Goal: Task Accomplishment & Management: Manage account settings

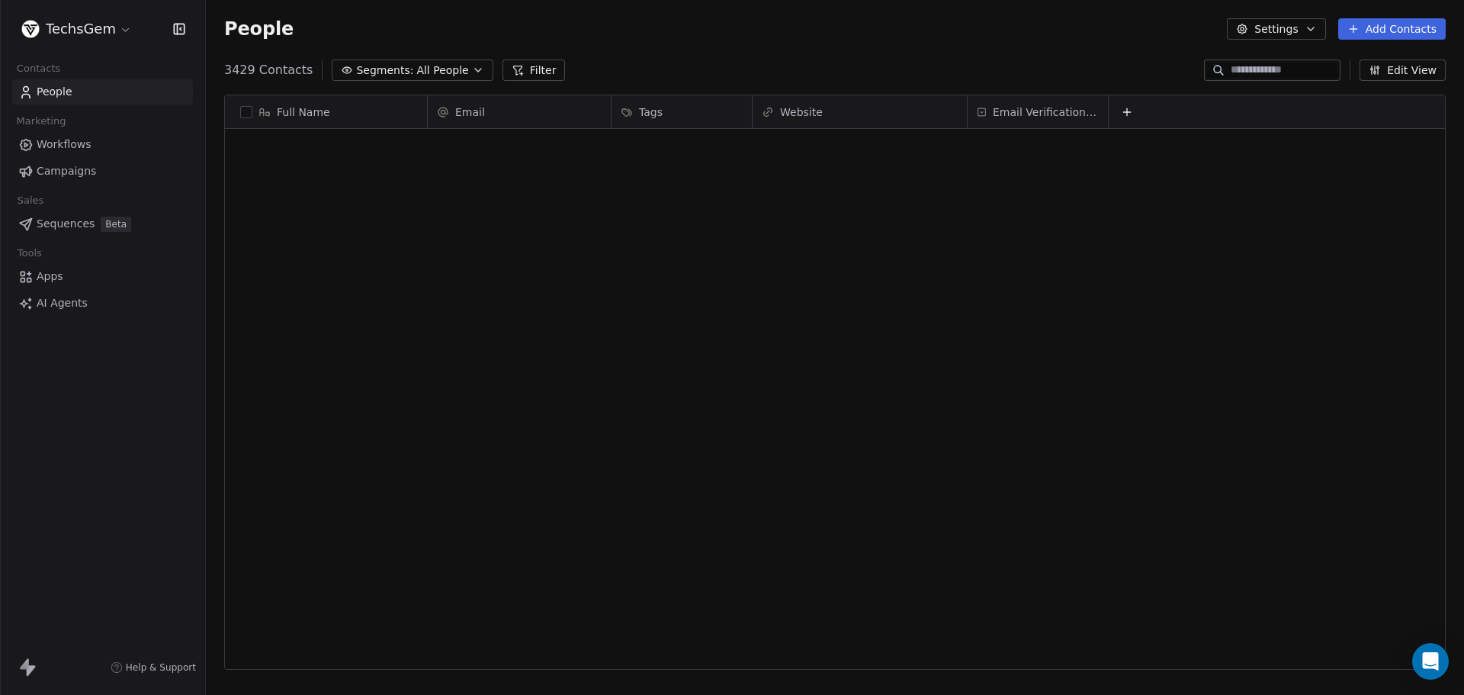
scroll to position [599, 1247]
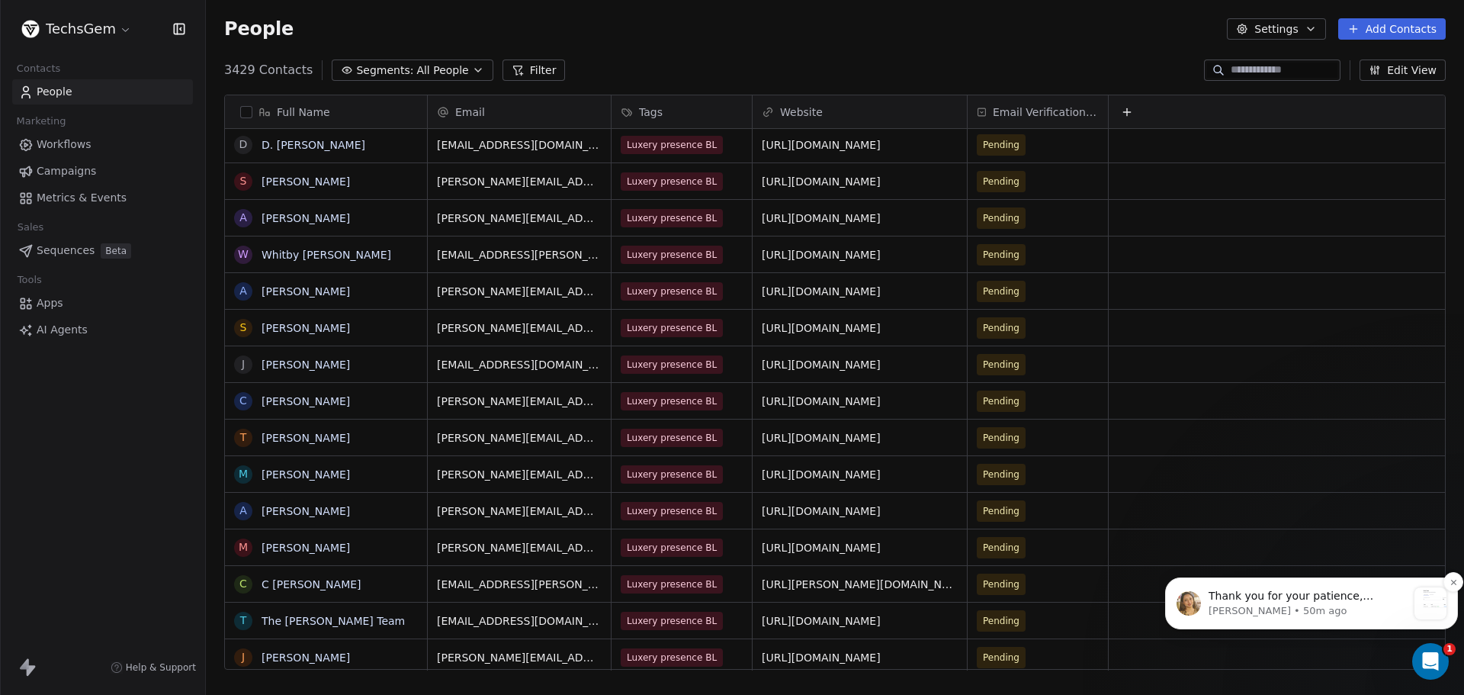
click at [1355, 608] on p "Harinder • 50m ago" at bounding box center [1308, 611] width 198 height 14
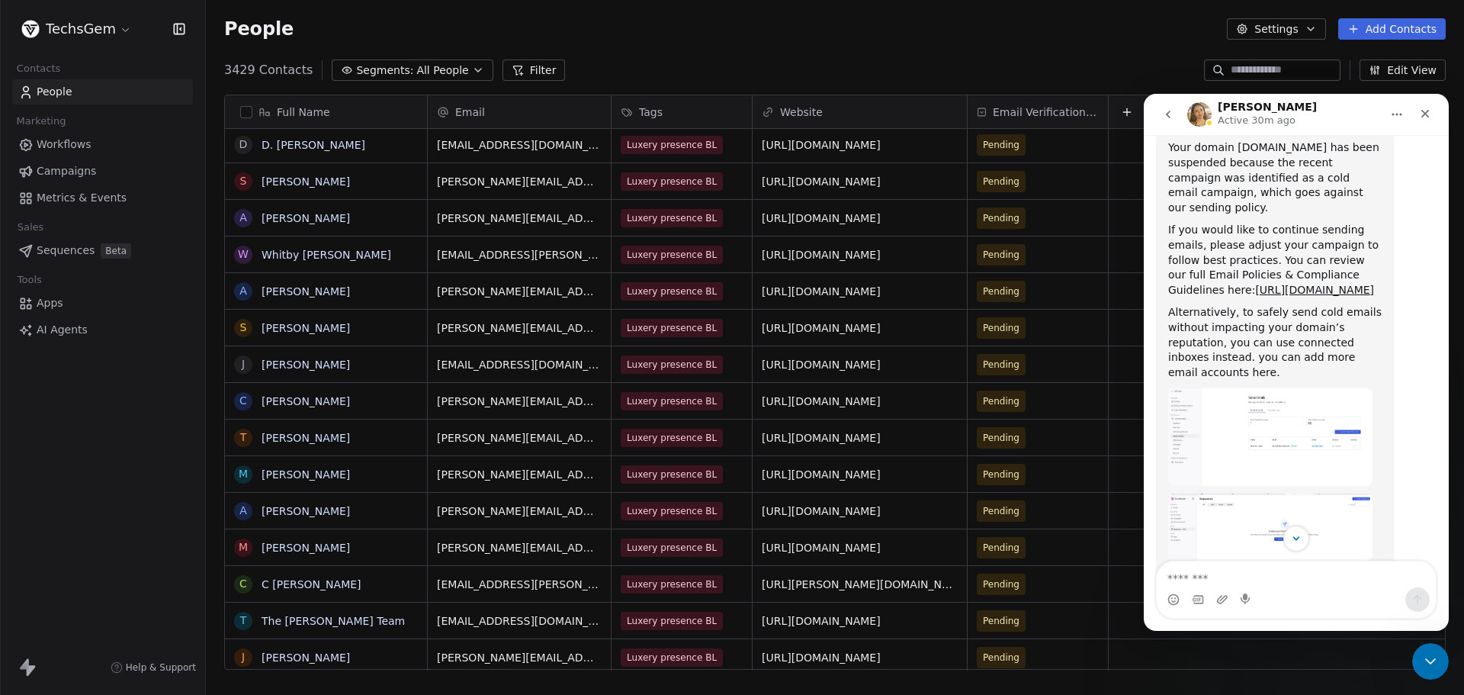
scroll to position [798, 0]
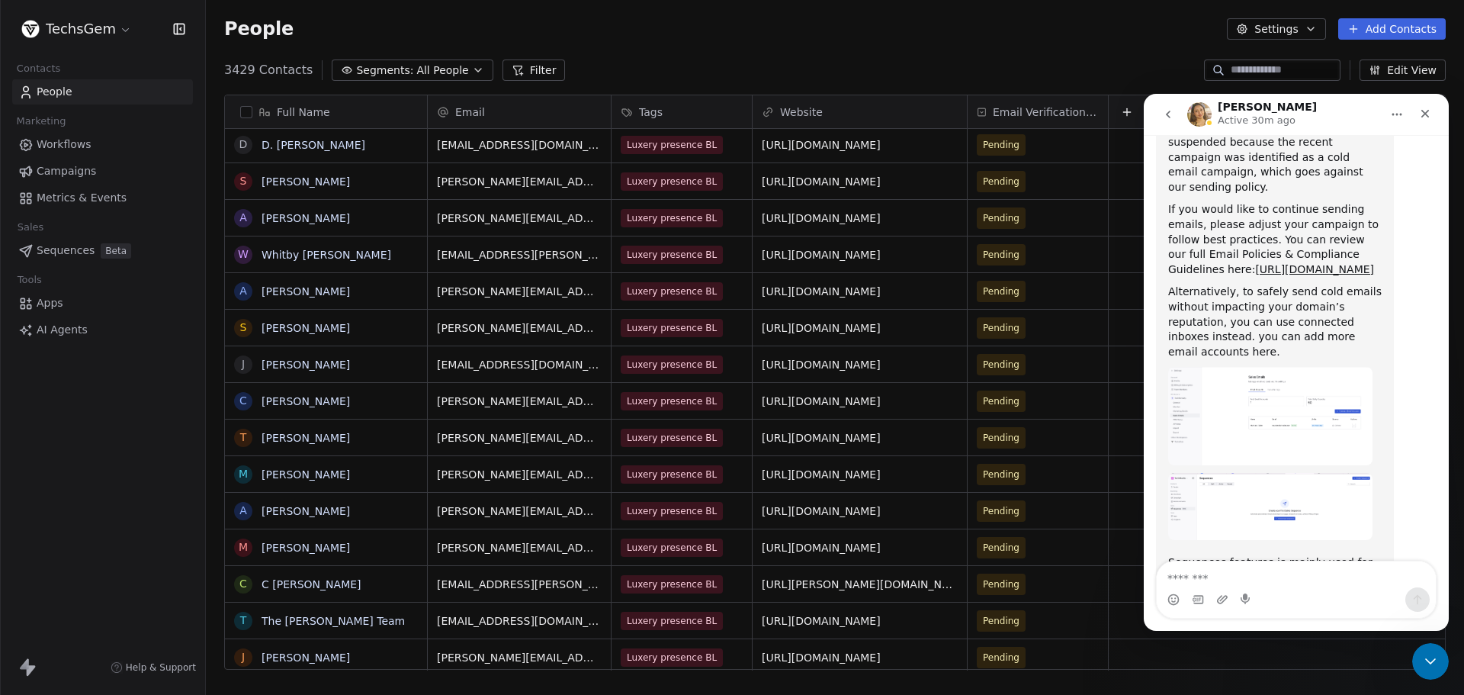
click at [1269, 367] on img "Harinder says…" at bounding box center [1270, 416] width 204 height 98
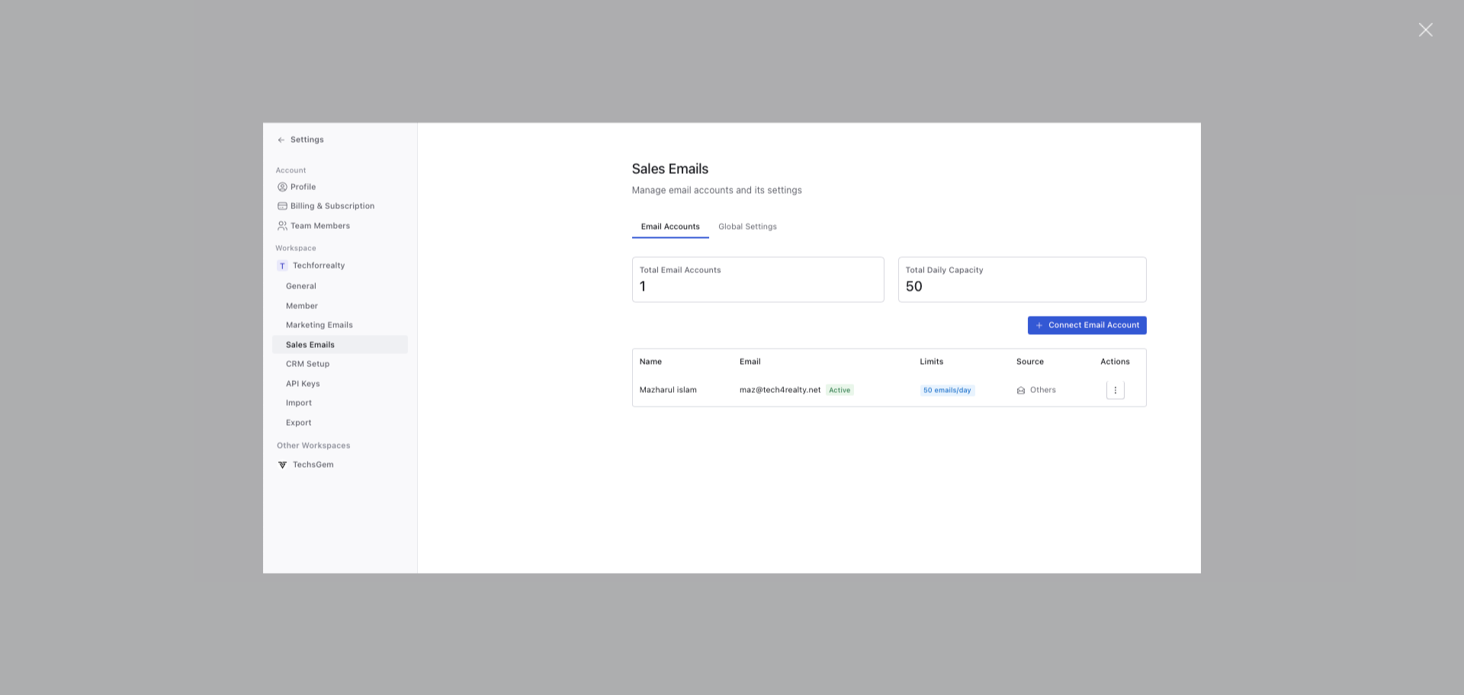
scroll to position [0, 0]
click at [1265, 326] on div "Intercom messenger" at bounding box center [732, 347] width 1464 height 695
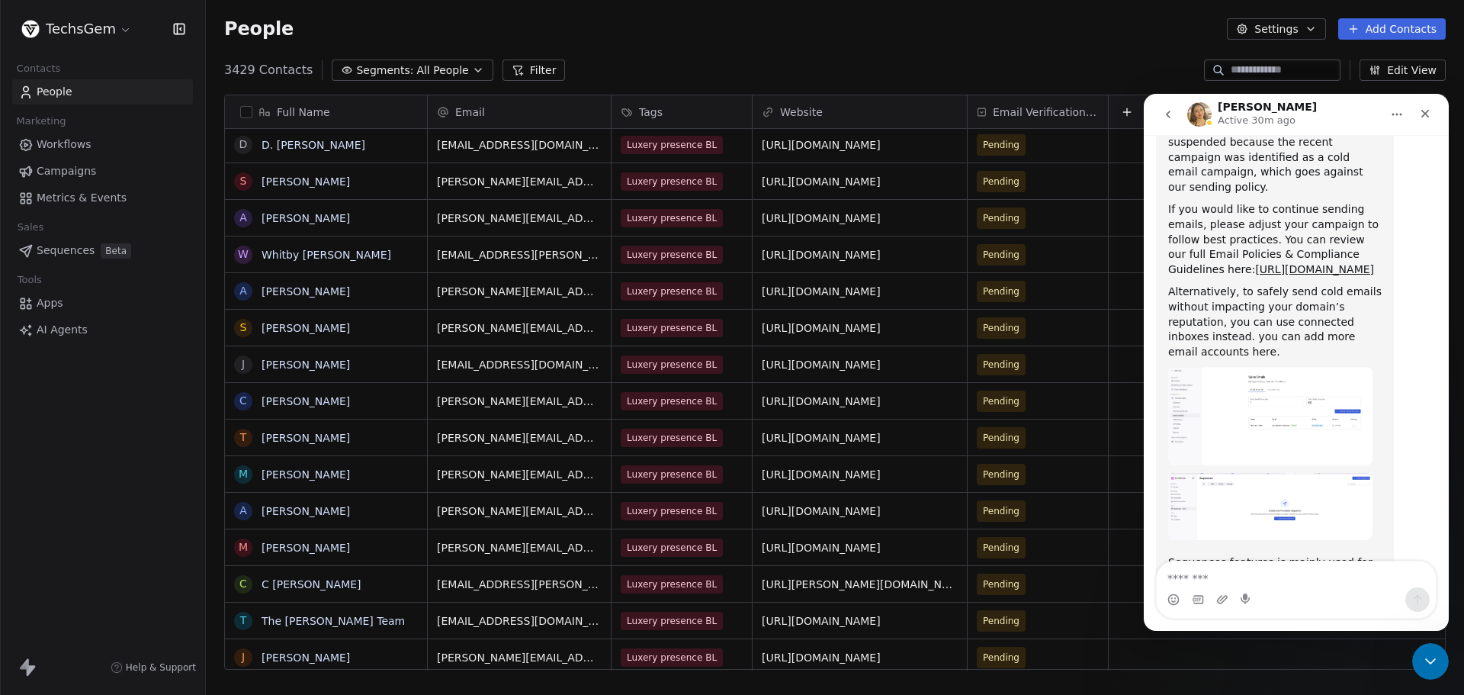
click at [71, 37] on html "TechsGem Contacts People Marketing Workflows Campaigns Metrics & Events Sales S…" at bounding box center [732, 347] width 1464 height 695
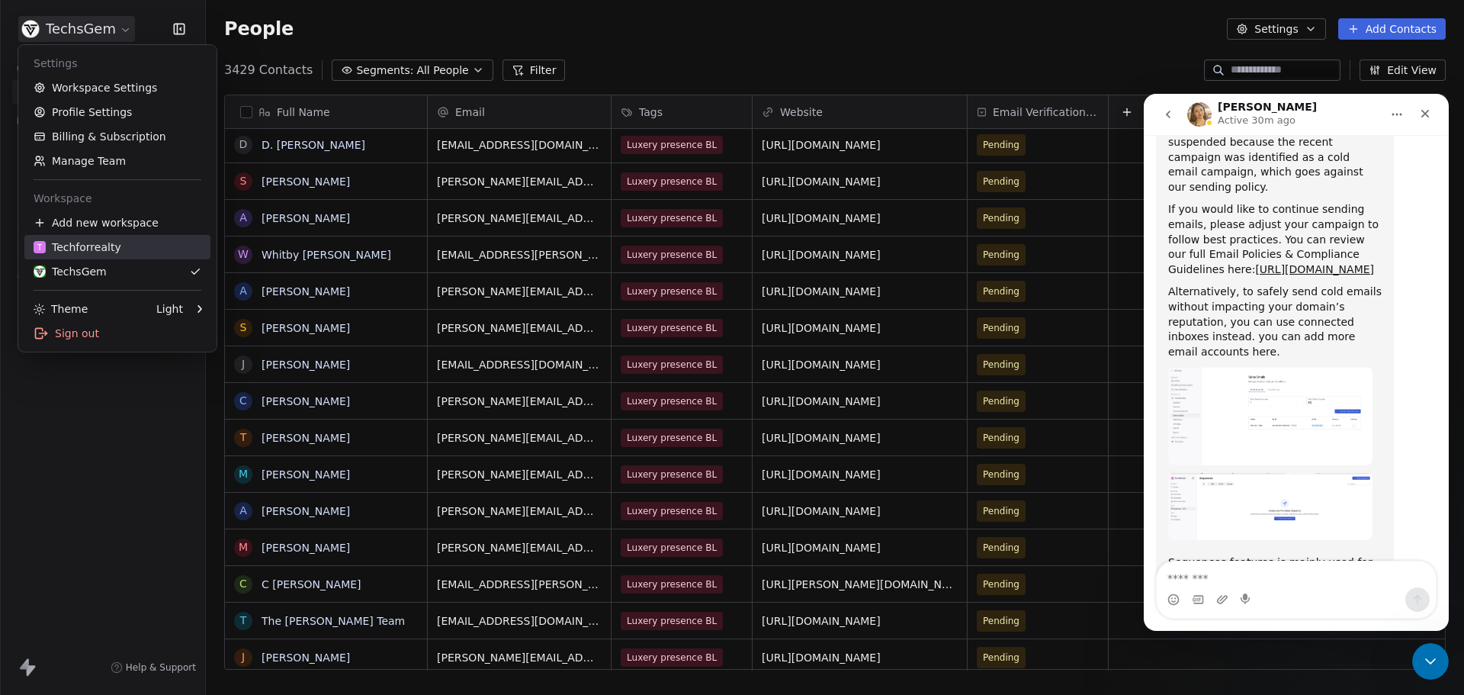
click at [70, 242] on div "T Techforrealty" at bounding box center [78, 246] width 88 height 15
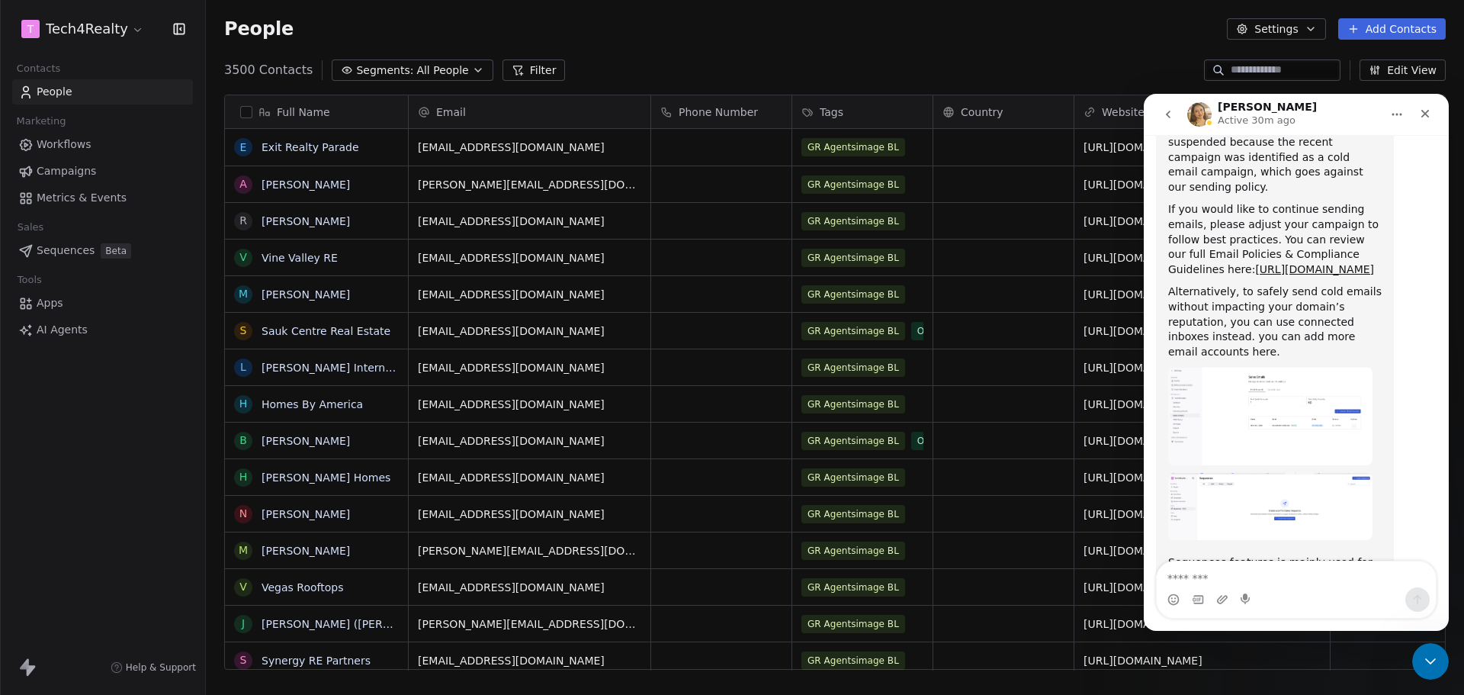
scroll to position [599, 1247]
click at [68, 165] on span "Campaigns" at bounding box center [66, 171] width 59 height 16
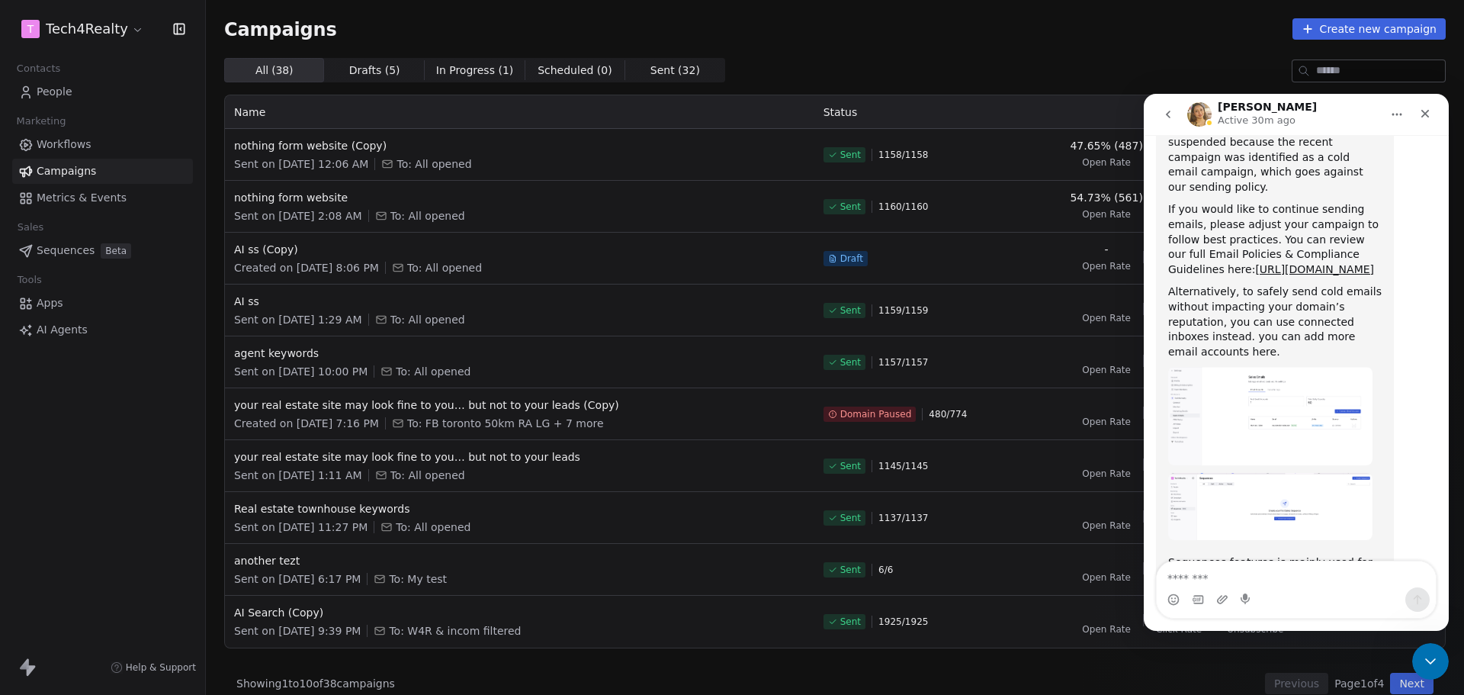
click at [89, 29] on html "T Tech4Realty Contacts People Marketing Workflows Campaigns Metrics & Events Sa…" at bounding box center [732, 347] width 1464 height 695
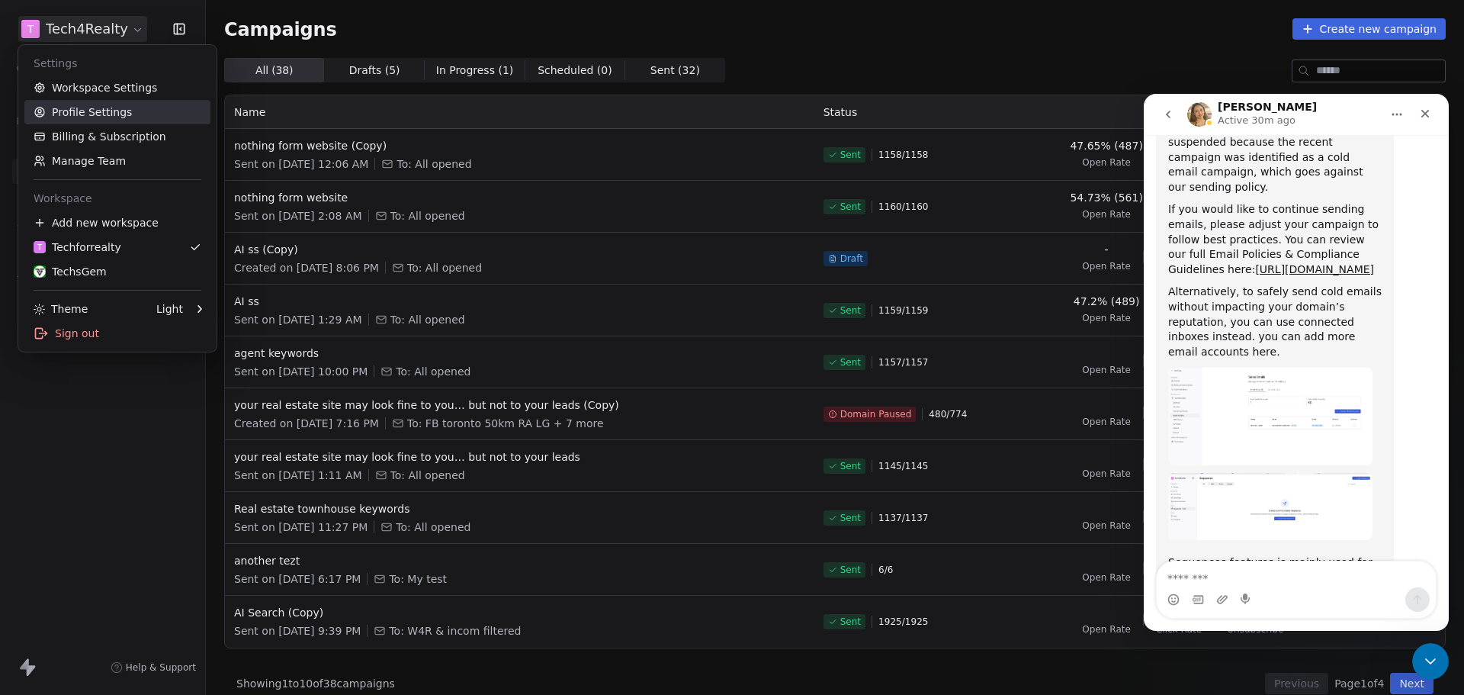
click at [96, 102] on link "Profile Settings" at bounding box center [117, 112] width 186 height 24
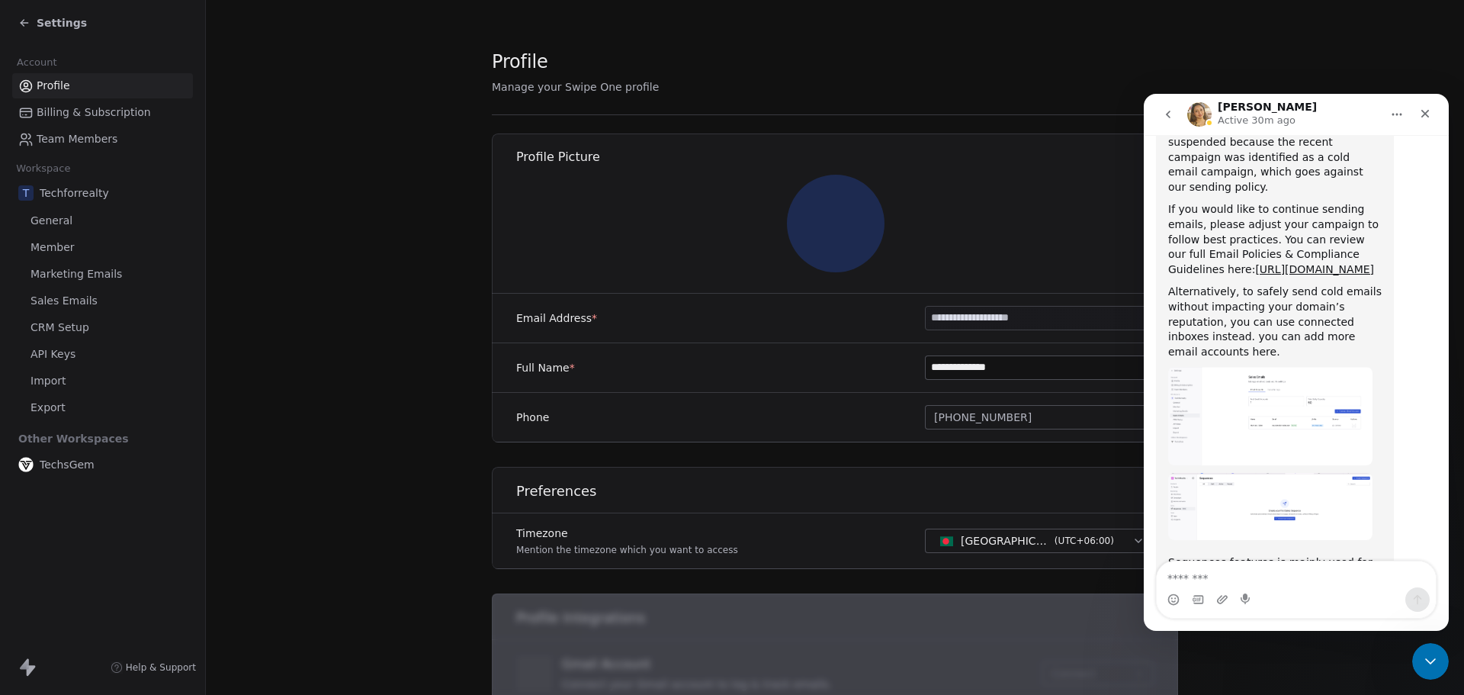
click at [75, 296] on span "Sales Emails" at bounding box center [64, 301] width 67 height 16
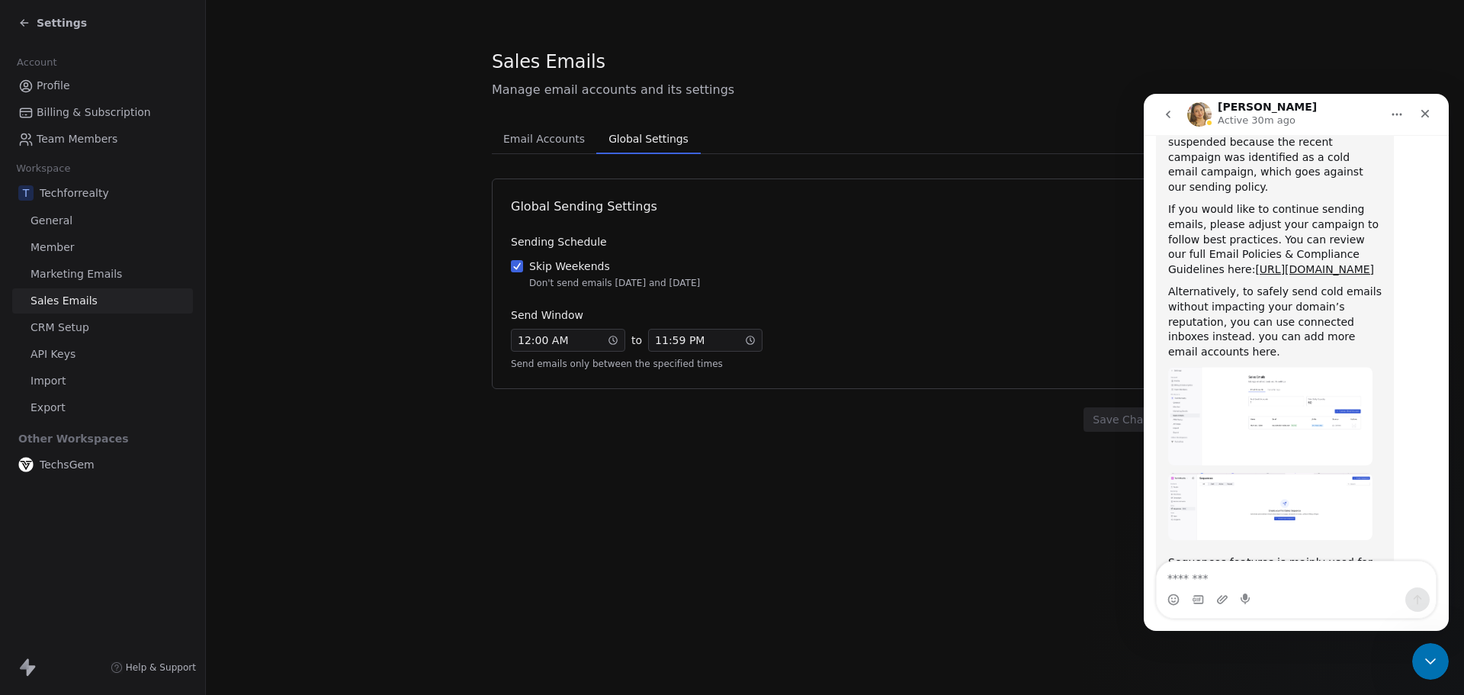
click at [625, 137] on span "Global Settings" at bounding box center [648, 138] width 92 height 21
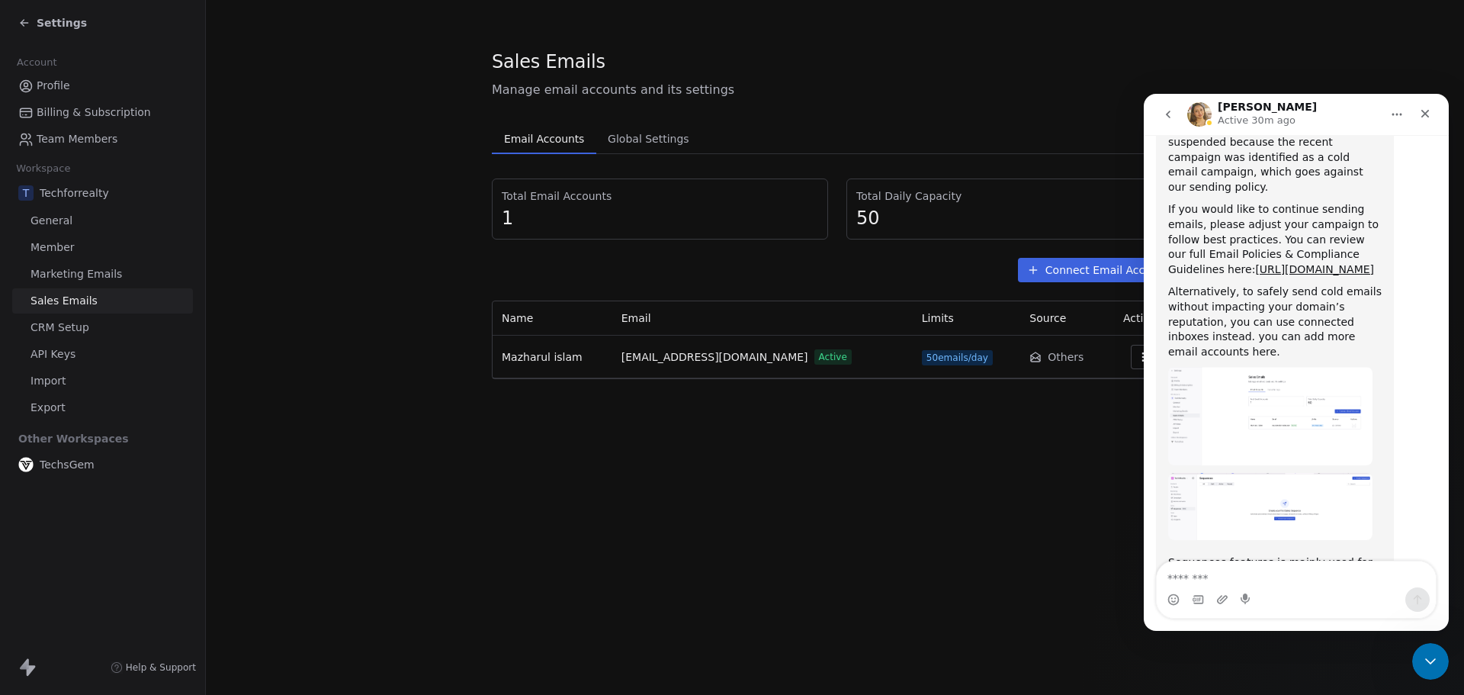
click at [560, 136] on span "Email Accounts" at bounding box center [544, 138] width 92 height 21
click at [54, 271] on span "Marketing Emails" at bounding box center [77, 274] width 92 height 16
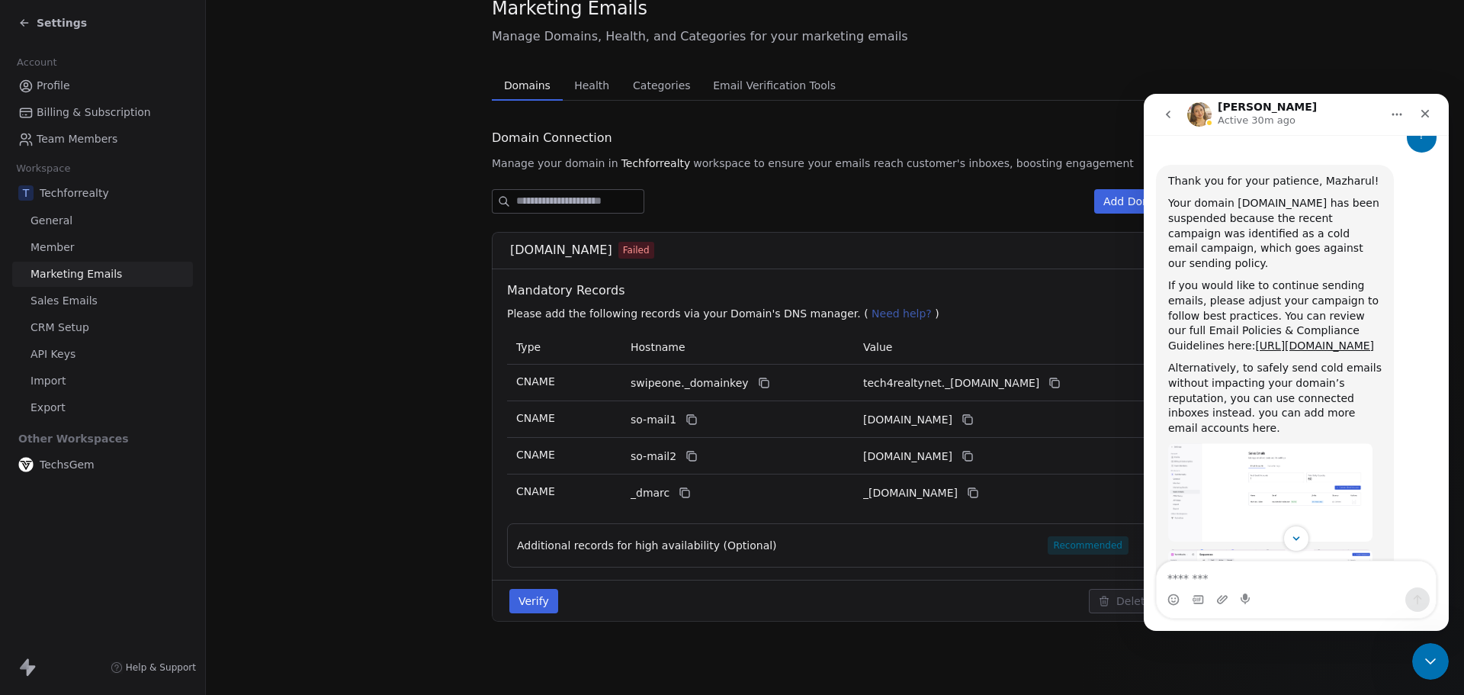
scroll to position [798, 0]
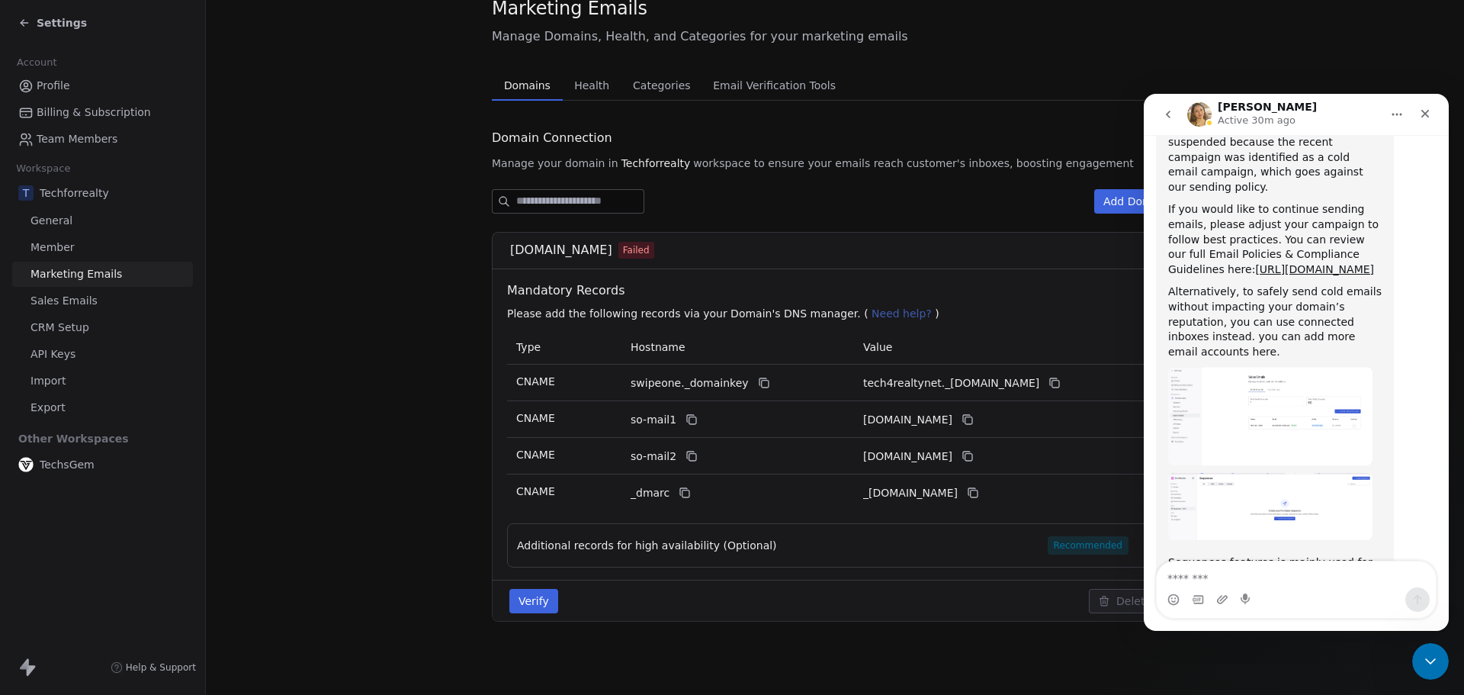
click at [25, 19] on icon at bounding box center [24, 23] width 12 height 12
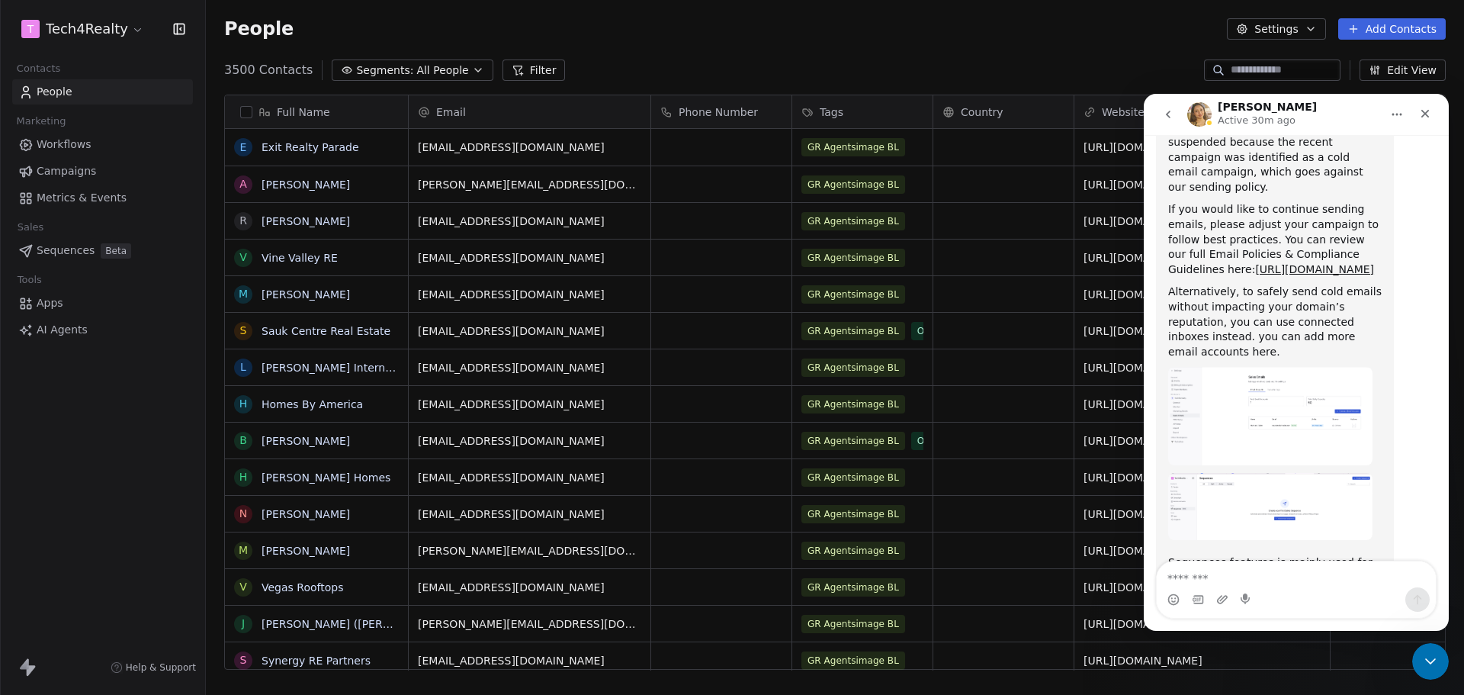
scroll to position [599, 1247]
click at [67, 250] on span "Sequences" at bounding box center [66, 251] width 58 height 16
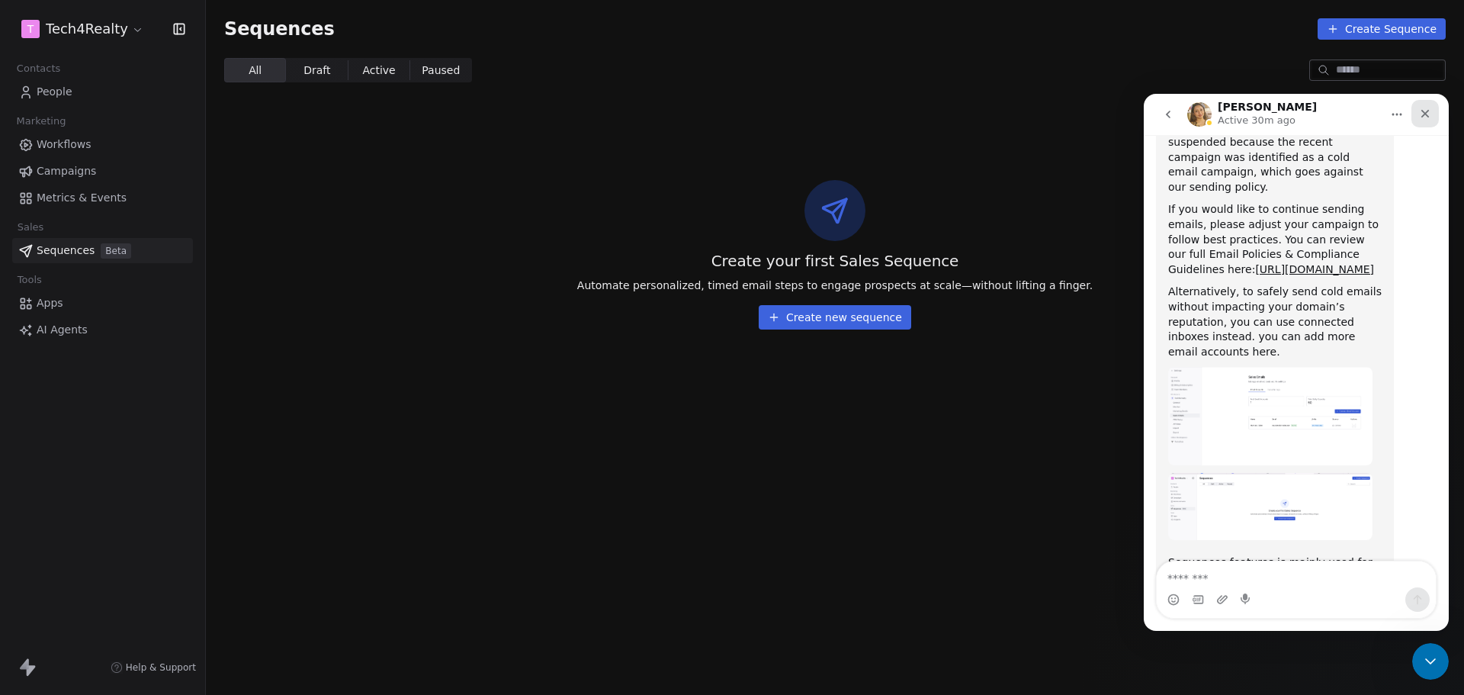
click at [1425, 116] on icon "Close" at bounding box center [1425, 114] width 12 height 12
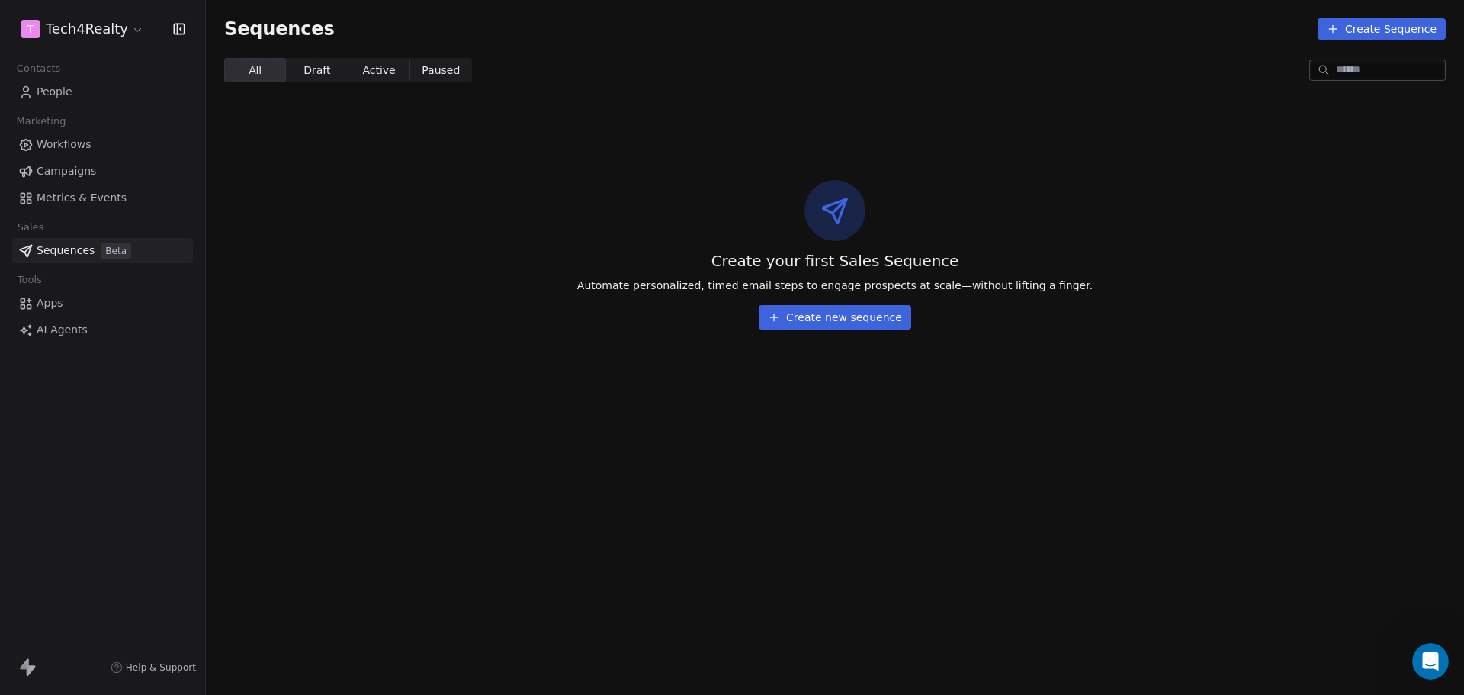
scroll to position [798, 0]
click at [838, 317] on button "Create new sequence" at bounding box center [835, 317] width 153 height 24
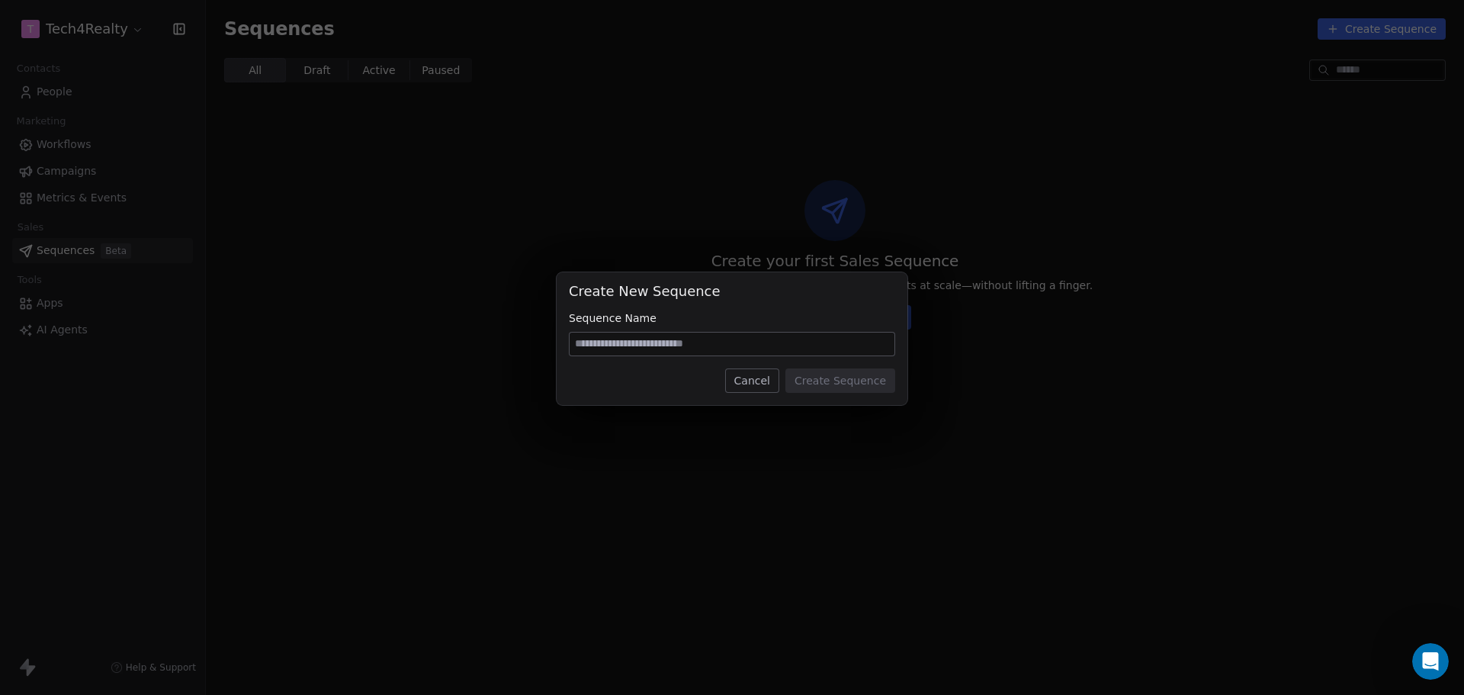
click at [703, 349] on input at bounding box center [732, 343] width 325 height 23
type input "***"
click at [823, 374] on button "Create Sequence" at bounding box center [840, 380] width 110 height 24
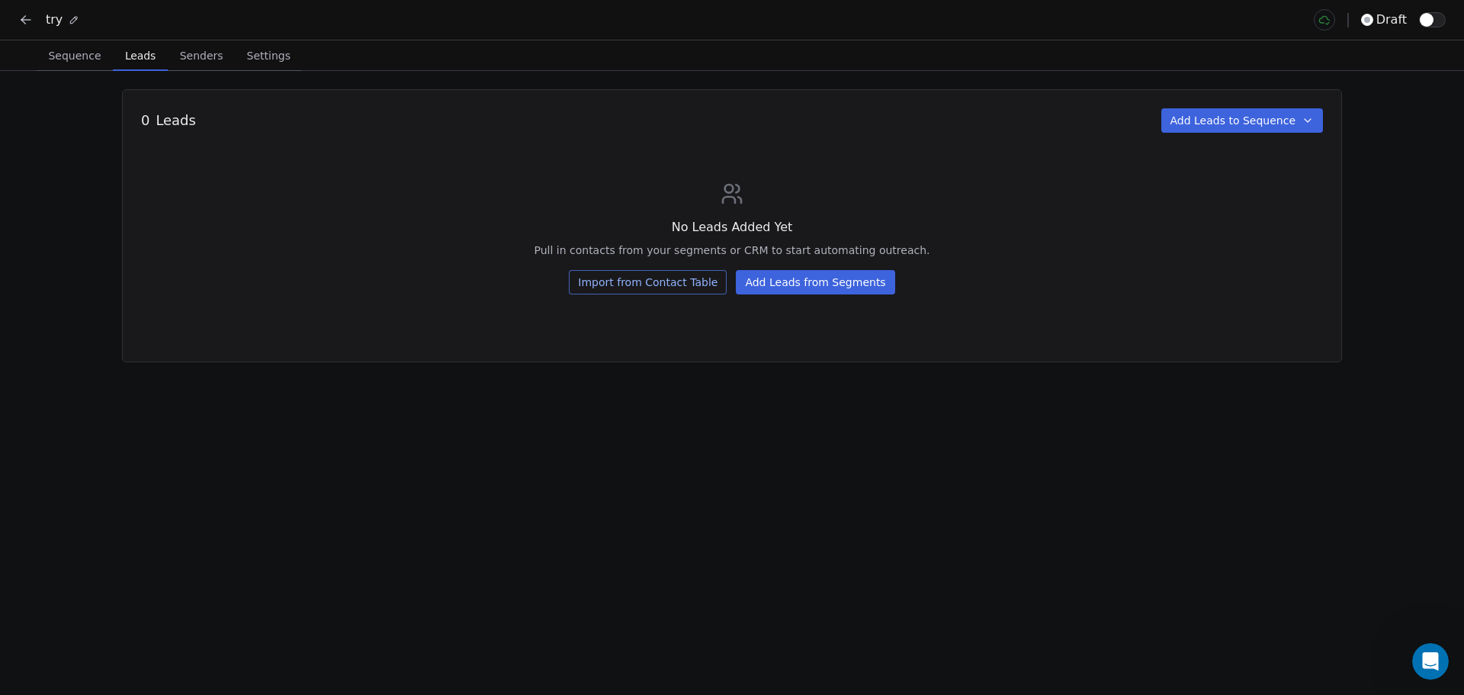
click at [146, 53] on span "Leads" at bounding box center [140, 55] width 43 height 21
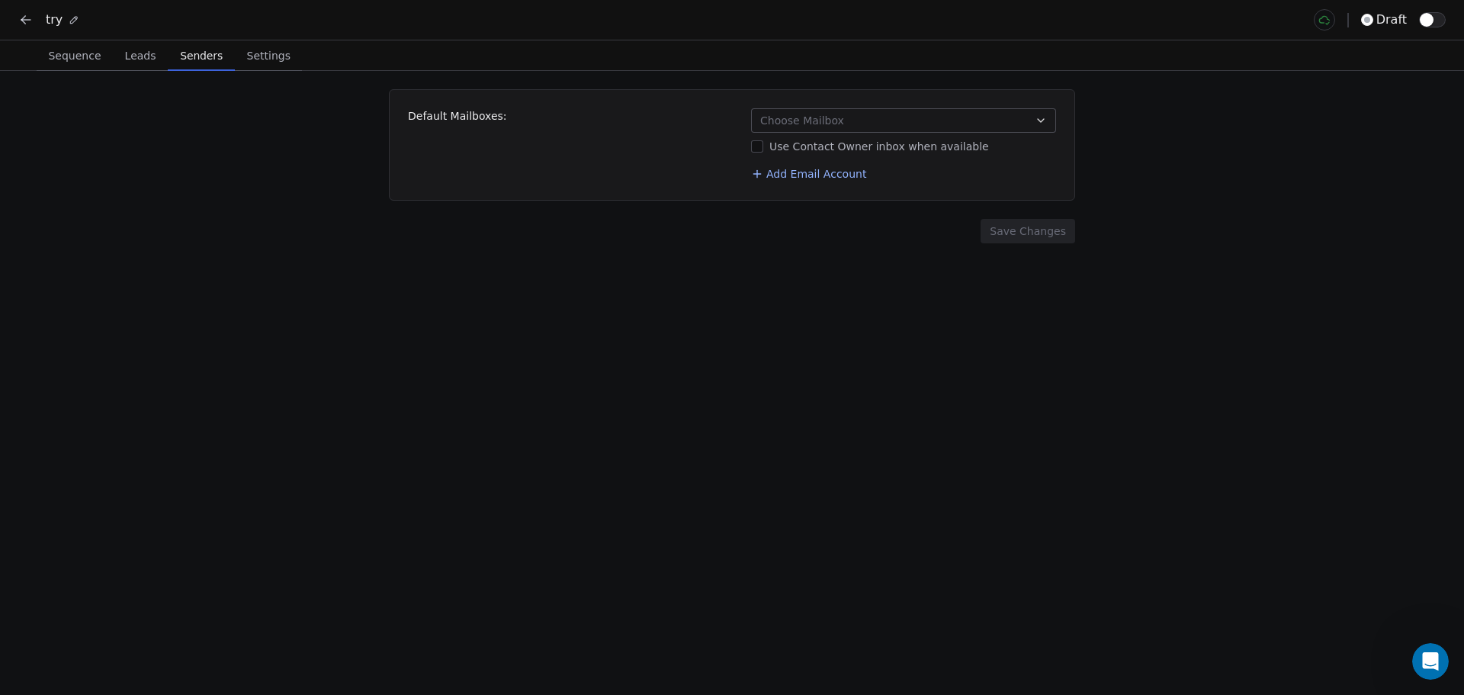
click at [196, 45] on span "Senders" at bounding box center [201, 55] width 55 height 21
click at [269, 59] on span "Settings" at bounding box center [269, 55] width 56 height 21
click at [204, 50] on span "Senders" at bounding box center [201, 55] width 55 height 21
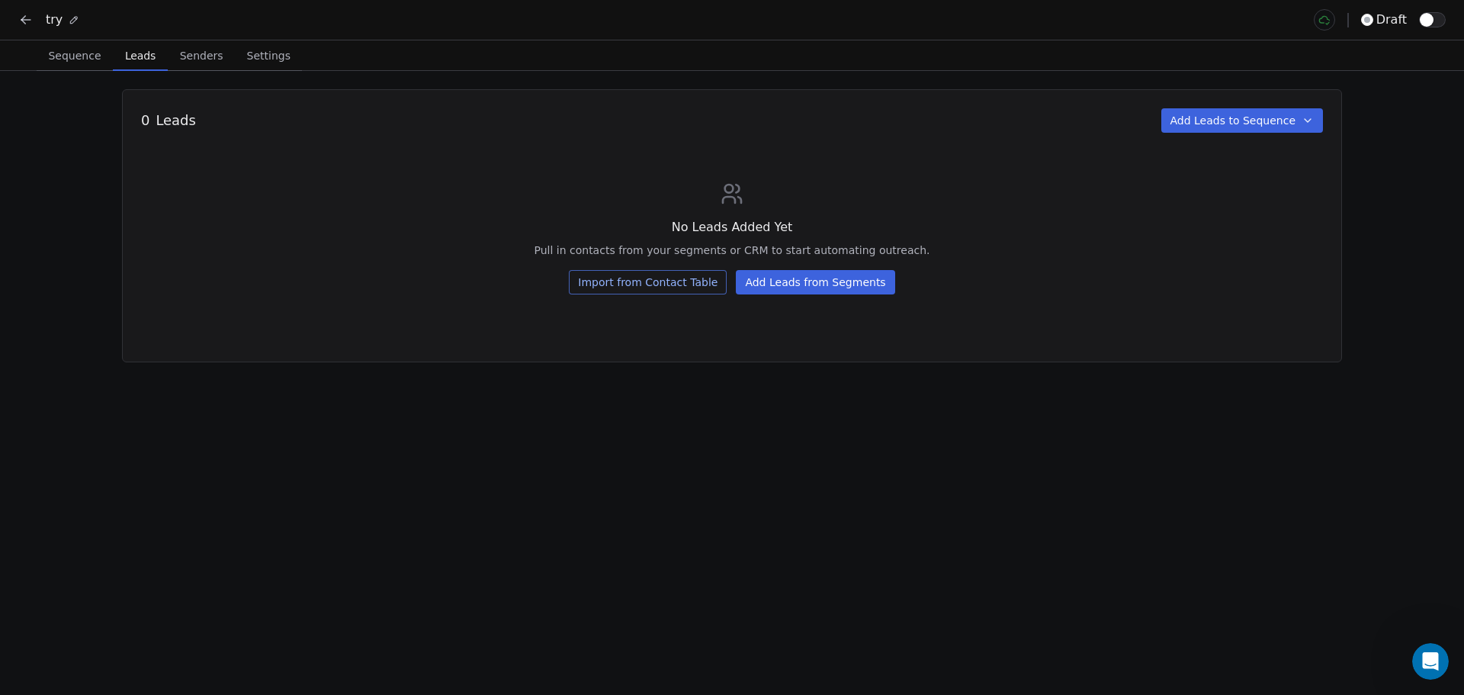
click at [134, 48] on span "Leads" at bounding box center [140, 55] width 43 height 21
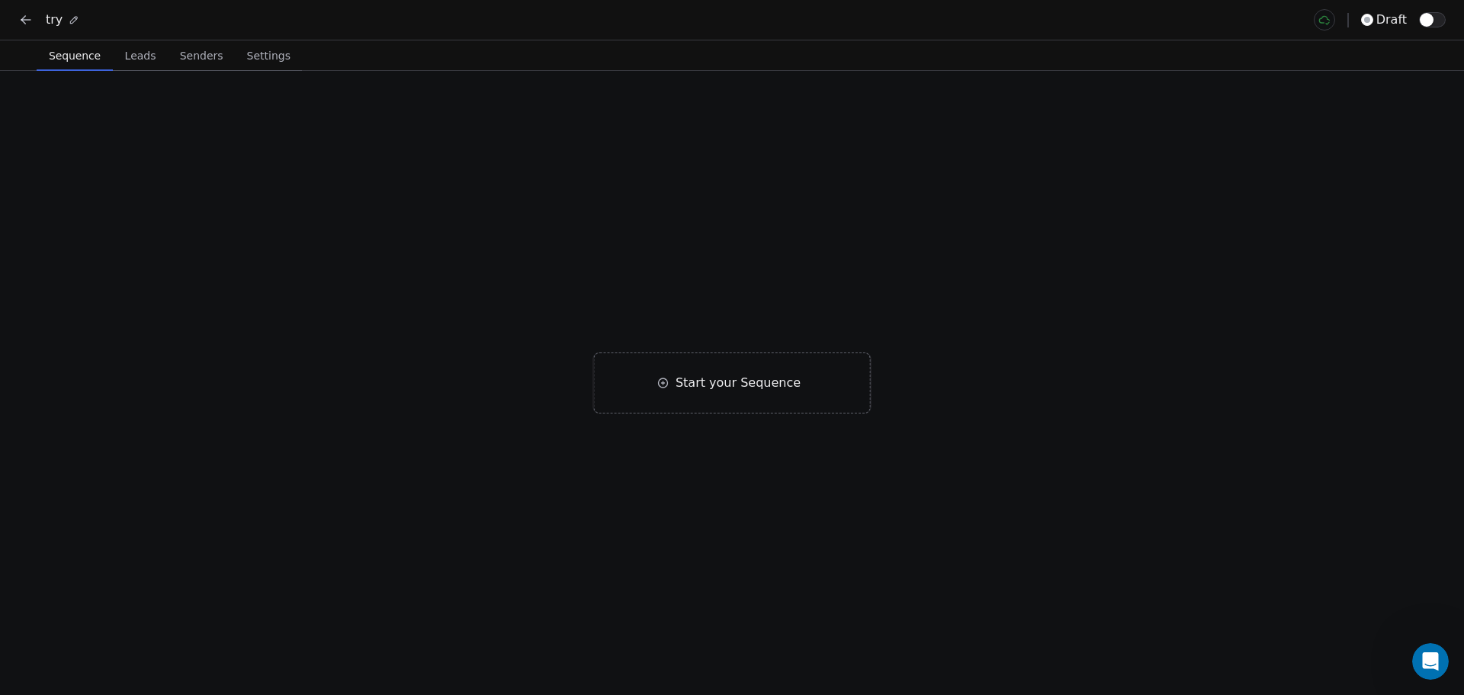
click at [66, 48] on span "Sequence" at bounding box center [75, 55] width 64 height 21
click at [644, 123] on div "Start your Sequence" at bounding box center [732, 135] width 277 height 61
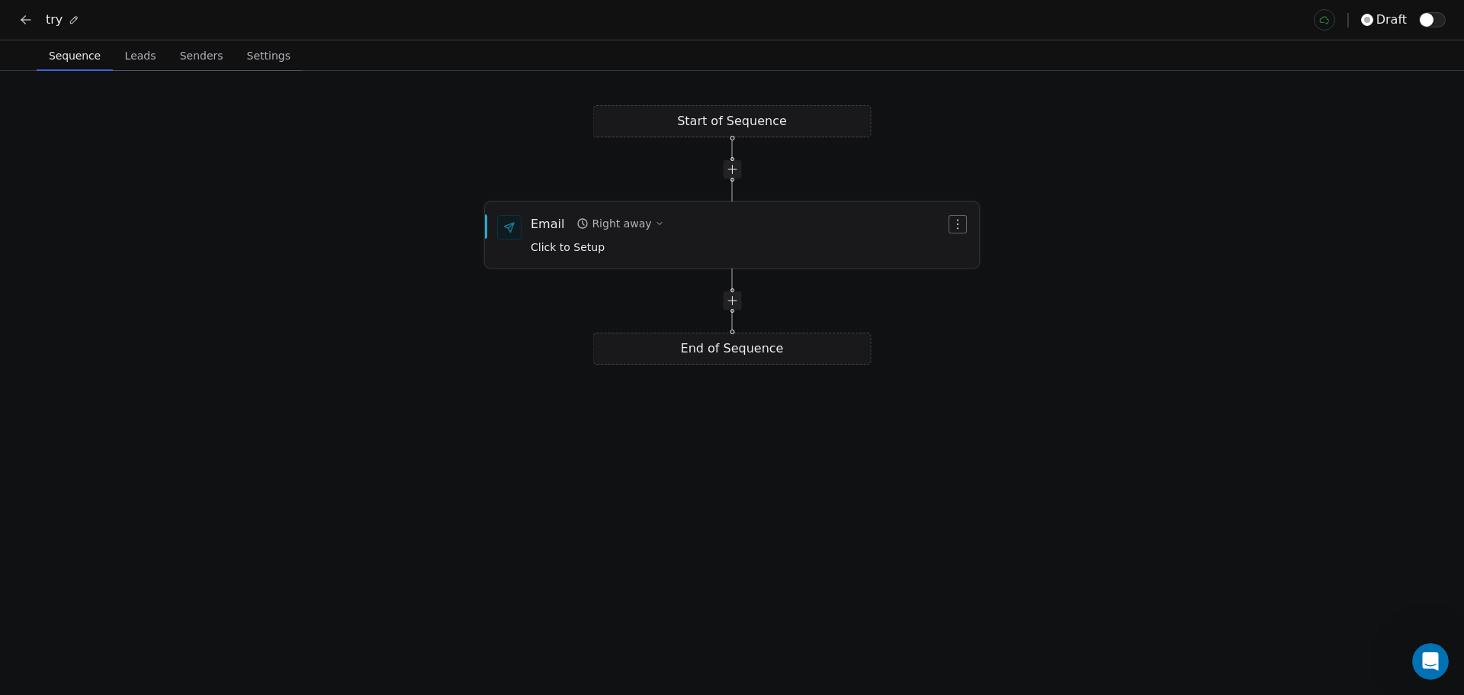
click at [655, 224] on icon "button" at bounding box center [659, 223] width 9 height 9
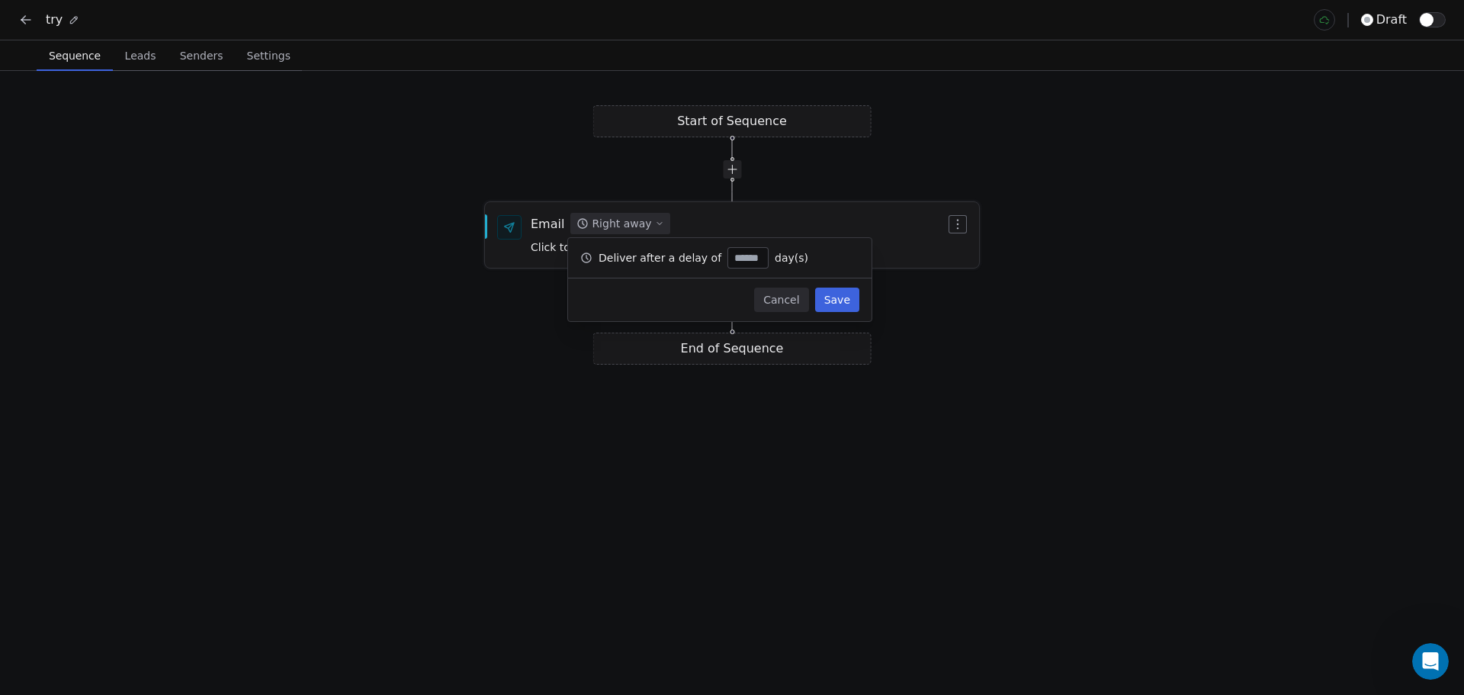
click at [655, 224] on icon "button" at bounding box center [659, 223] width 9 height 9
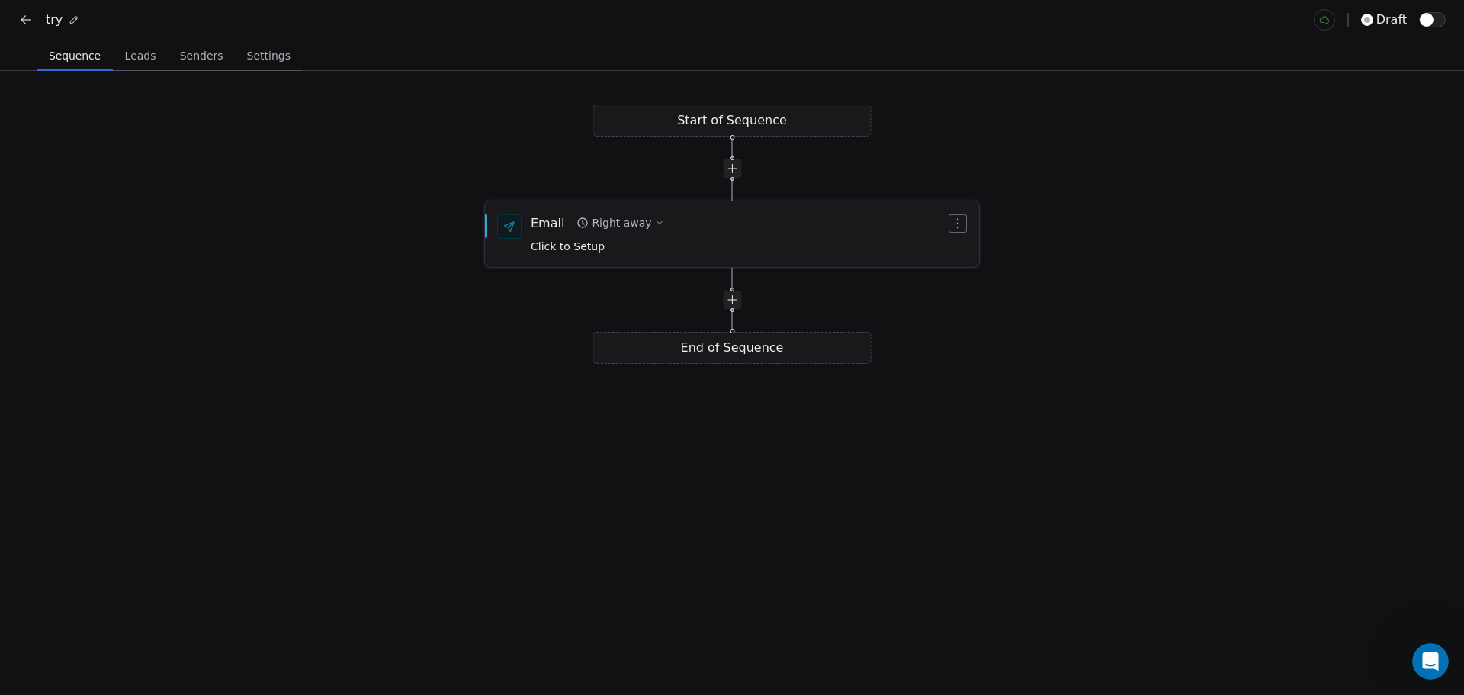
click at [558, 246] on span "Click to Setup" at bounding box center [568, 246] width 74 height 12
click at [784, 223] on div "Email Right away Click to Setup" at bounding box center [738, 234] width 415 height 40
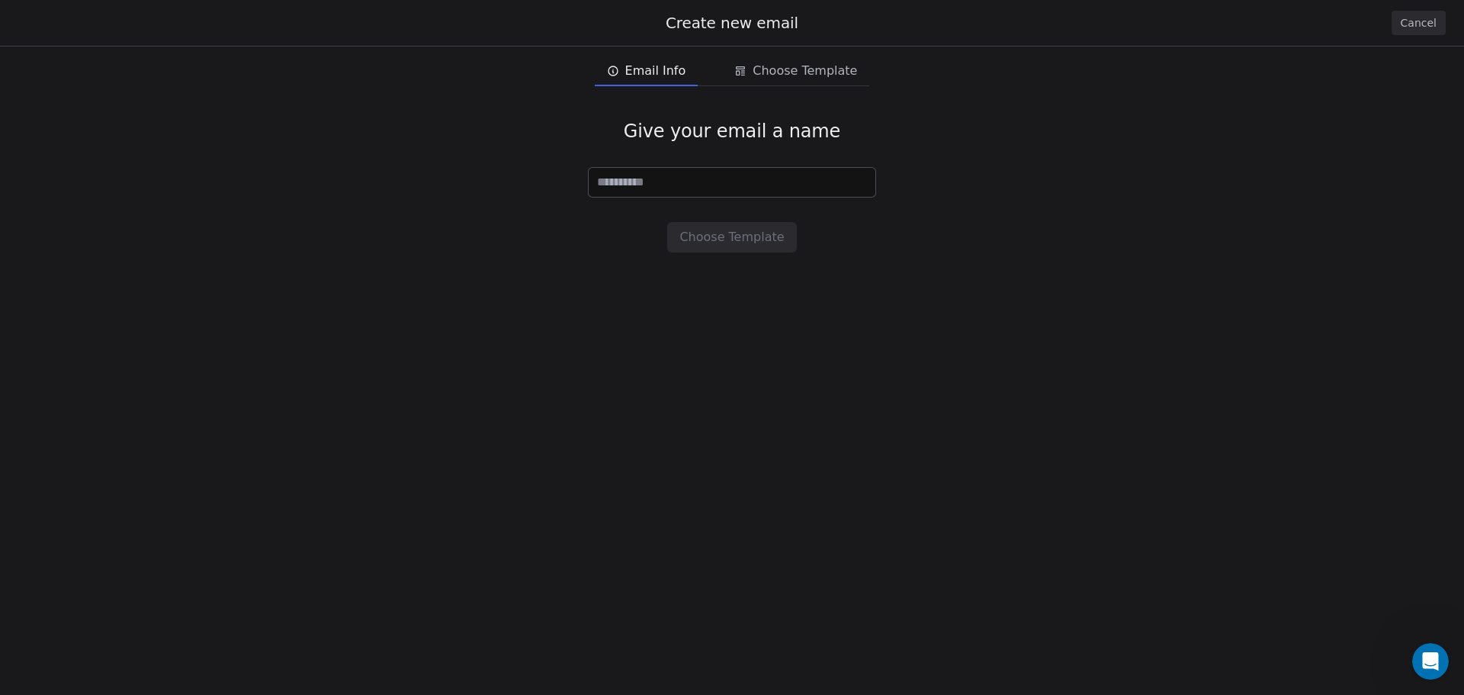
click at [1426, 20] on button "Cancel" at bounding box center [1419, 23] width 54 height 24
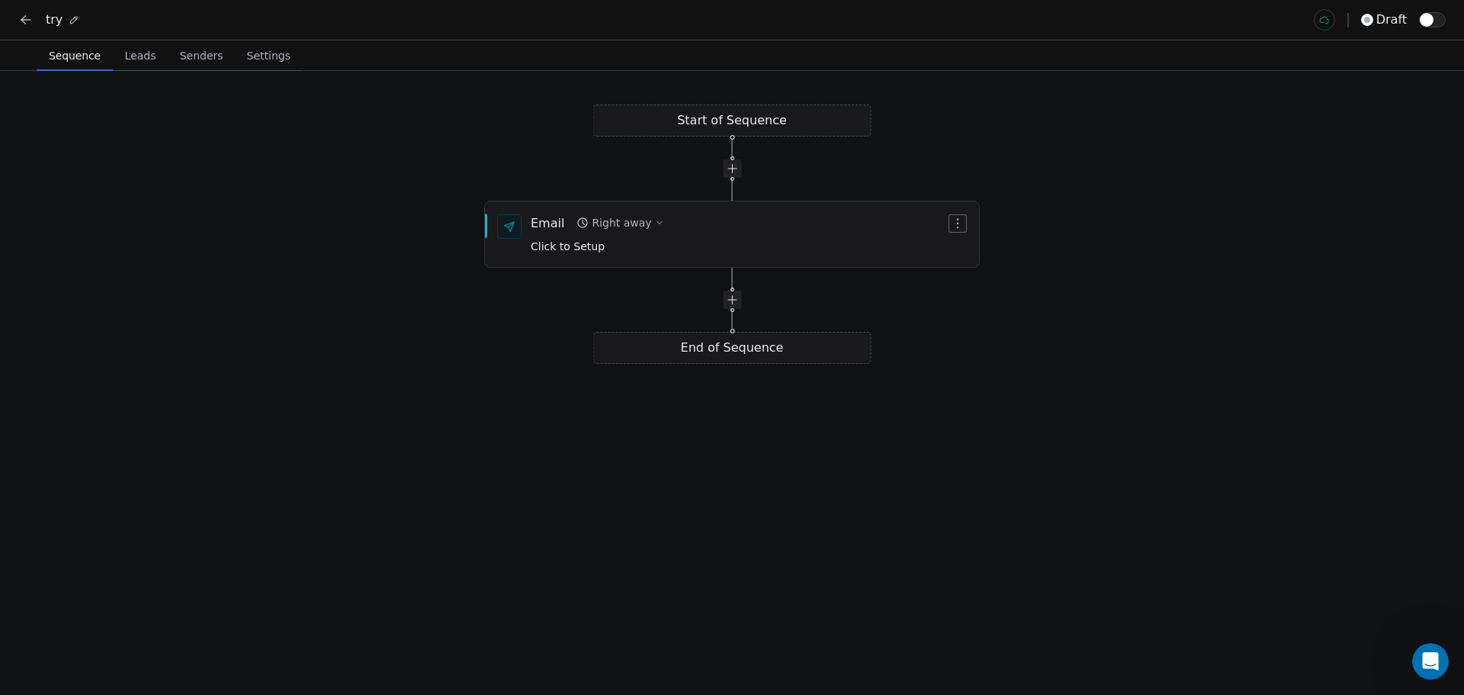
click at [125, 56] on span "Leads" at bounding box center [140, 55] width 43 height 21
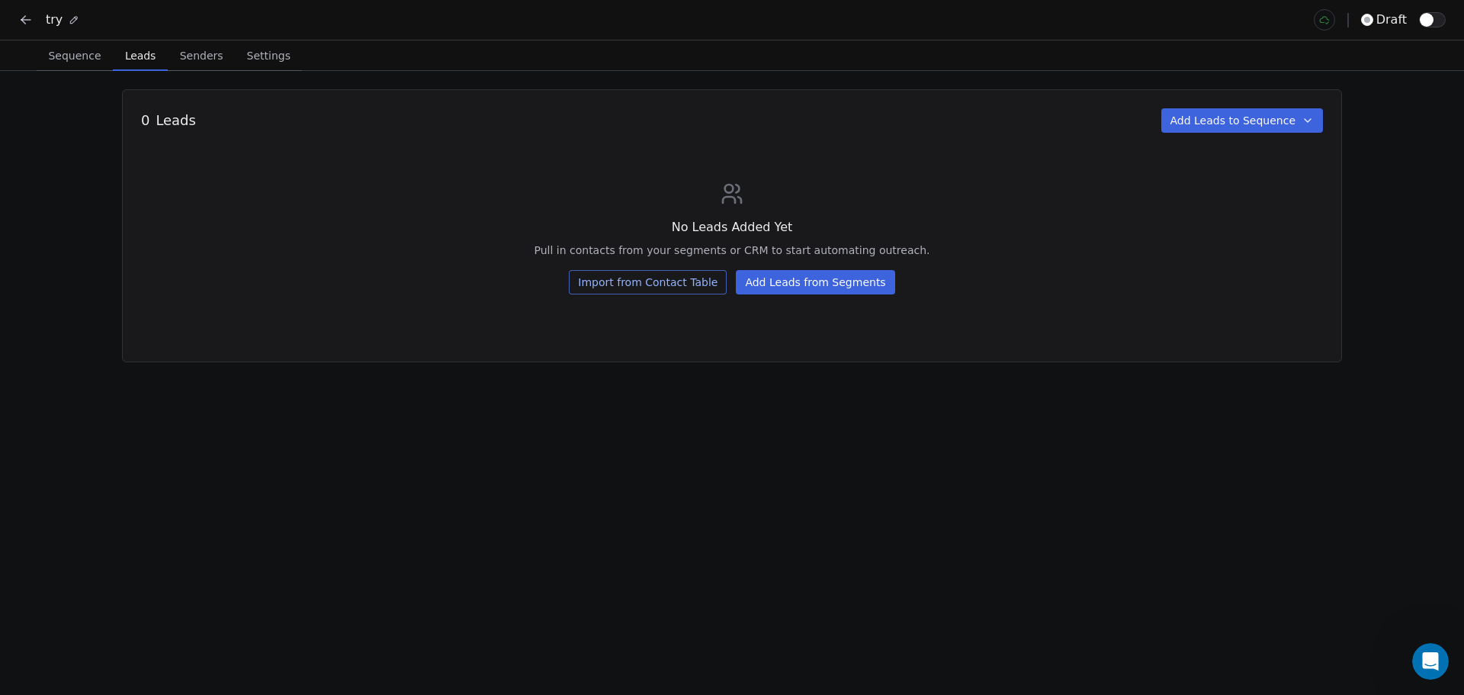
click at [805, 275] on button "Add Leads from Segments" at bounding box center [815, 282] width 159 height 24
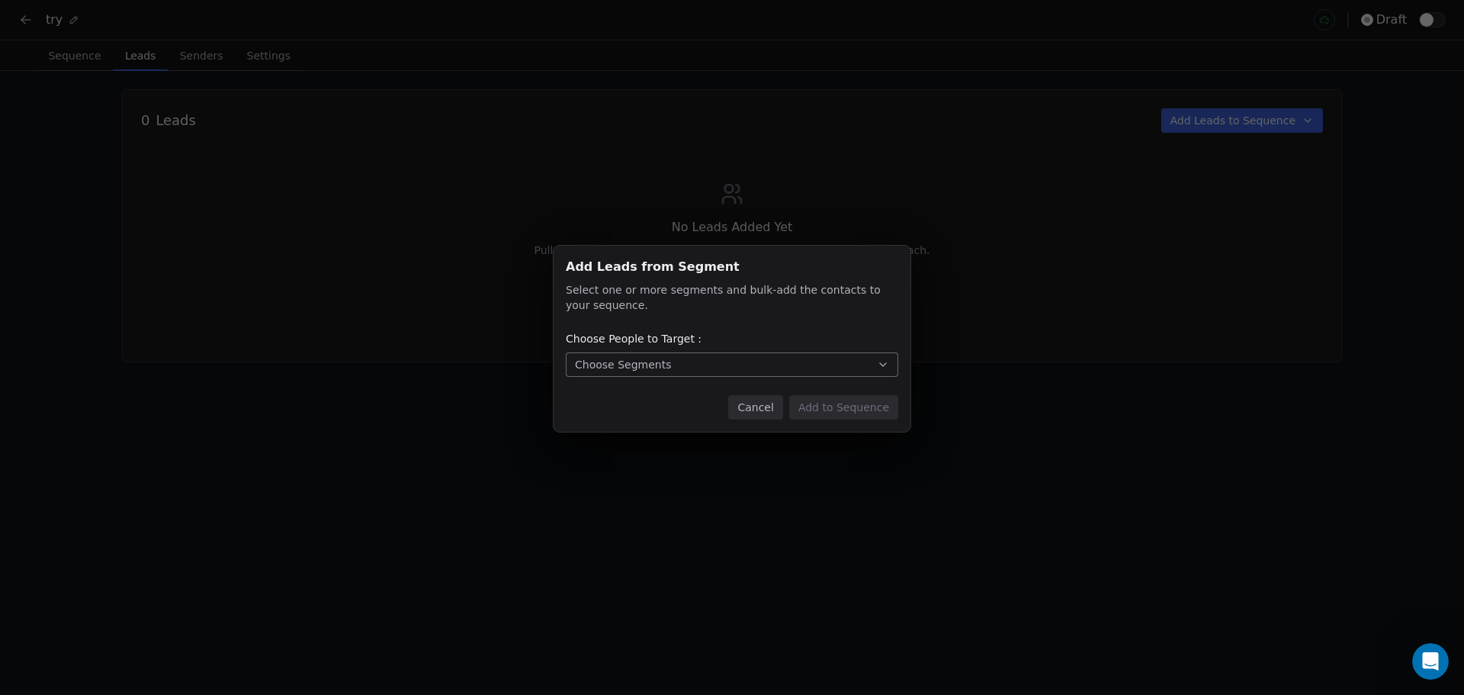
click at [634, 373] on button "Choose Segments" at bounding box center [732, 364] width 332 height 24
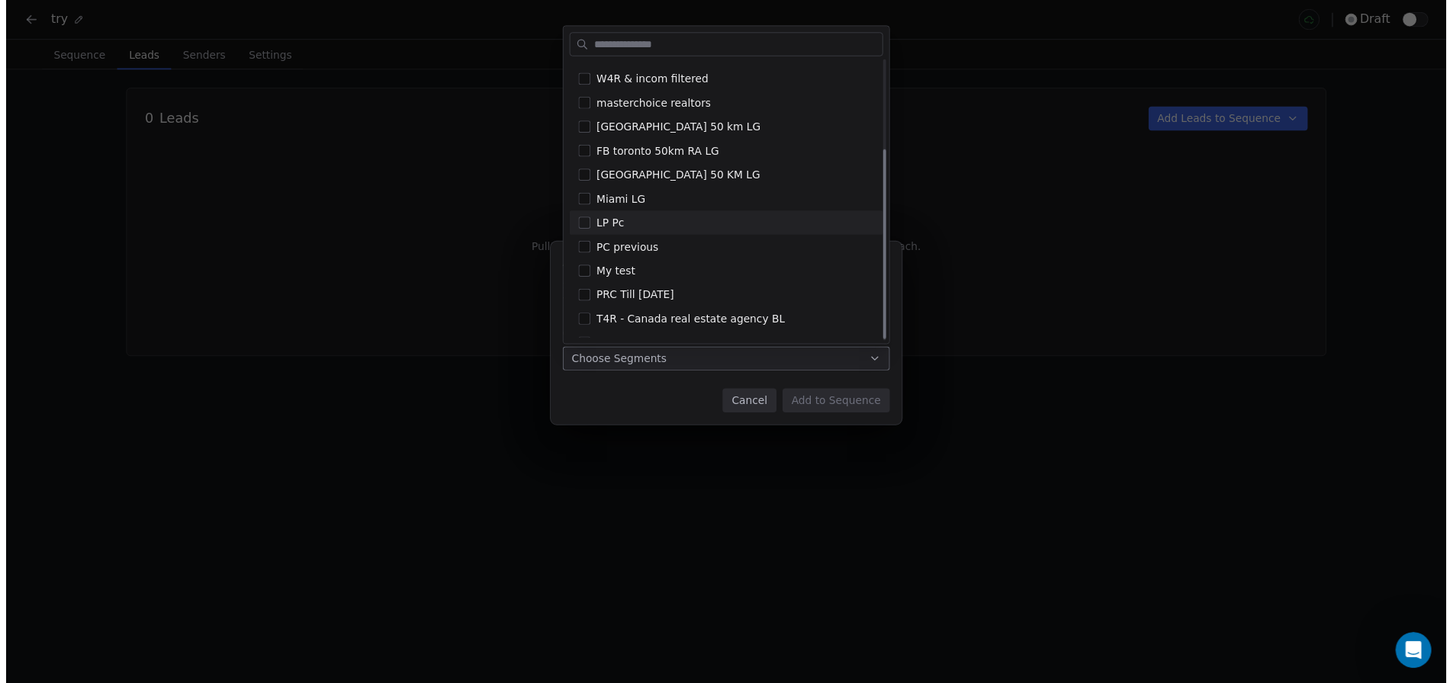
scroll to position [135, 0]
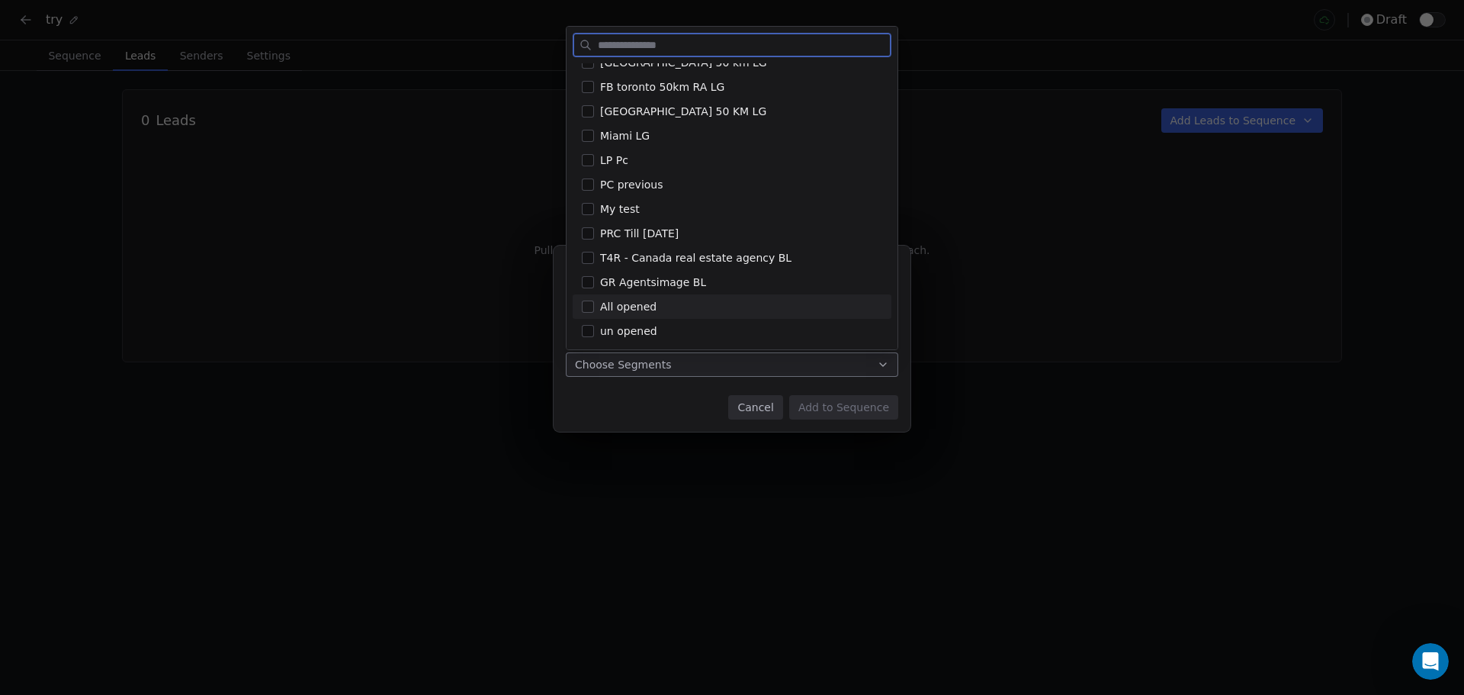
click at [654, 310] on div "All opened" at bounding box center [741, 307] width 282 height 16
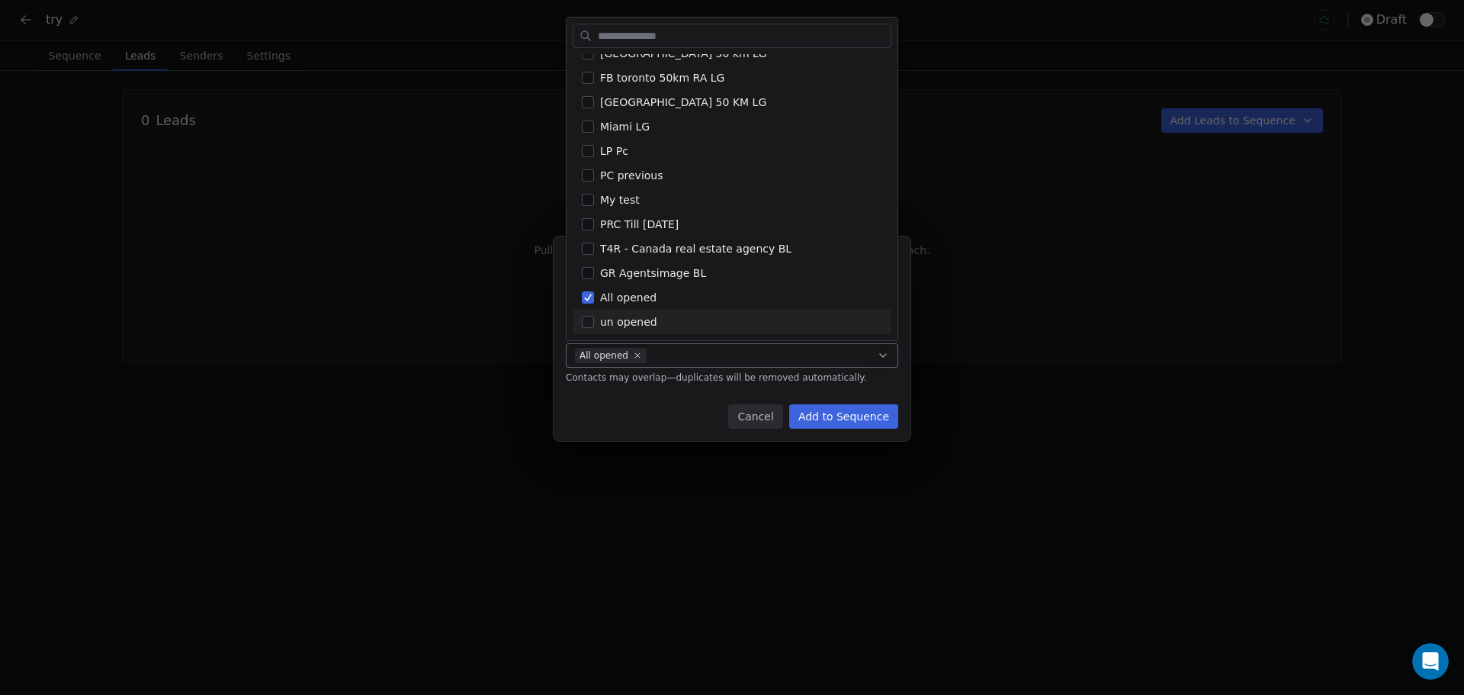
click at [659, 404] on div "Add Leads from Segment Add Leads from Segment Select one or more segments and b…" at bounding box center [732, 347] width 1464 height 271
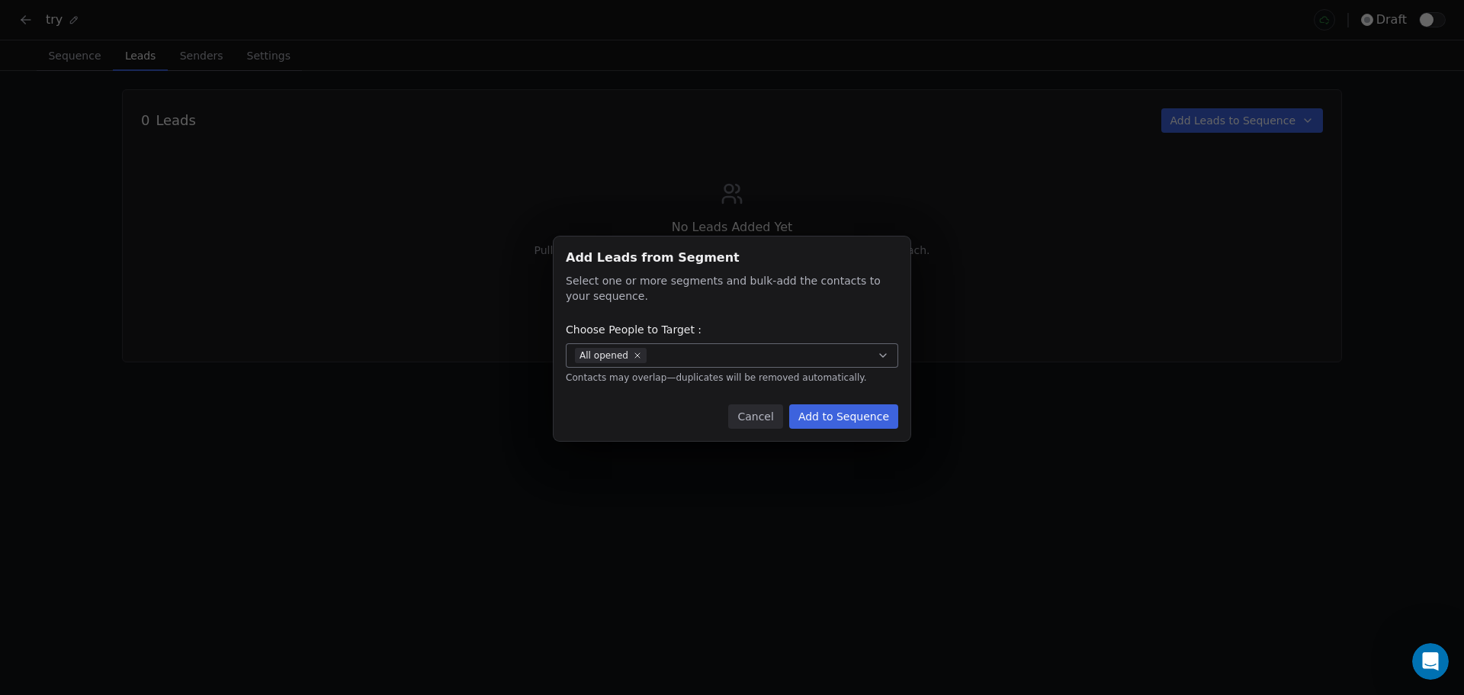
click at [877, 415] on button "Add to Sequence" at bounding box center [843, 416] width 109 height 24
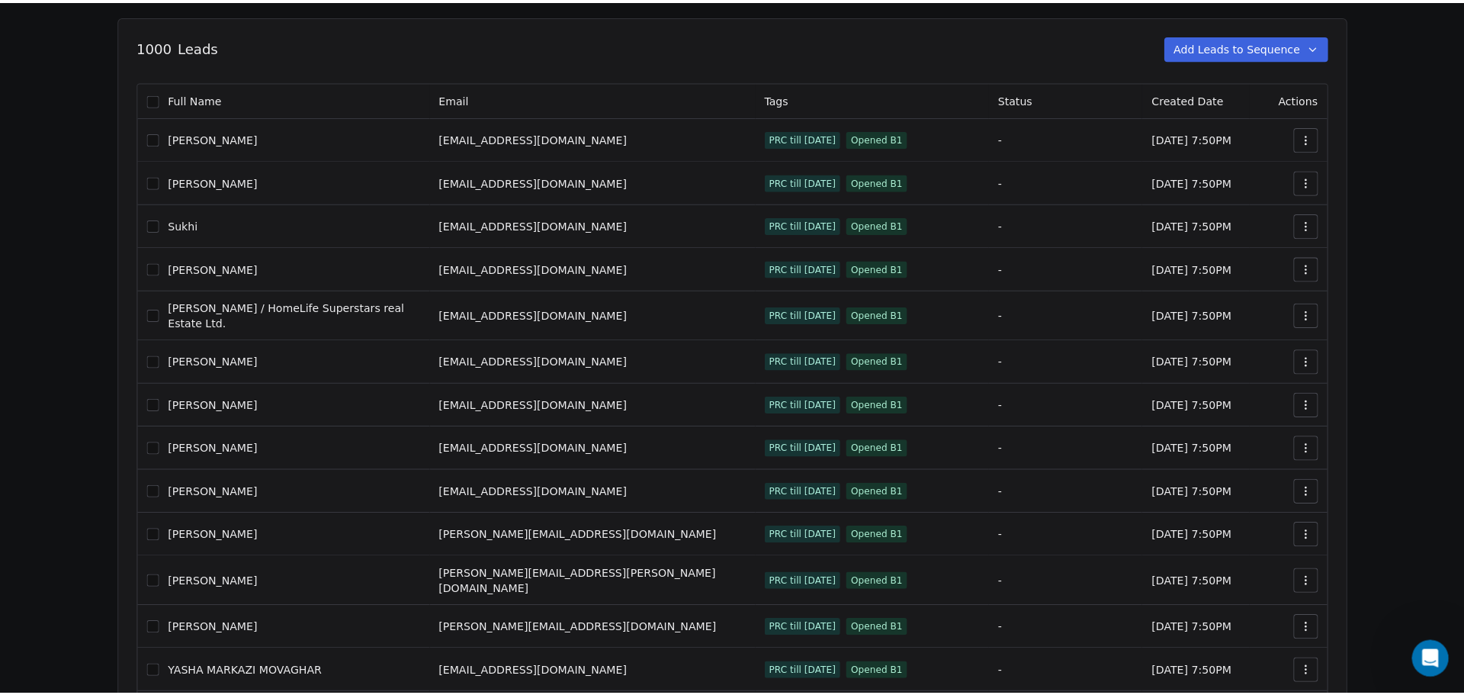
scroll to position [0, 0]
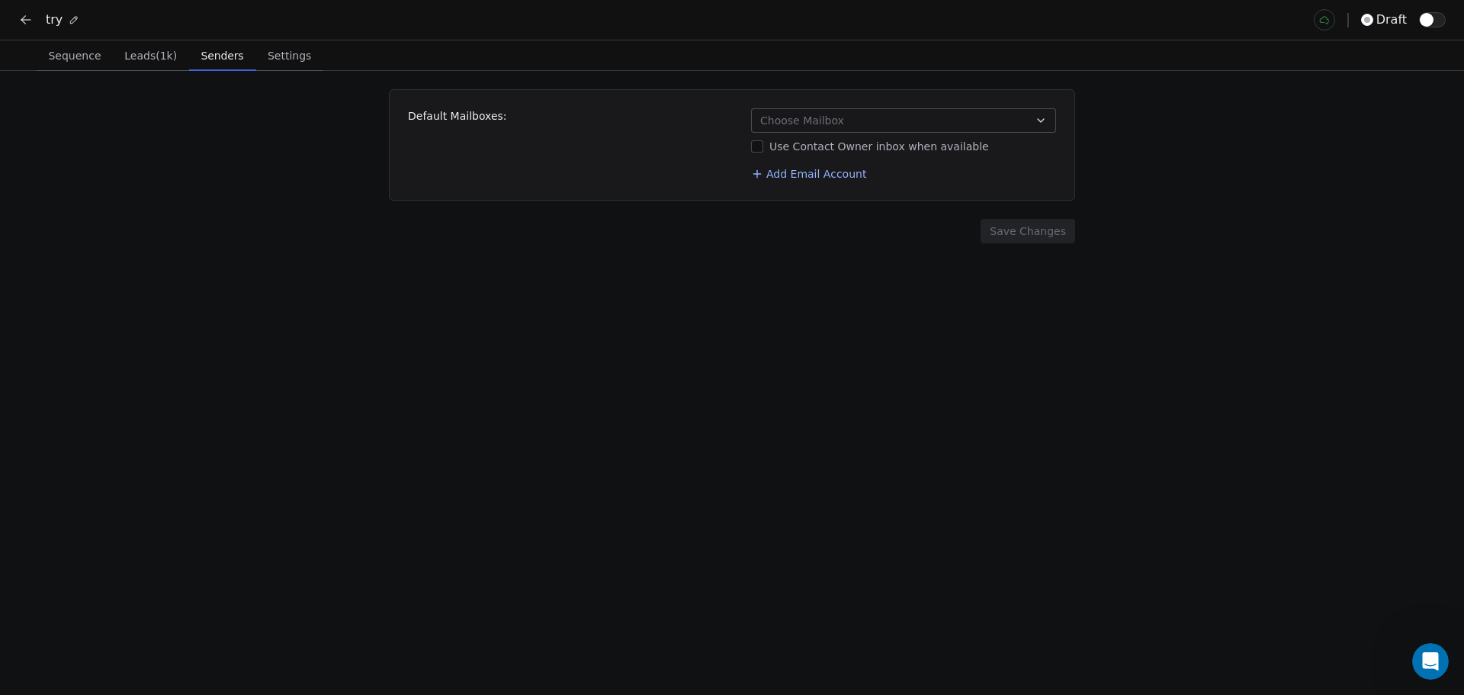
click at [196, 55] on span "Senders" at bounding box center [222, 55] width 55 height 21
click at [840, 116] on span "Choose Mailbox" at bounding box center [802, 120] width 84 height 15
click at [815, 176] on div "[EMAIL_ADDRESS][DOMAIN_NAME]" at bounding box center [903, 185] width 291 height 24
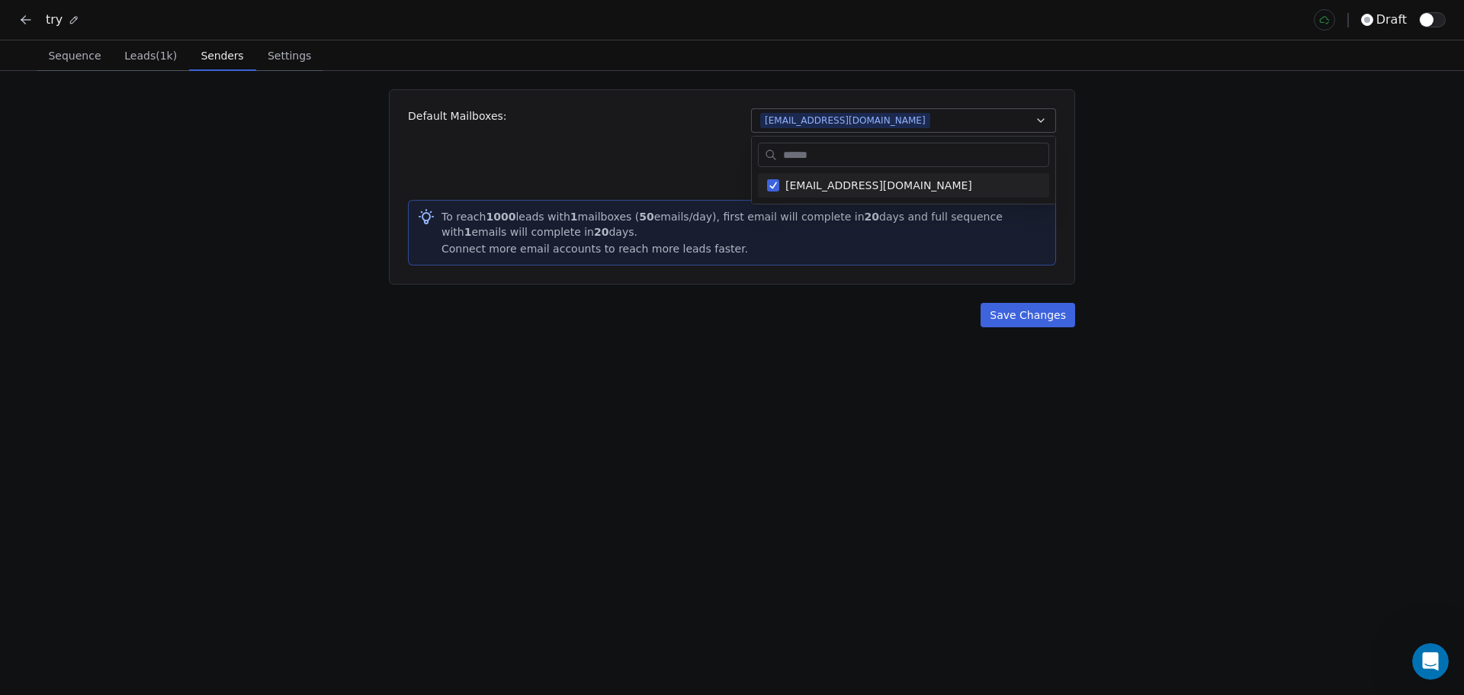
click at [864, 255] on html "try draft Sequence Sequence Leads (1k) Leads (1k) Senders Senders Settings Sett…" at bounding box center [732, 347] width 1464 height 695
click at [694, 154] on div "Default Mailboxes: maz@tech4realty.net Use Contact Owner inbox when available A…" at bounding box center [732, 144] width 648 height 73
click at [759, 146] on button "Use Contact Owner inbox when available" at bounding box center [757, 146] width 12 height 15
click at [821, 175] on button "Add Email Account" at bounding box center [808, 173] width 127 height 21
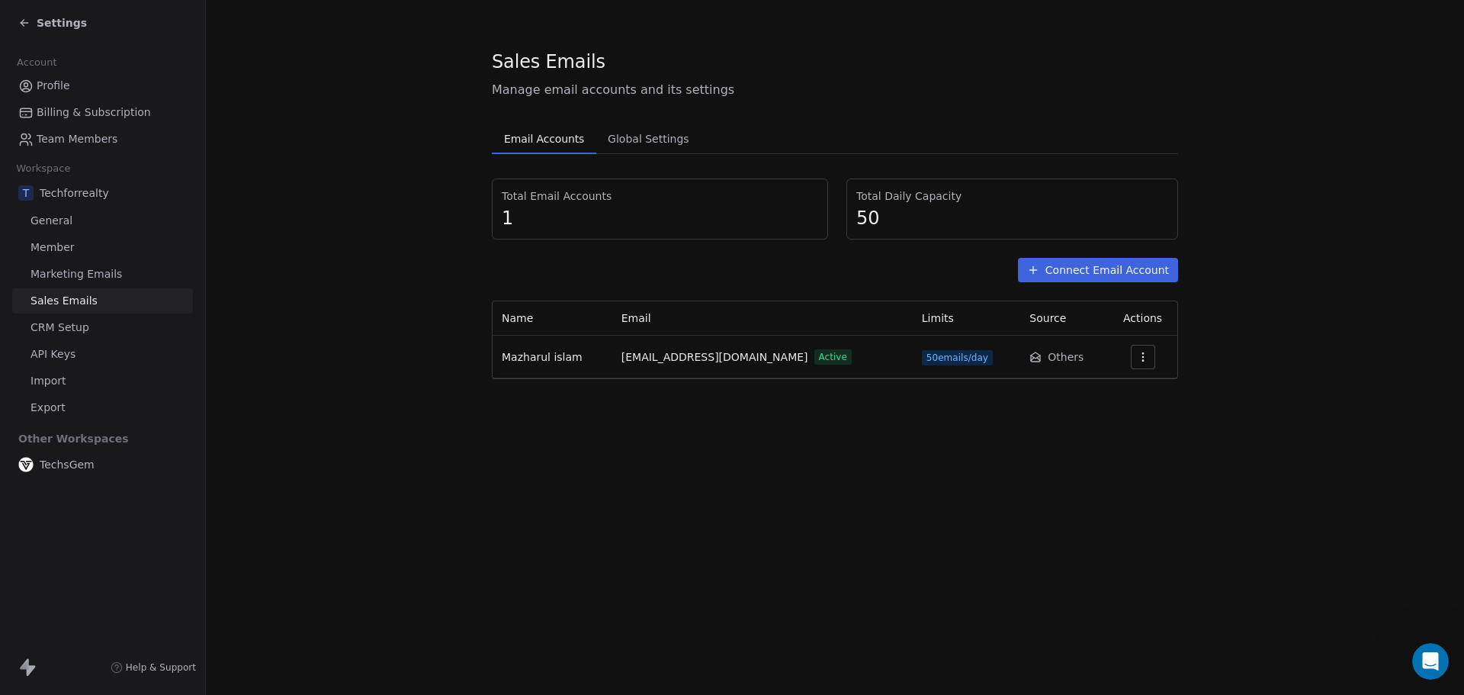
click at [1101, 274] on button "Connect Email Account" at bounding box center [1098, 270] width 160 height 24
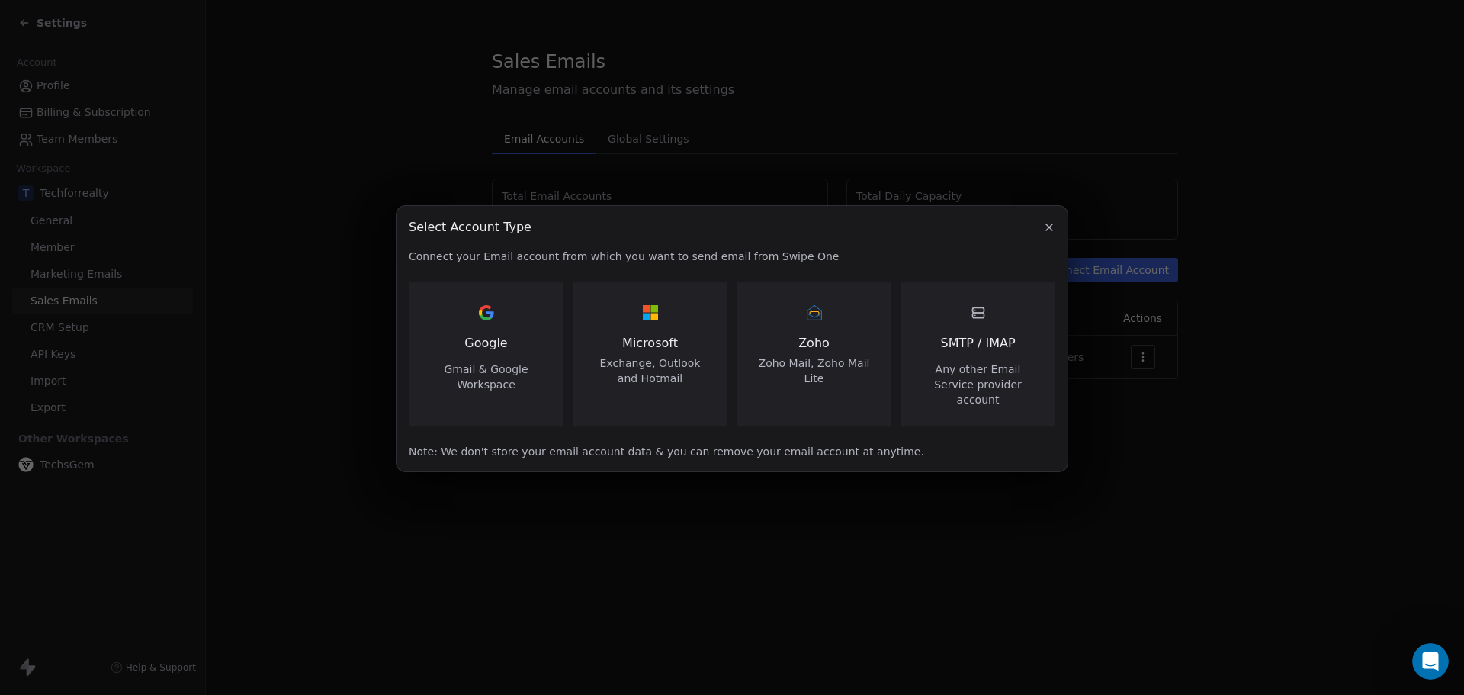
click at [1049, 233] on icon "button" at bounding box center [1049, 227] width 12 height 12
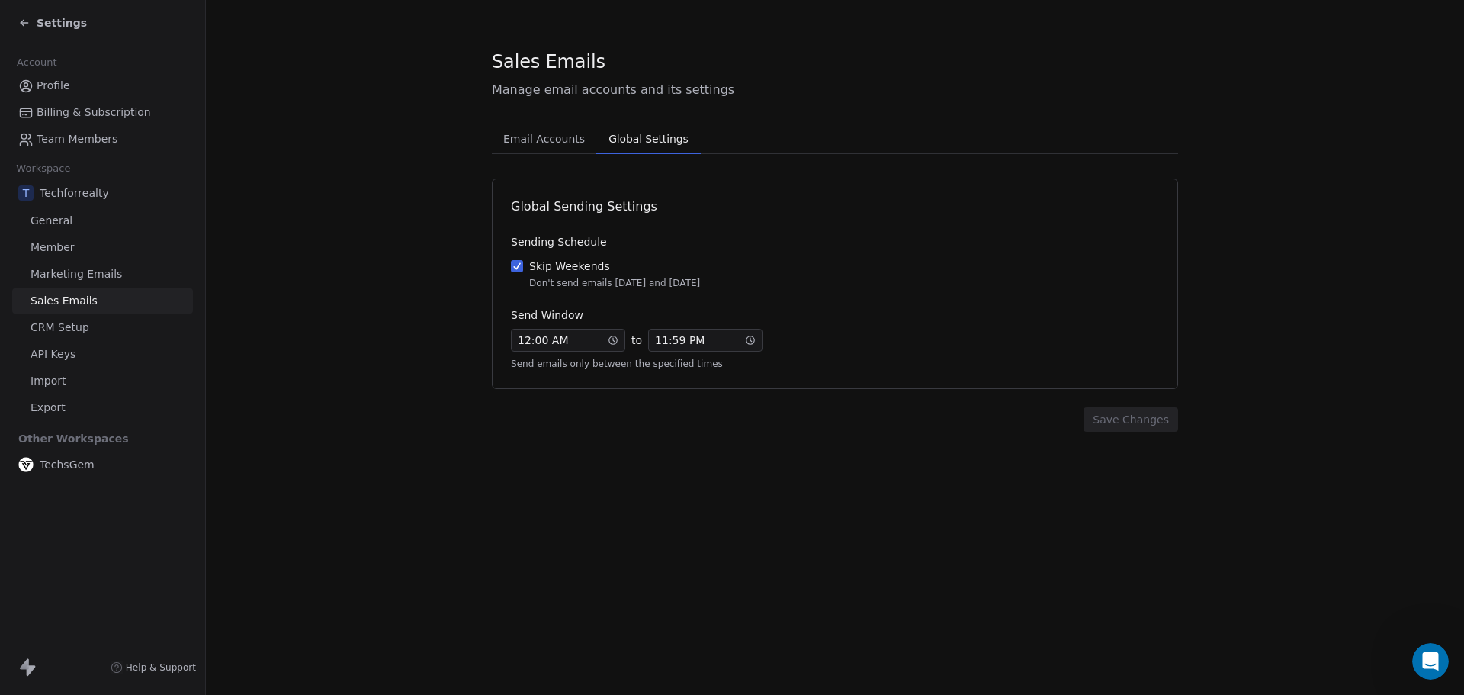
click at [676, 142] on span "Global Settings" at bounding box center [648, 138] width 92 height 21
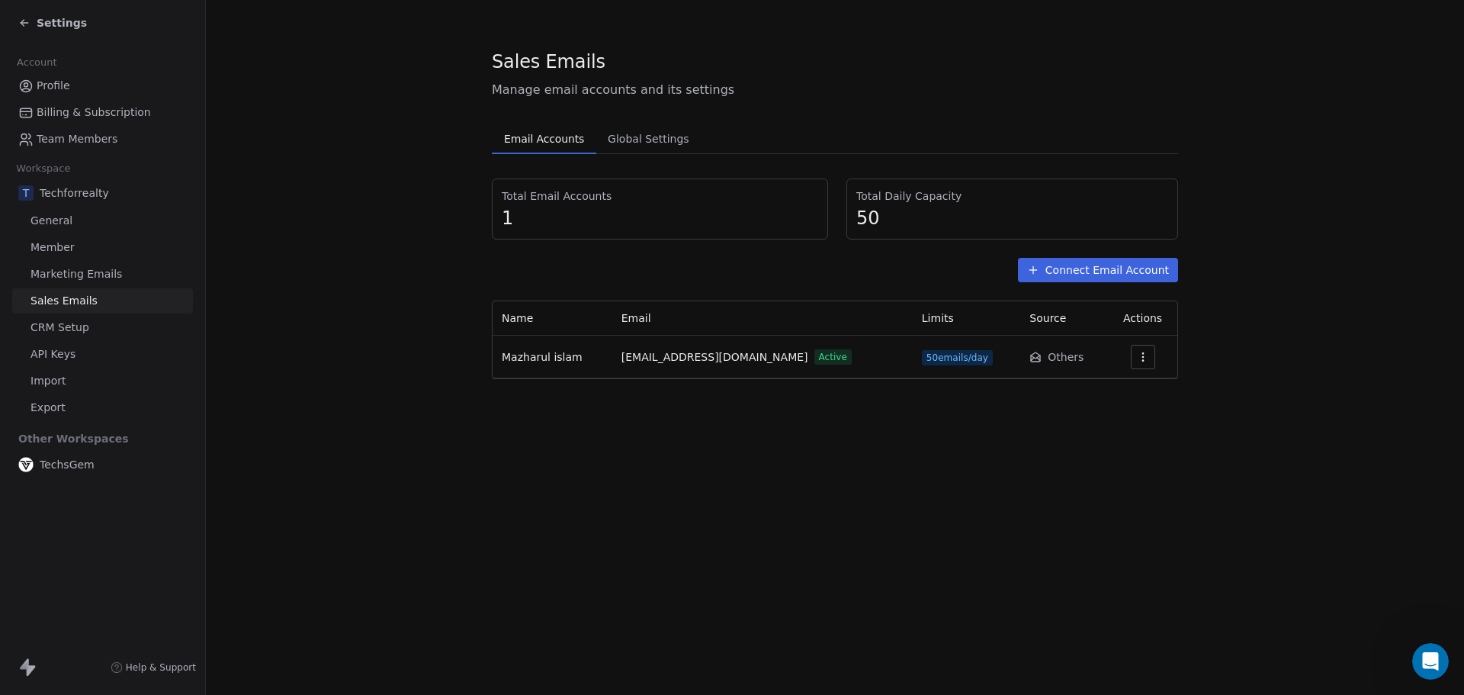
click at [532, 142] on span "Email Accounts" at bounding box center [544, 138] width 92 height 21
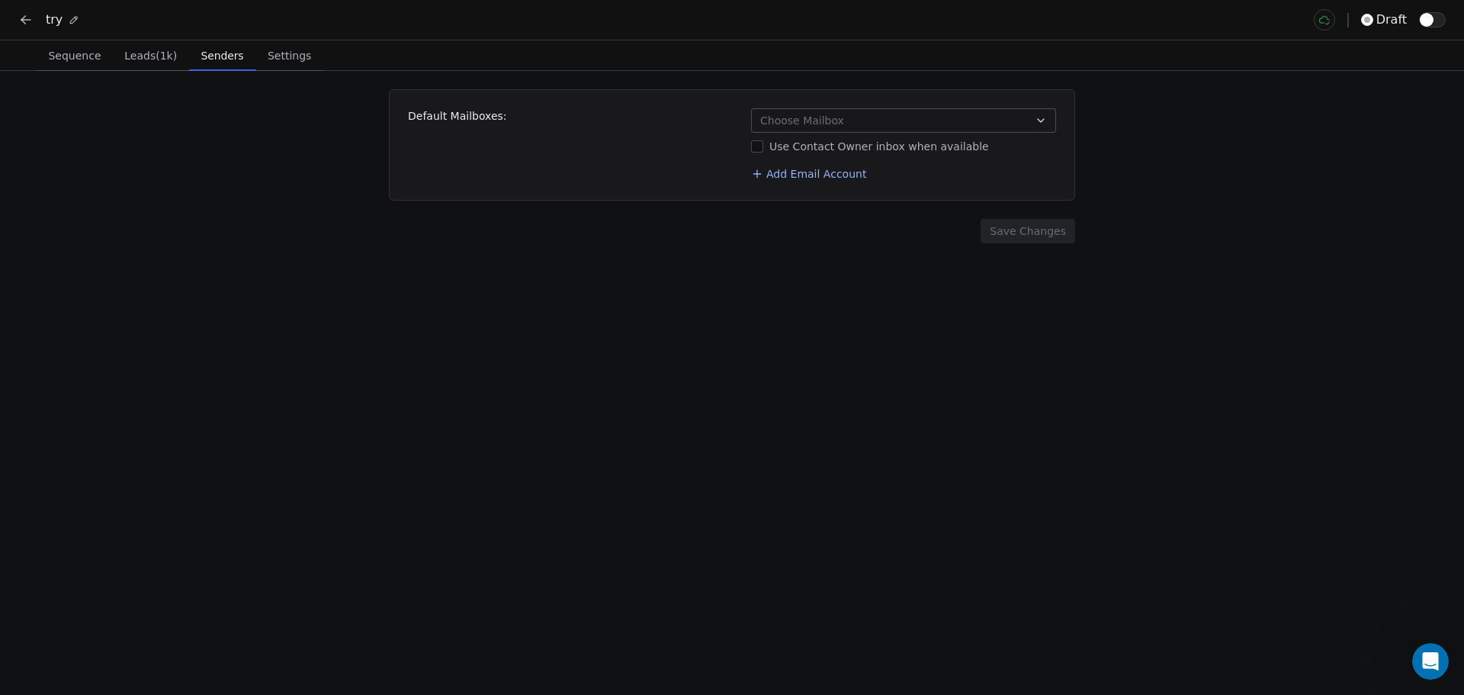
click at [266, 50] on span "Settings" at bounding box center [290, 55] width 56 height 21
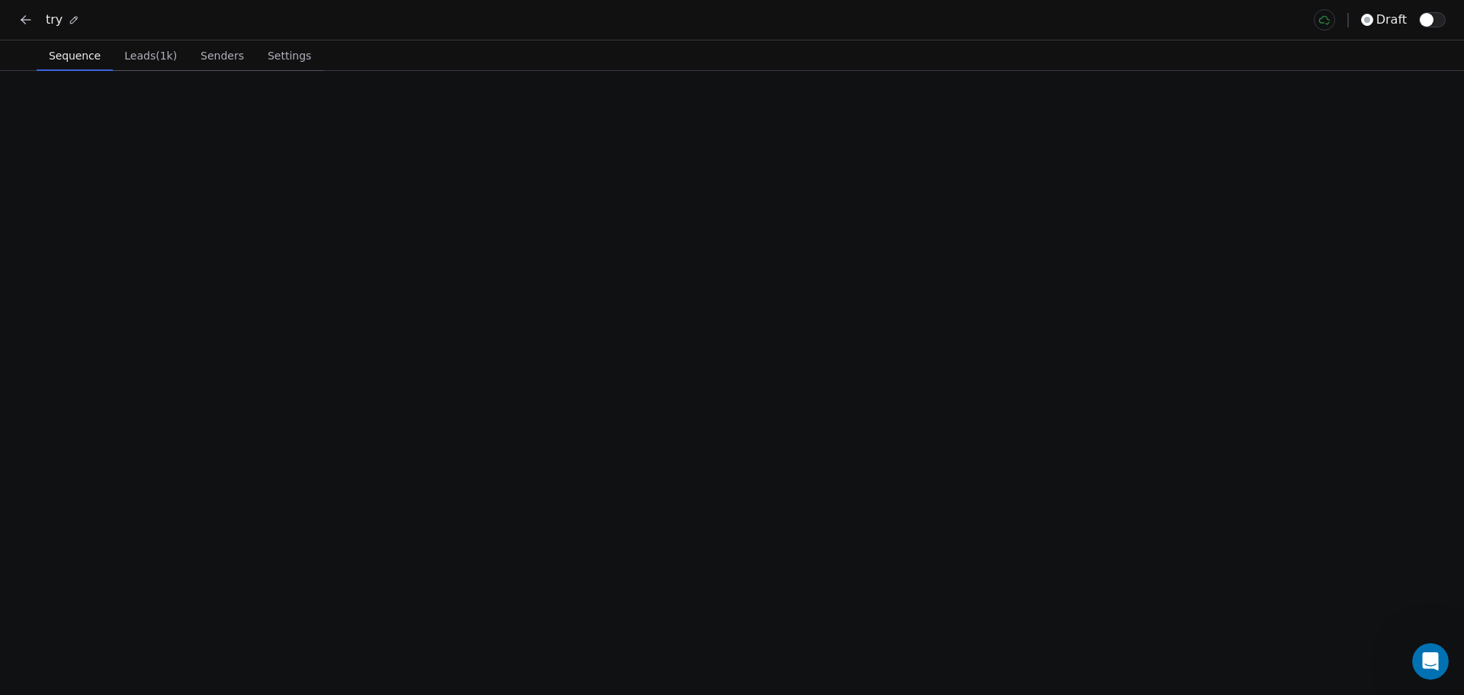
click at [60, 50] on span "Sequence" at bounding box center [75, 55] width 64 height 21
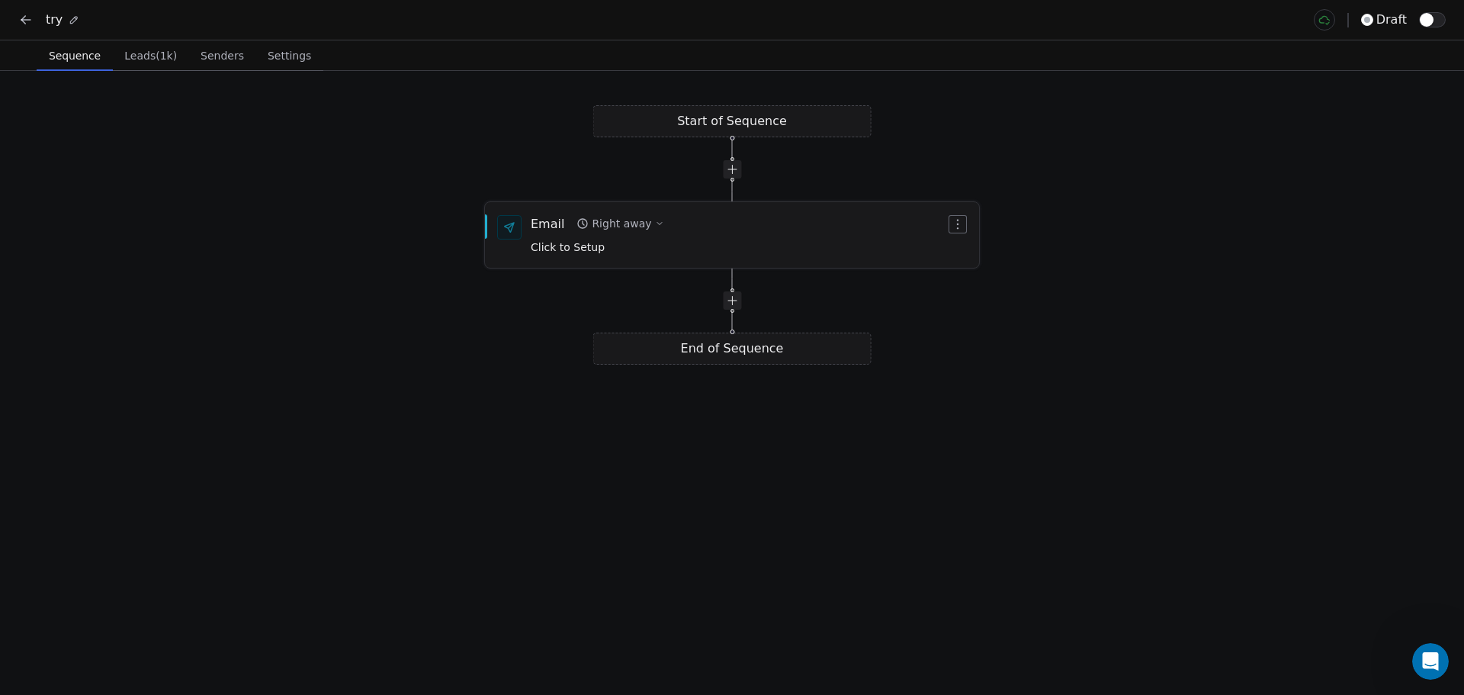
click at [792, 239] on div "Email Right away Click to Setup" at bounding box center [738, 235] width 415 height 40
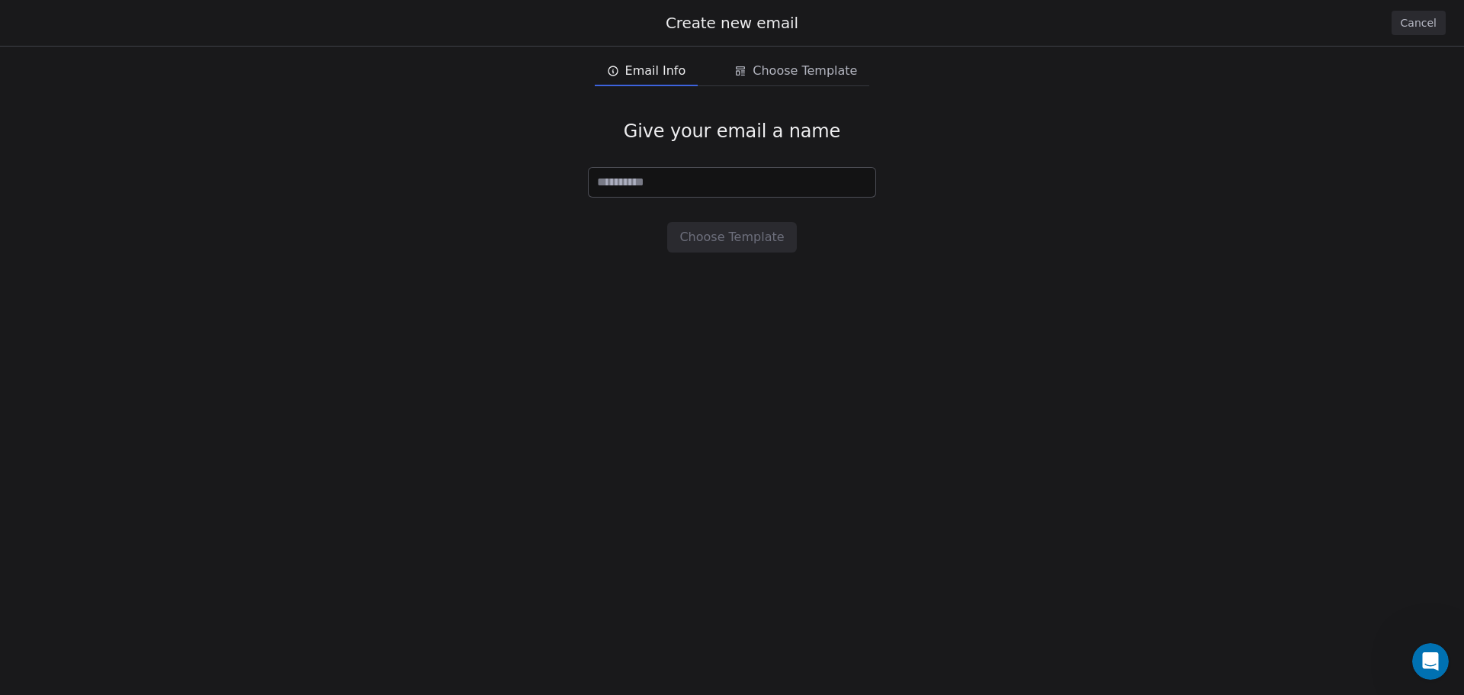
click at [682, 194] on input at bounding box center [732, 182] width 287 height 29
click at [654, 76] on span "Email Info" at bounding box center [655, 71] width 61 height 18
click at [657, 180] on input at bounding box center [732, 182] width 287 height 29
type input "***"
click at [704, 254] on div "Give your email a name *** Choose Template" at bounding box center [732, 185] width 1464 height 181
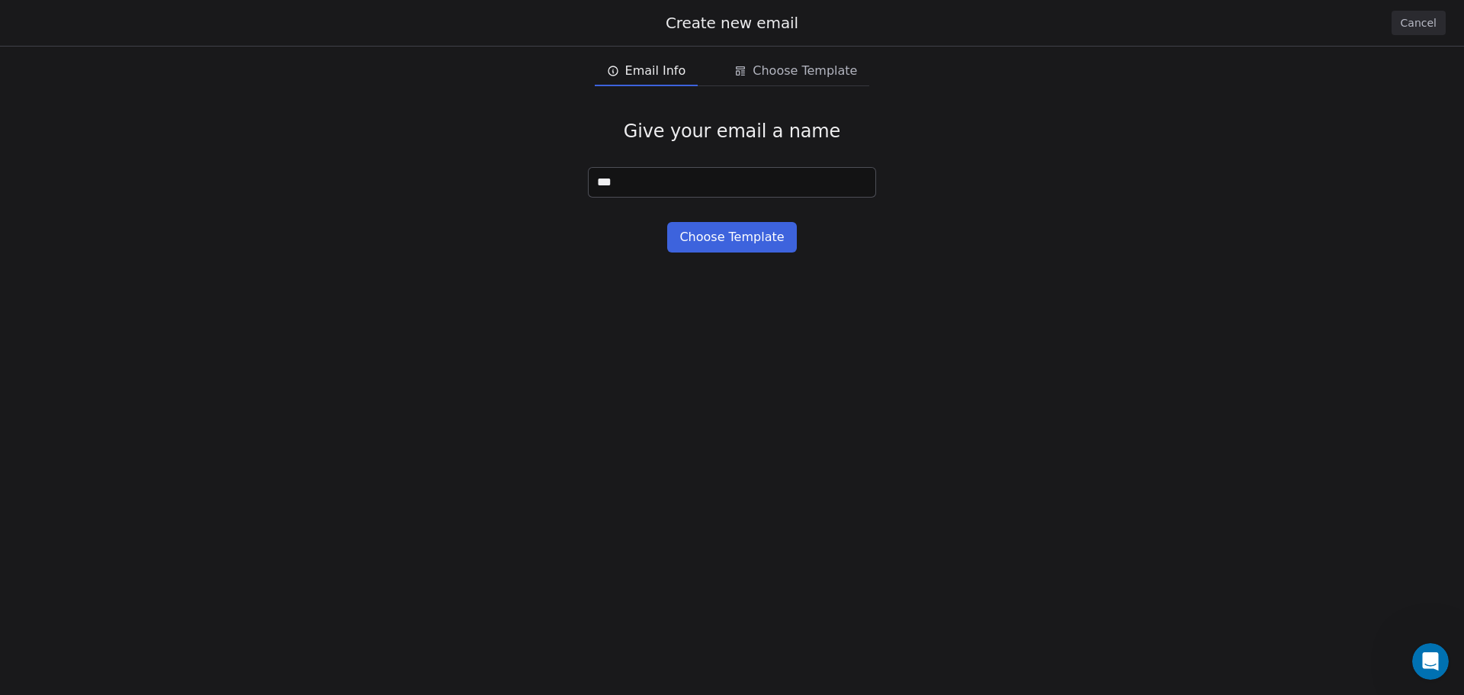
click at [708, 243] on button "Choose Template" at bounding box center [731, 237] width 129 height 31
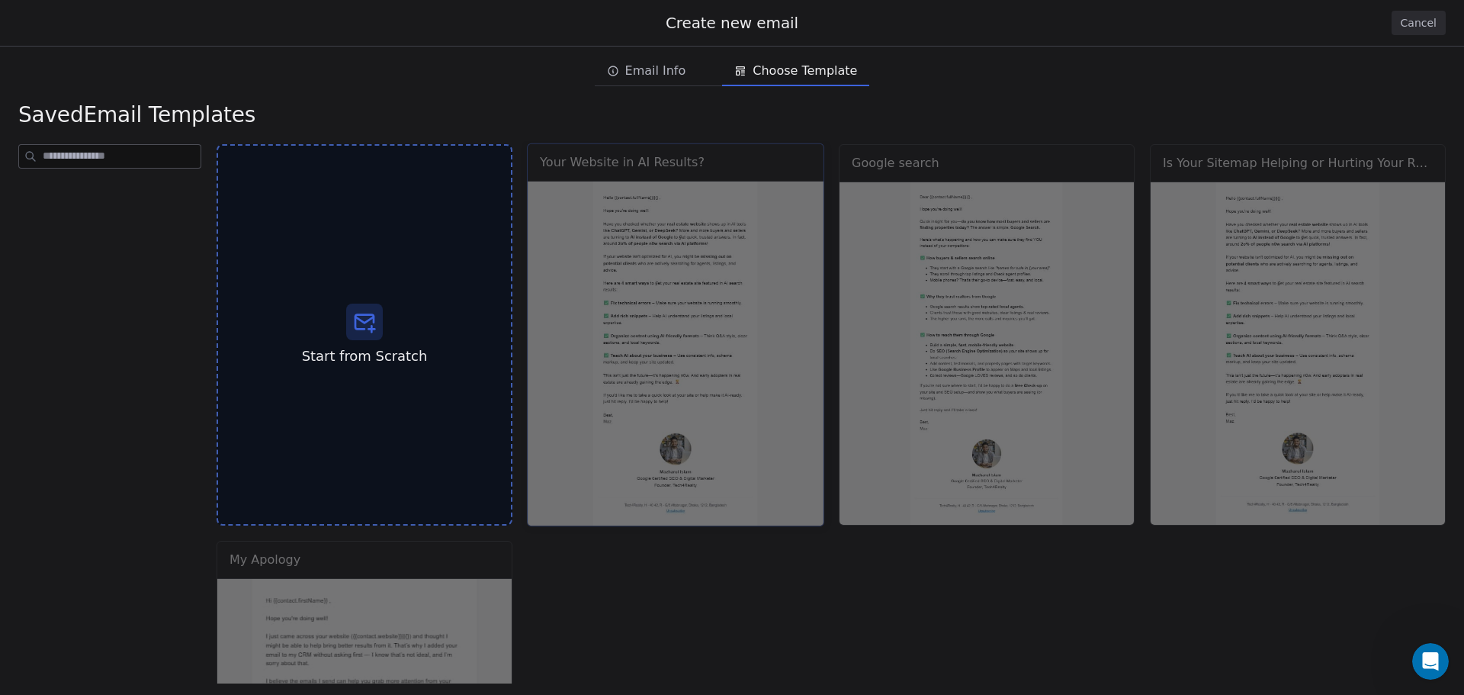
click at [683, 239] on div "Your Website in AI Results? Use Template Preview" at bounding box center [675, 335] width 297 height 384
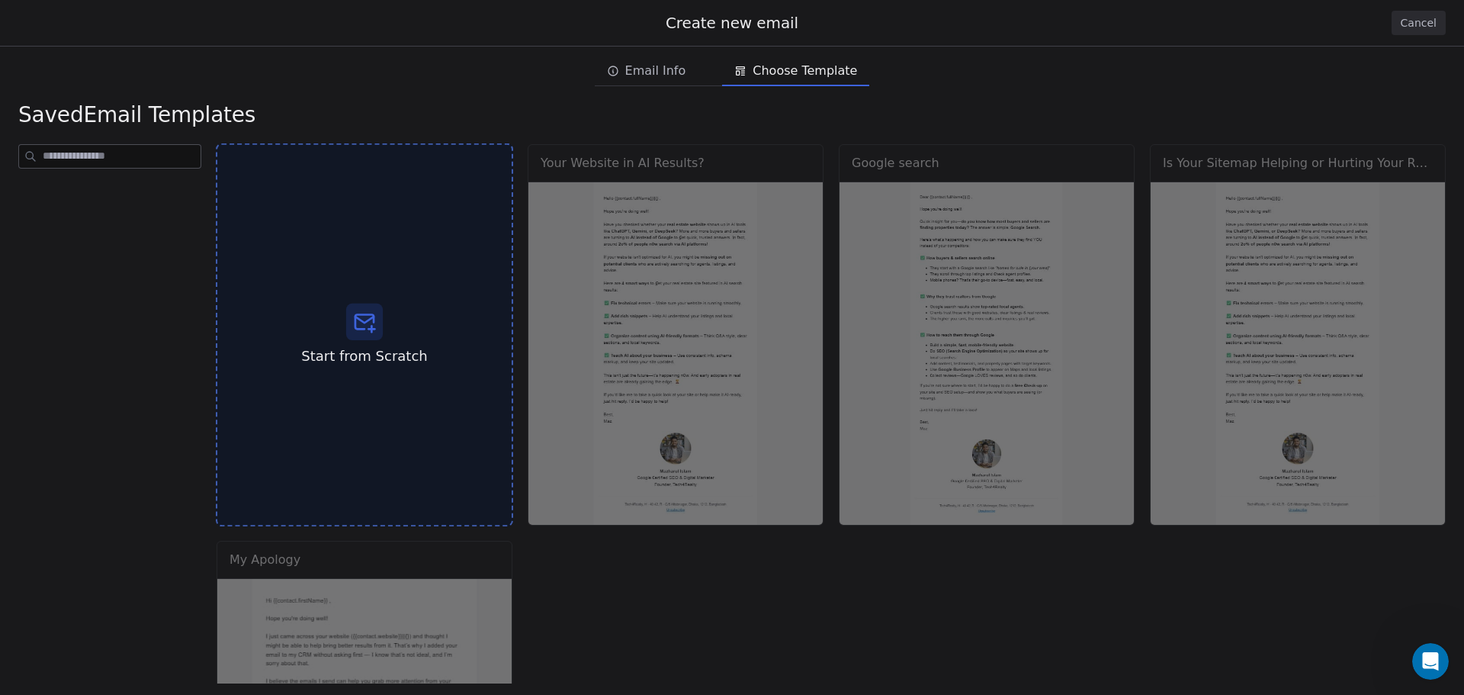
click at [432, 243] on div "Start from Scratch" at bounding box center [364, 335] width 297 height 384
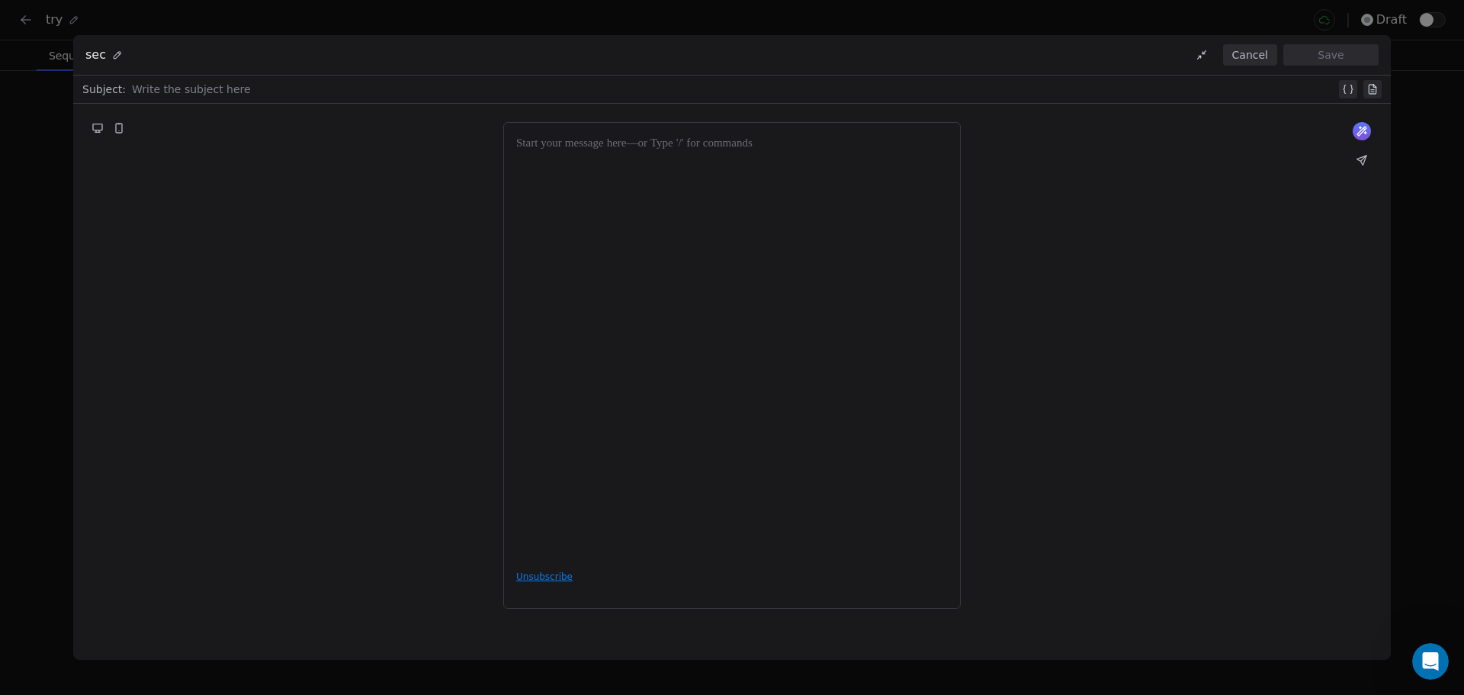
drag, startPoint x: 540, startPoint y: 553, endPoint x: 628, endPoint y: 571, distance: 89.6
click at [628, 571] on div "Unsubscribe" at bounding box center [732, 365] width 458 height 487
click at [567, 461] on div at bounding box center [732, 346] width 432 height 423
click at [1437, 660] on icon "Open Intercom Messenger" at bounding box center [1428, 659] width 25 height 25
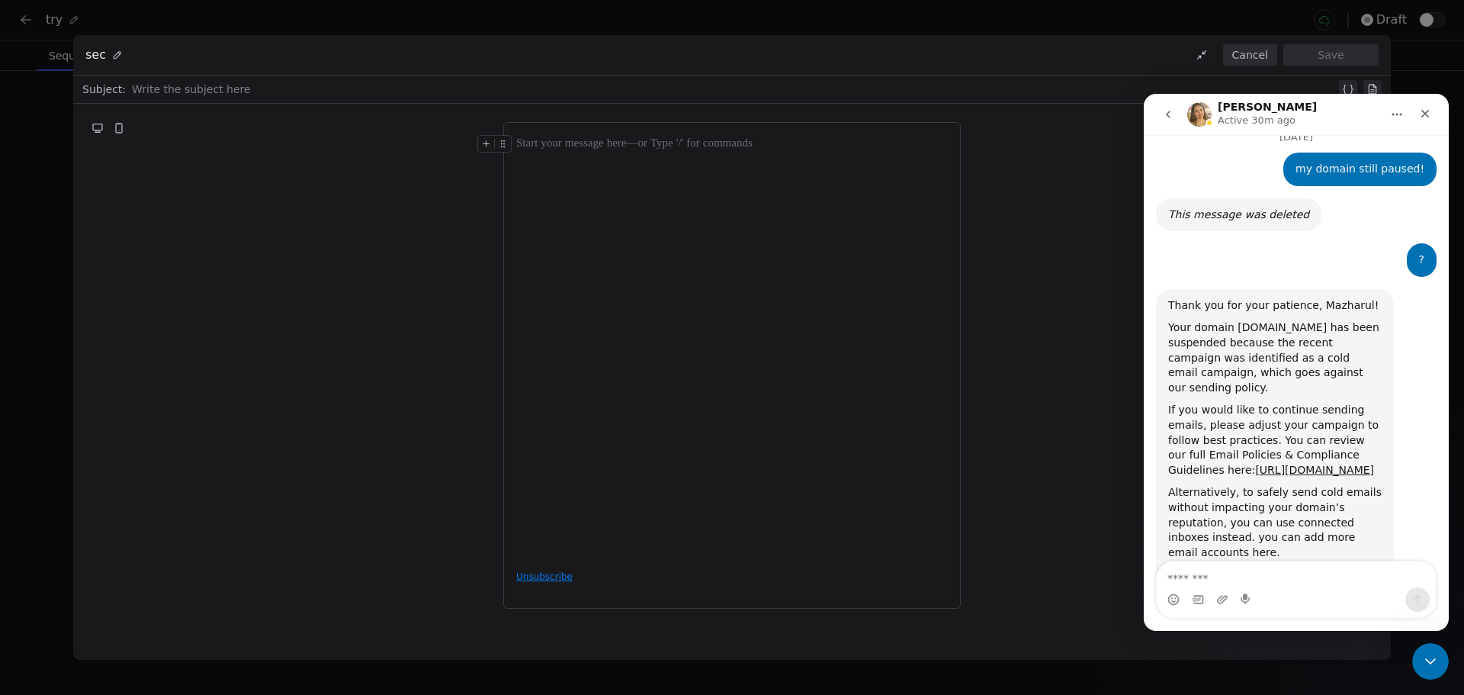
scroll to position [493, 0]
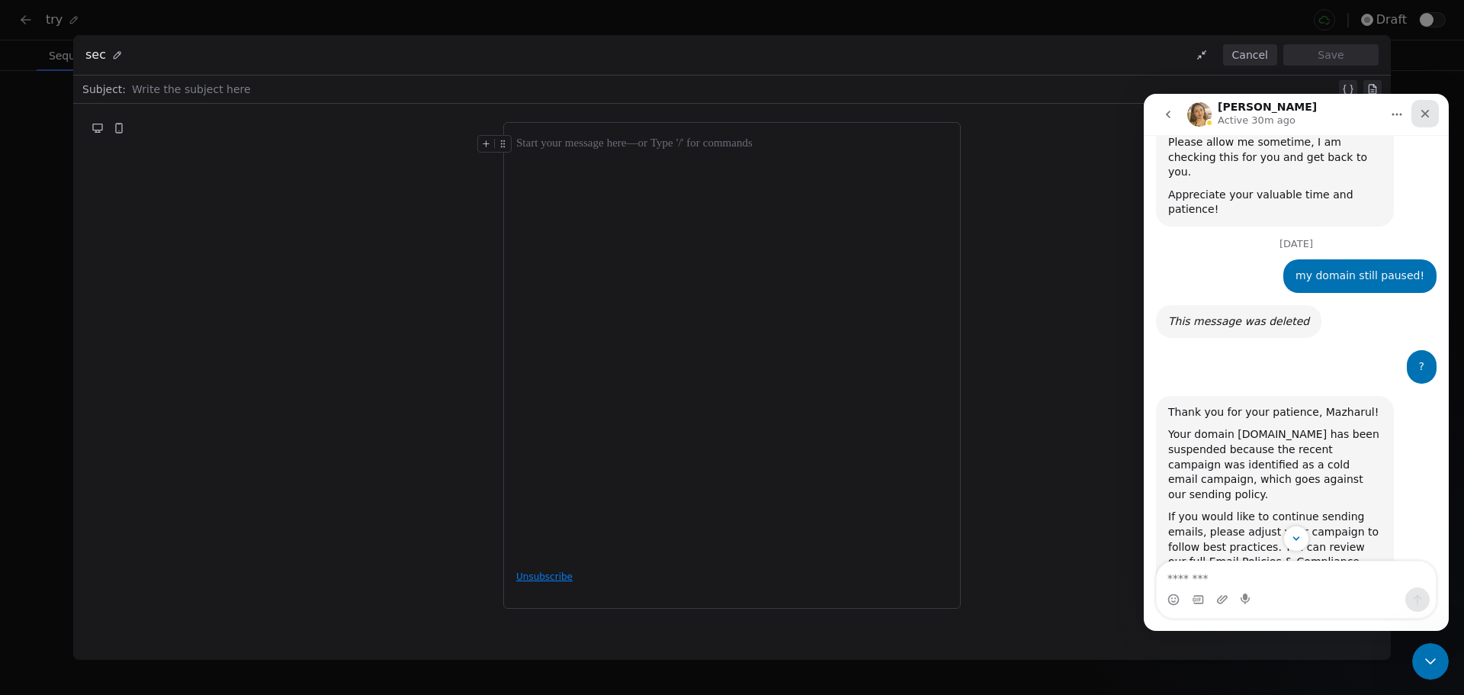
drag, startPoint x: 1425, startPoint y: 114, endPoint x: 1955, endPoint y: 140, distance: 530.6
click at [1425, 114] on icon "Close" at bounding box center [1425, 114] width 8 height 8
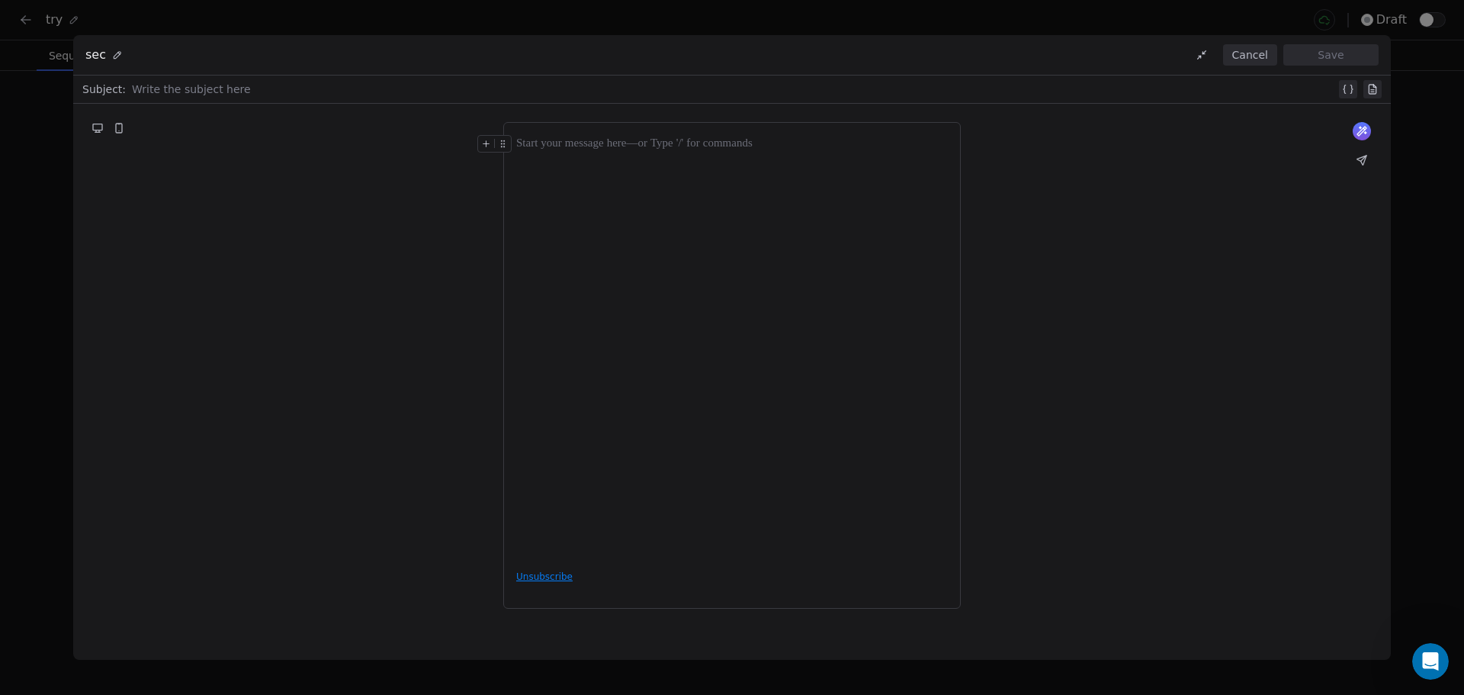
click at [1263, 55] on button "Cancel" at bounding box center [1250, 54] width 54 height 21
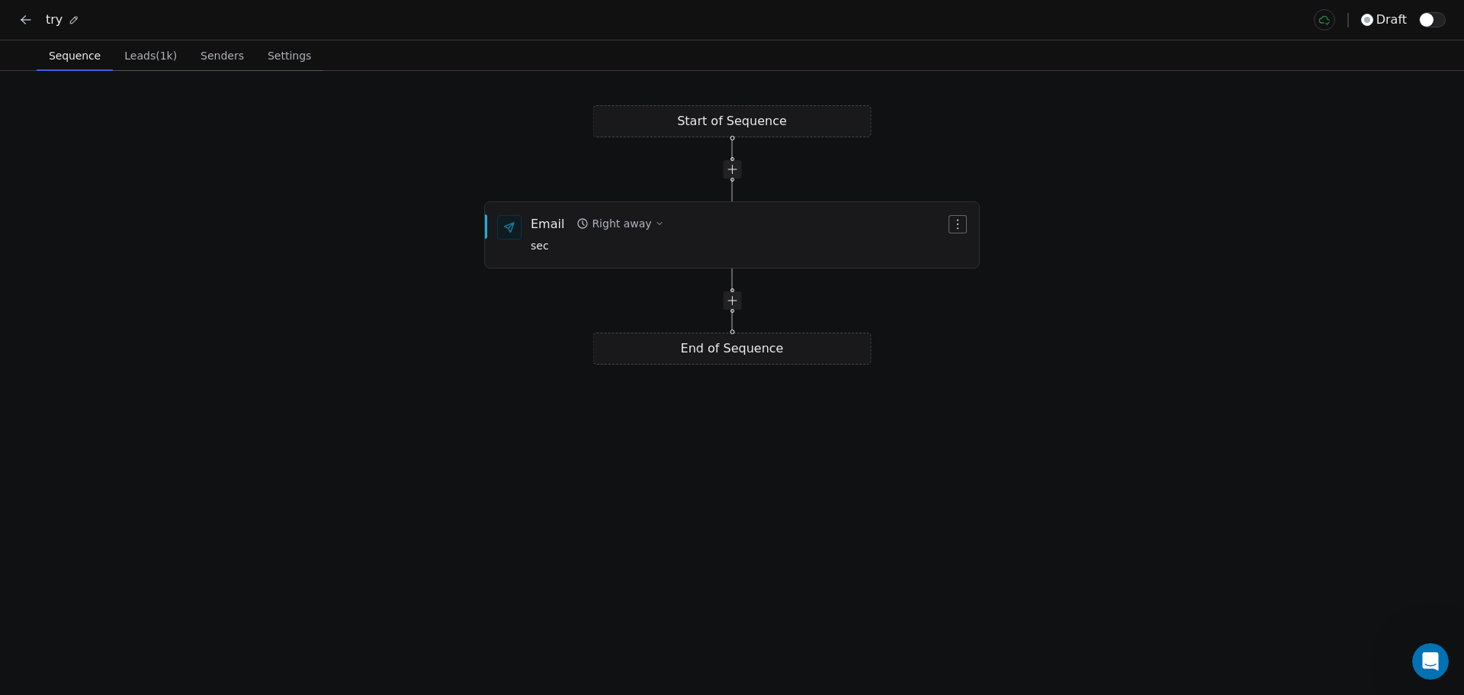
click at [29, 15] on icon at bounding box center [25, 19] width 15 height 15
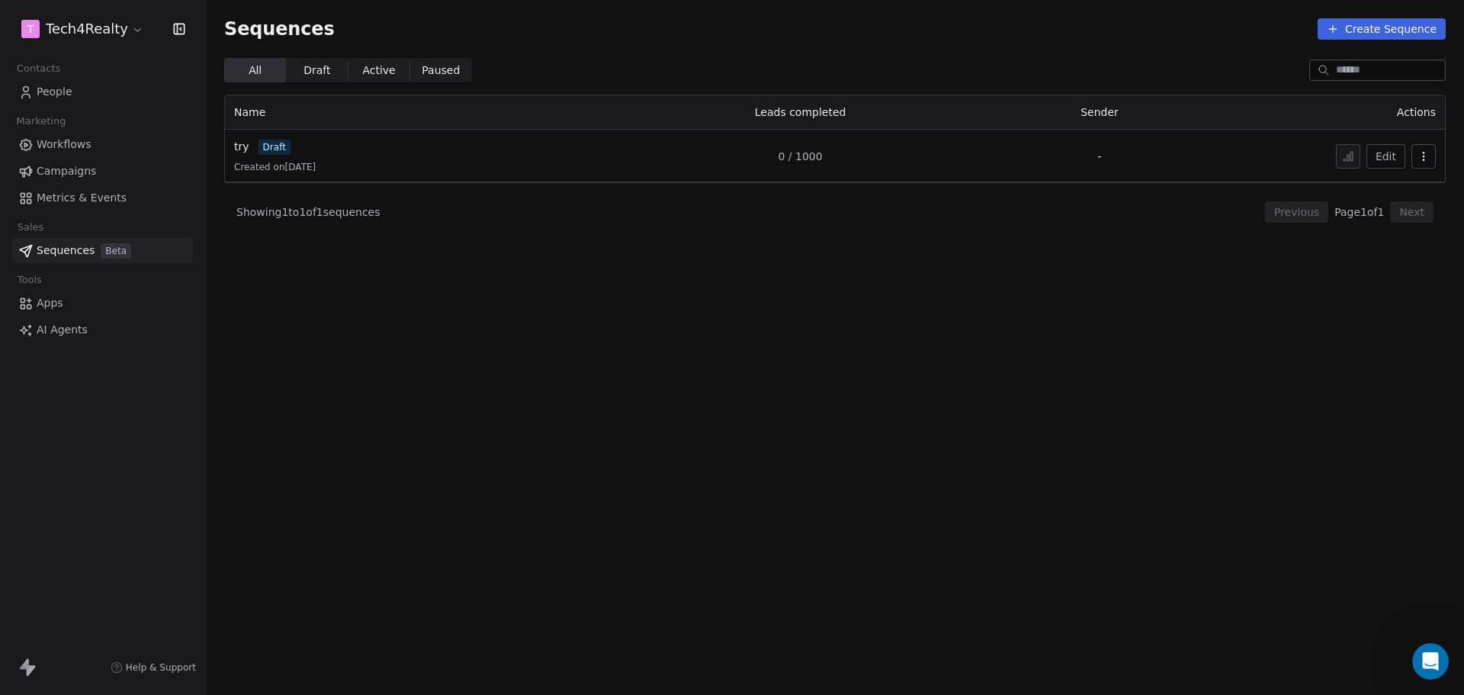
click at [1387, 162] on button "Edit" at bounding box center [1386, 156] width 39 height 24
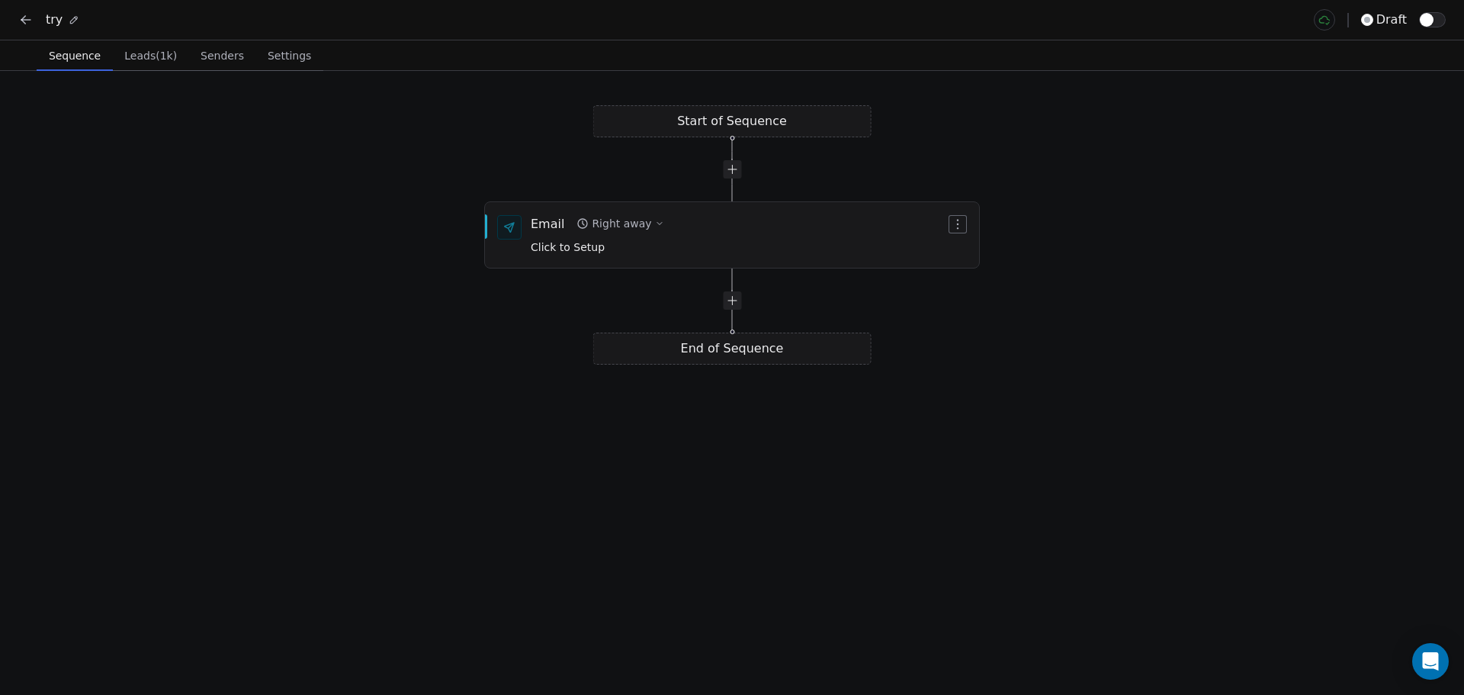
click at [27, 19] on icon at bounding box center [25, 19] width 15 height 15
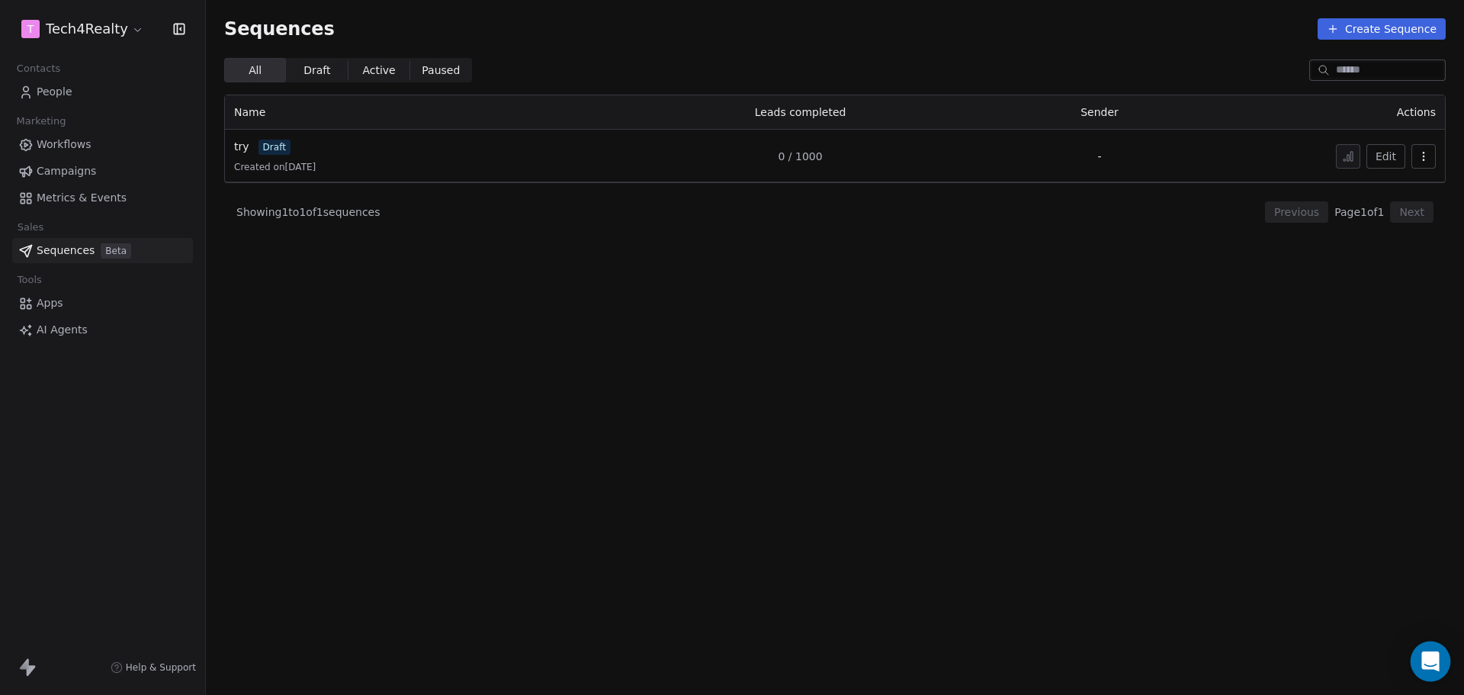
click at [1426, 664] on icon "Open Intercom Messenger" at bounding box center [1431, 661] width 20 height 20
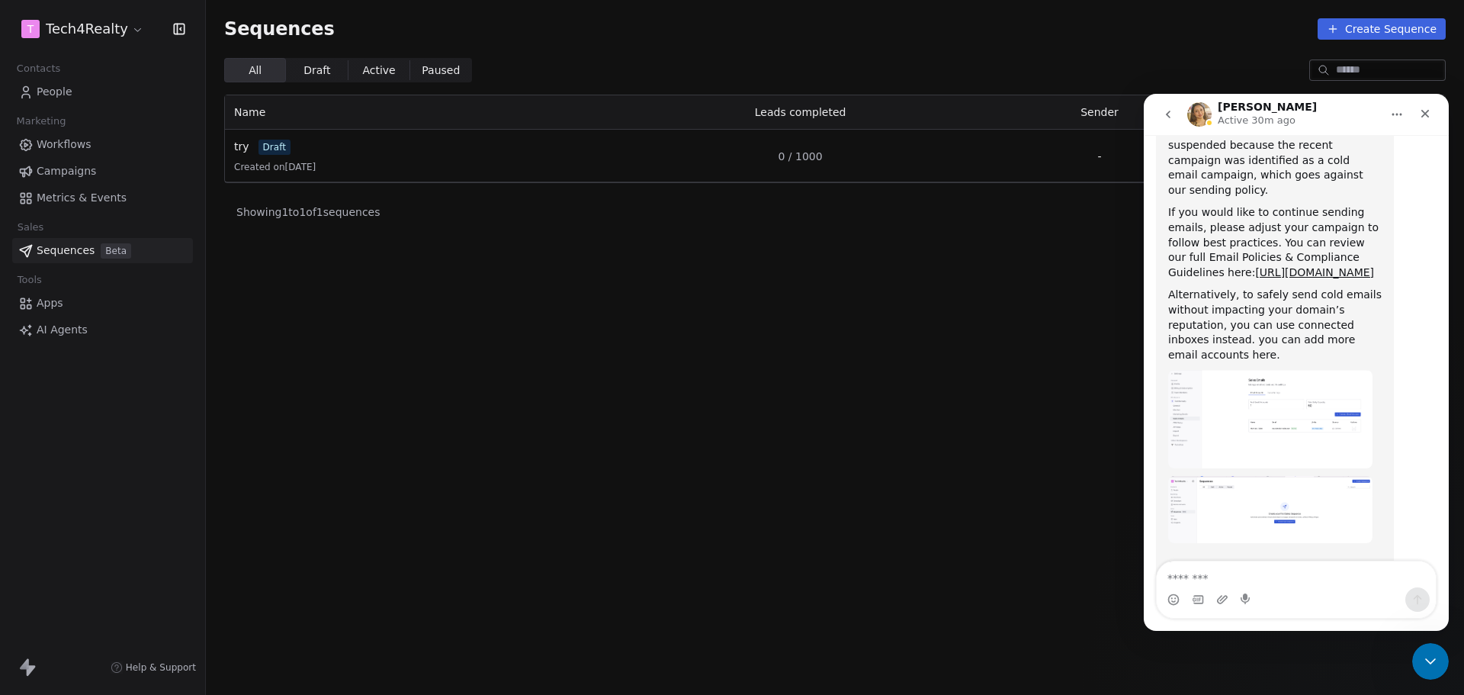
scroll to position [798, 0]
click at [1232, 573] on textarea "Message…" at bounding box center [1296, 574] width 279 height 26
click at [1248, 577] on textarea "Message…" at bounding box center [1296, 574] width 279 height 26
click at [641, 60] on div "All All Draft Draft Active Active Paused Paused" at bounding box center [835, 70] width 1222 height 24
click at [1429, 111] on icon "Close" at bounding box center [1425, 114] width 12 height 12
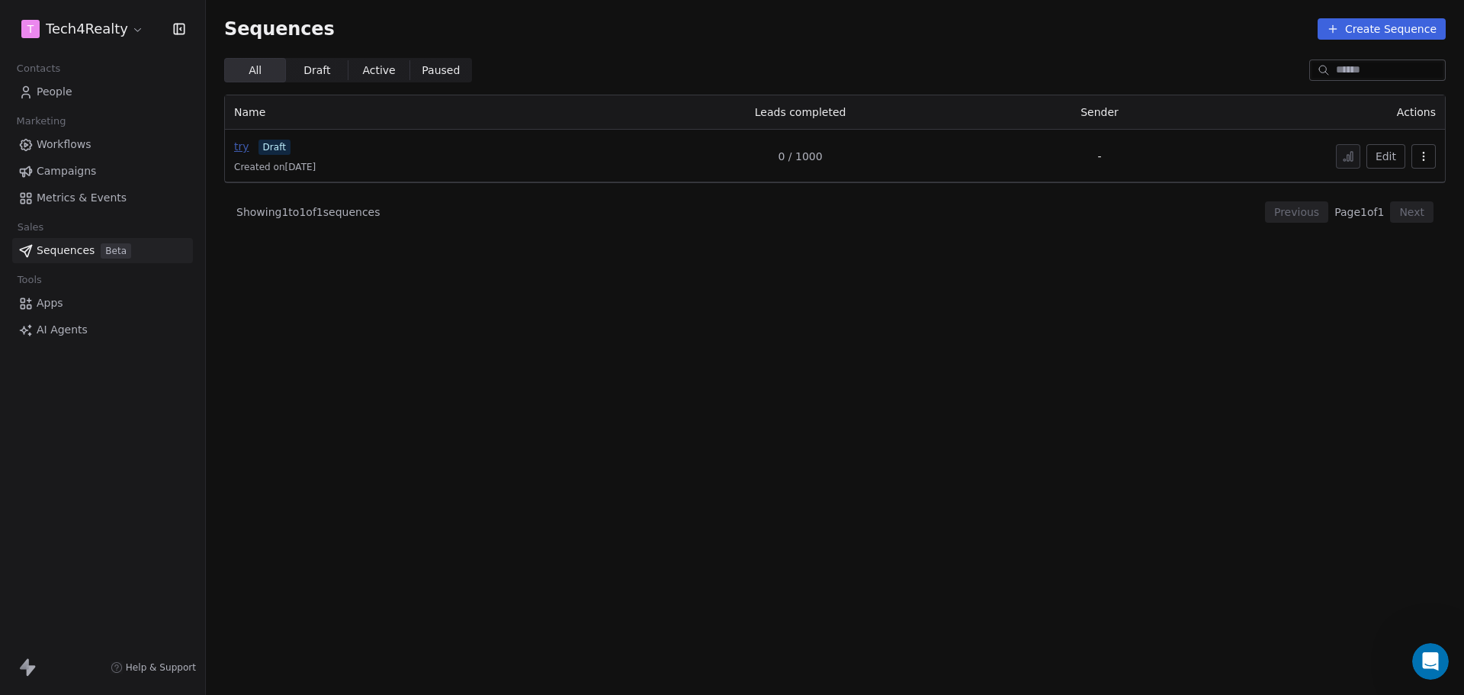
click at [240, 149] on span "try" at bounding box center [241, 146] width 15 height 12
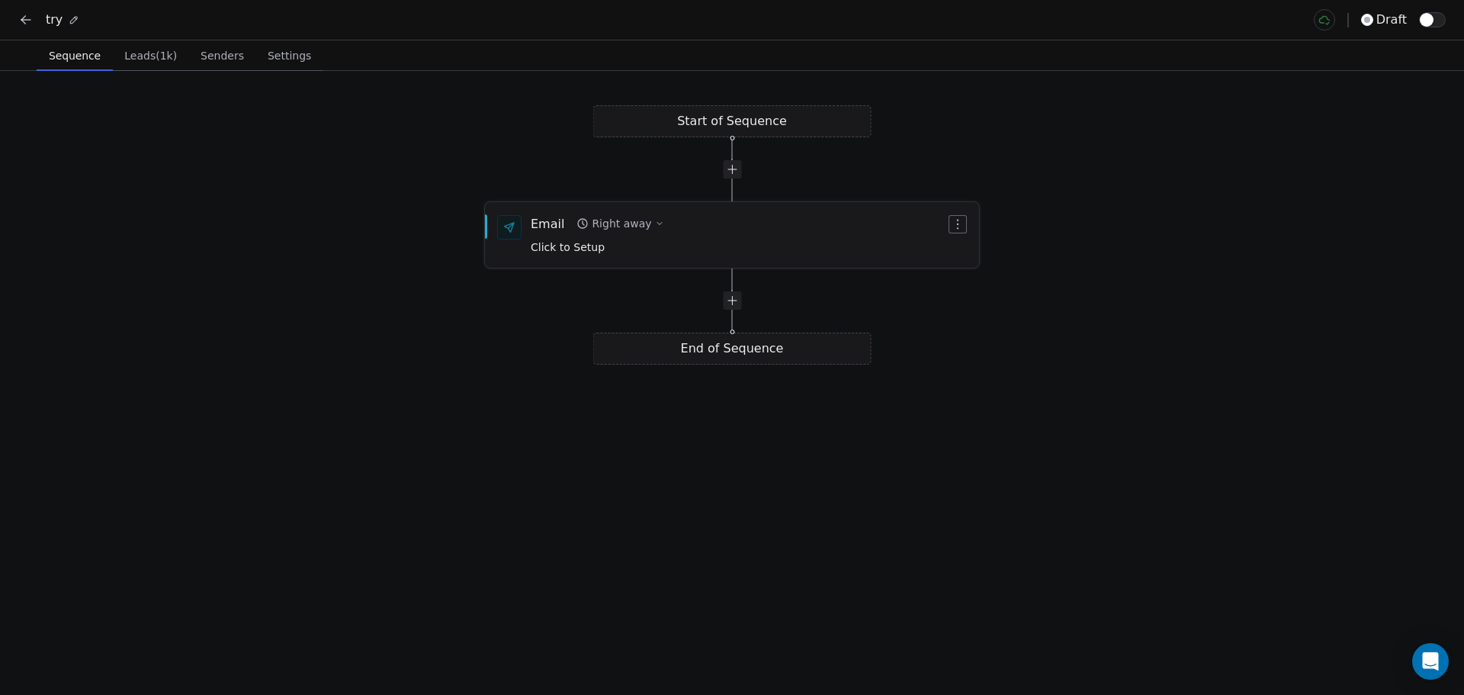
click at [625, 241] on div "Click to Setup" at bounding box center [597, 246] width 133 height 17
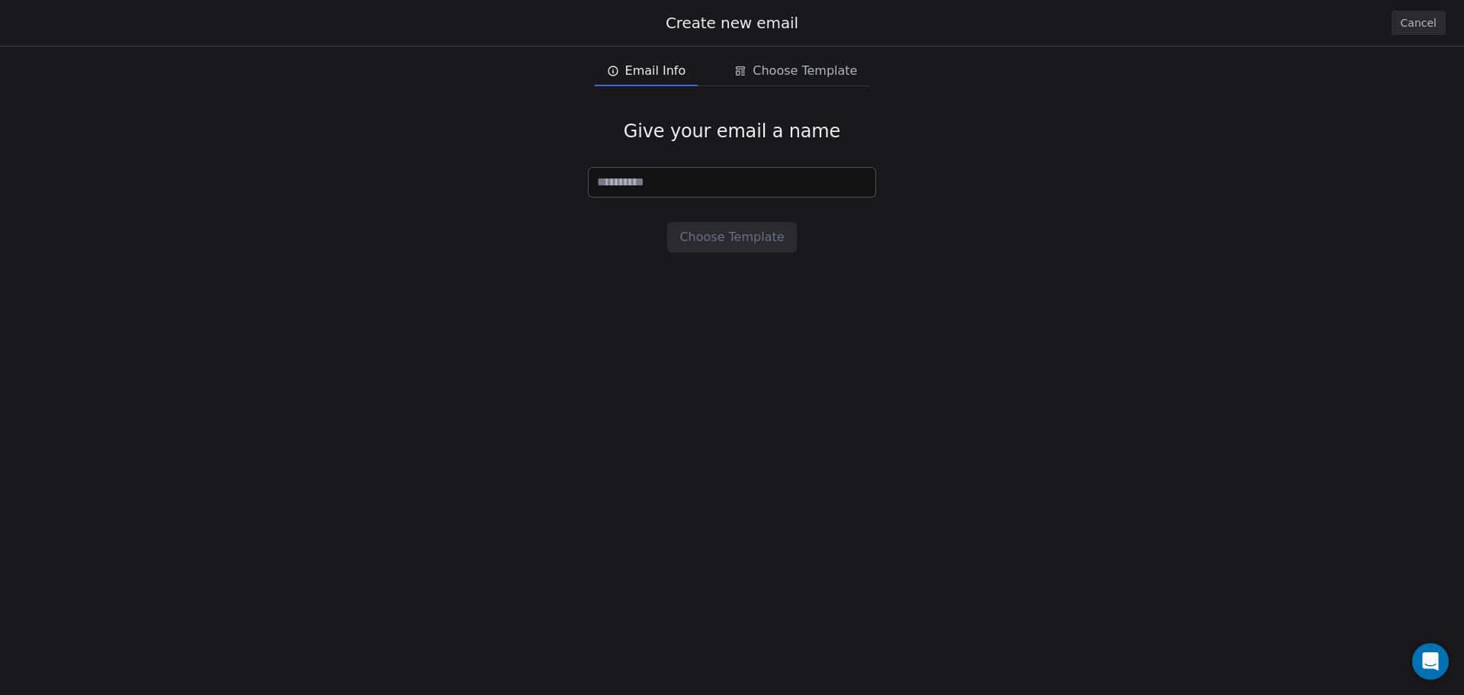
click at [1407, 20] on button "Cancel" at bounding box center [1419, 23] width 54 height 24
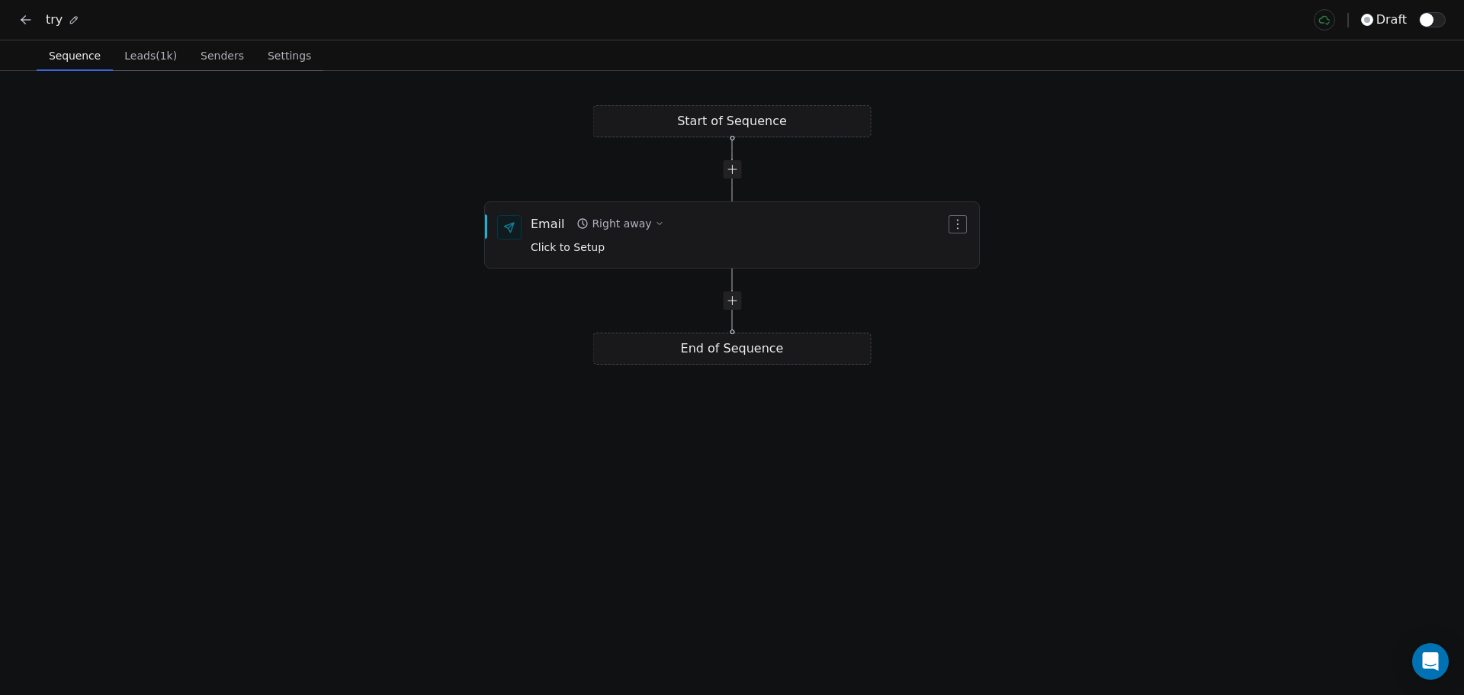
click at [262, 63] on span "Settings" at bounding box center [290, 55] width 56 height 21
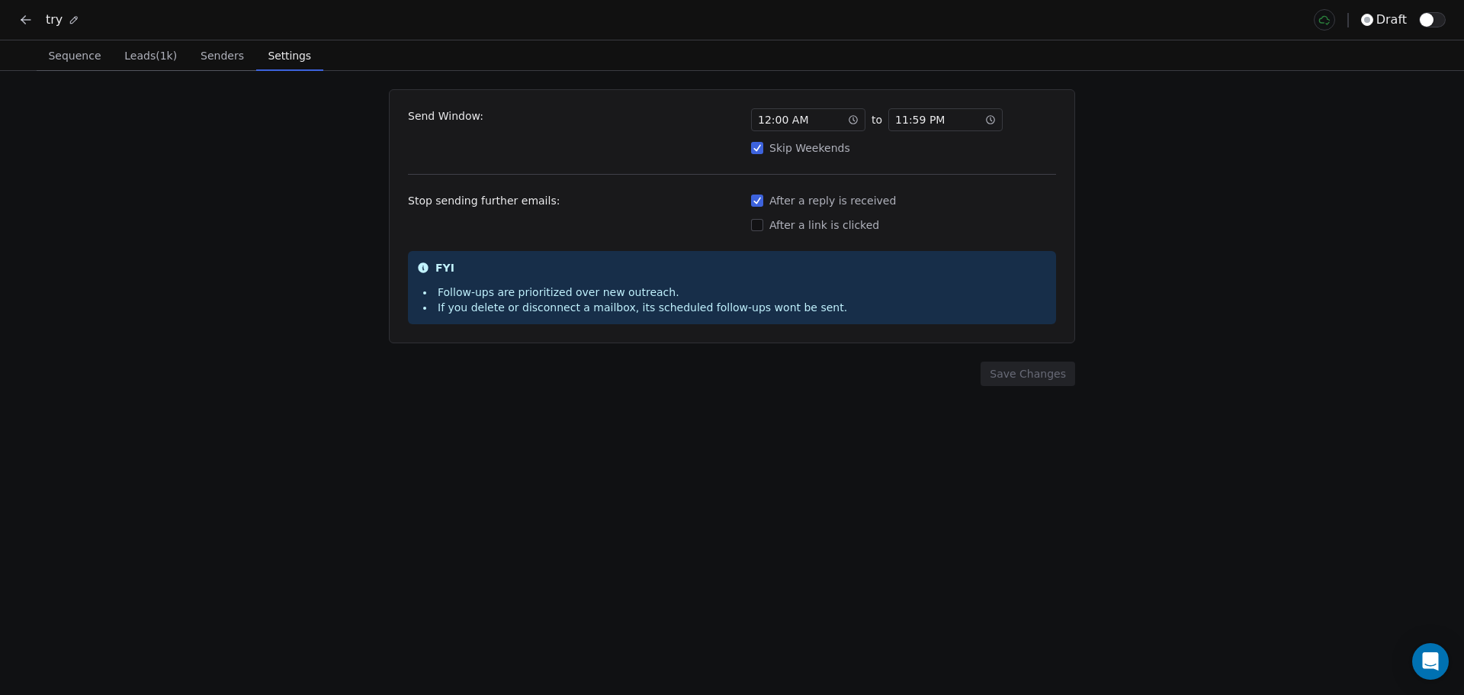
click at [207, 51] on span "Senders" at bounding box center [222, 55] width 56 height 21
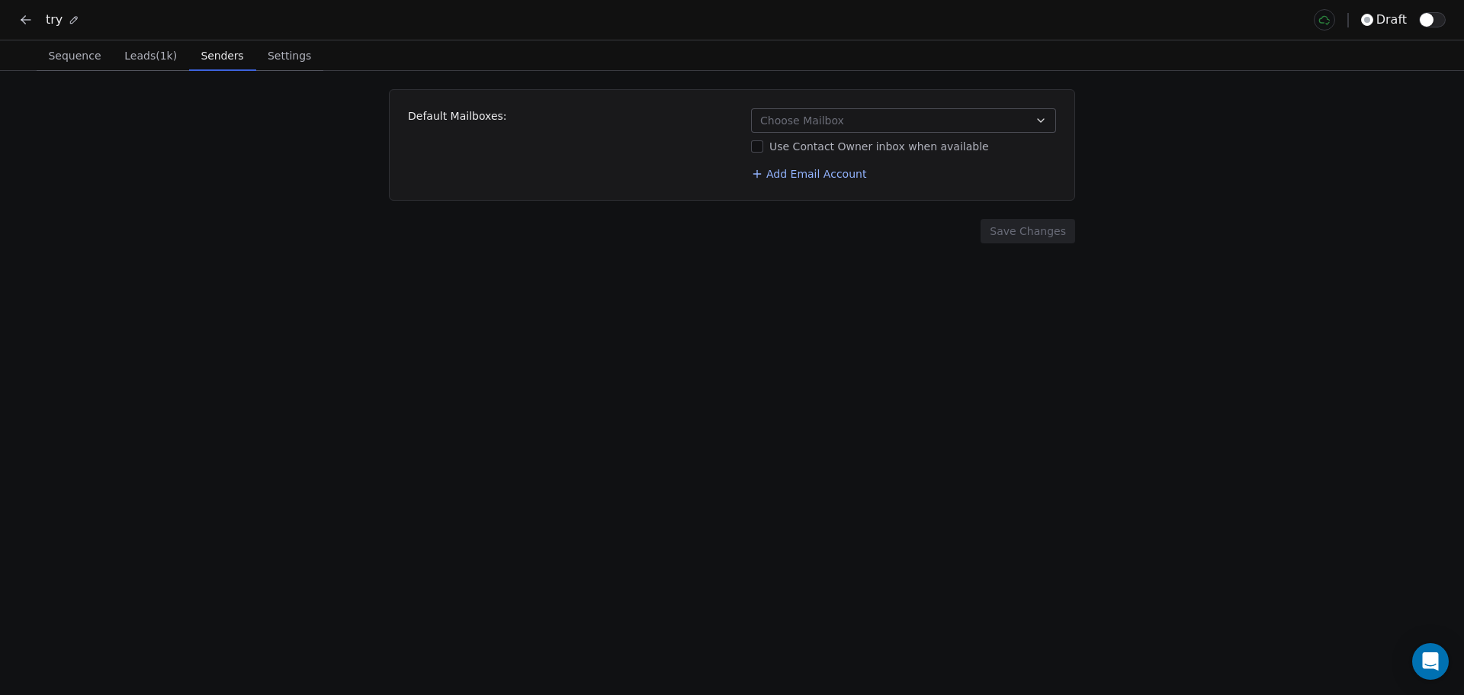
click at [834, 128] on button "Choose Mailbox" at bounding box center [903, 120] width 305 height 24
click at [819, 188] on span "[EMAIL_ADDRESS][DOMAIN_NAME]" at bounding box center [912, 185] width 255 height 15
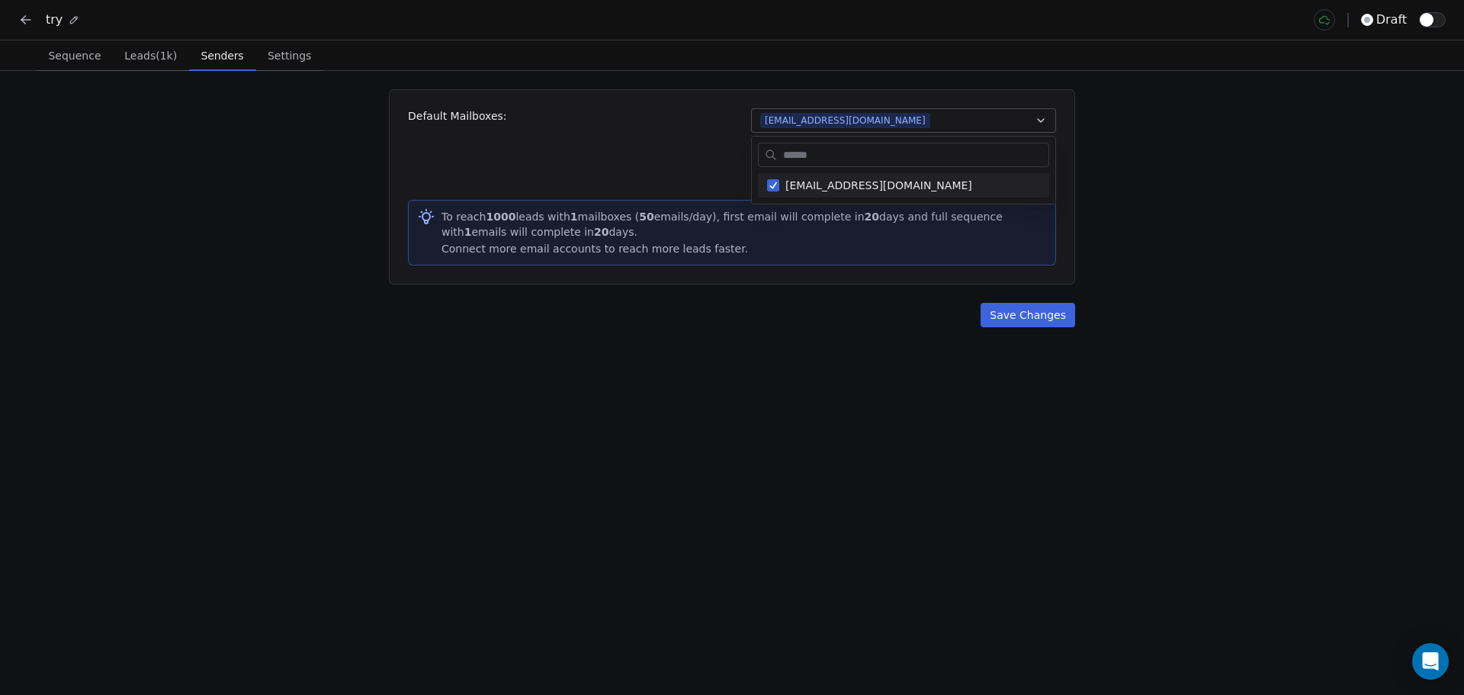
click at [753, 236] on html "try draft Sequence Sequence Leads (1k) Leads (1k) Senders Senders Settings Sett…" at bounding box center [732, 347] width 1464 height 695
click at [755, 146] on button "Use Contact Owner inbox when available" at bounding box center [757, 146] width 12 height 15
click at [761, 171] on icon at bounding box center [757, 174] width 12 height 12
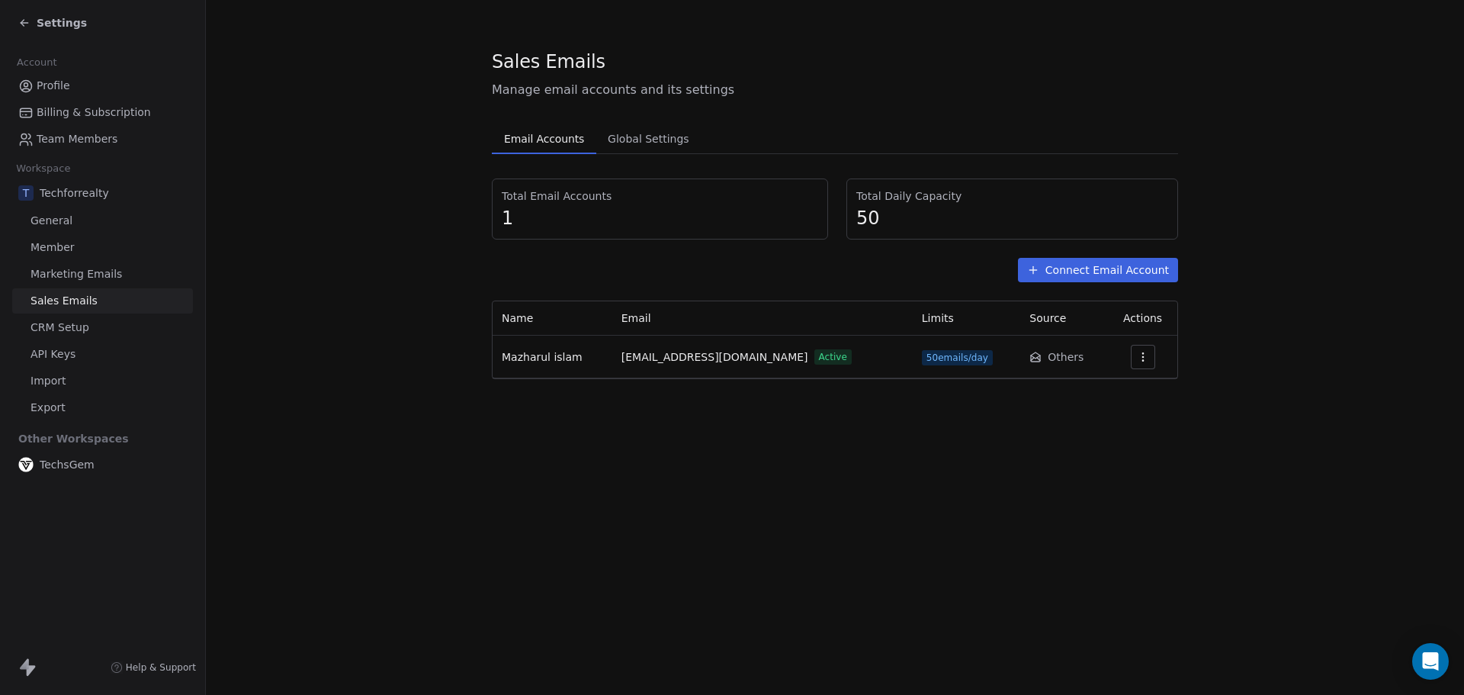
click at [99, 110] on span "Billing & Subscription" at bounding box center [94, 112] width 114 height 16
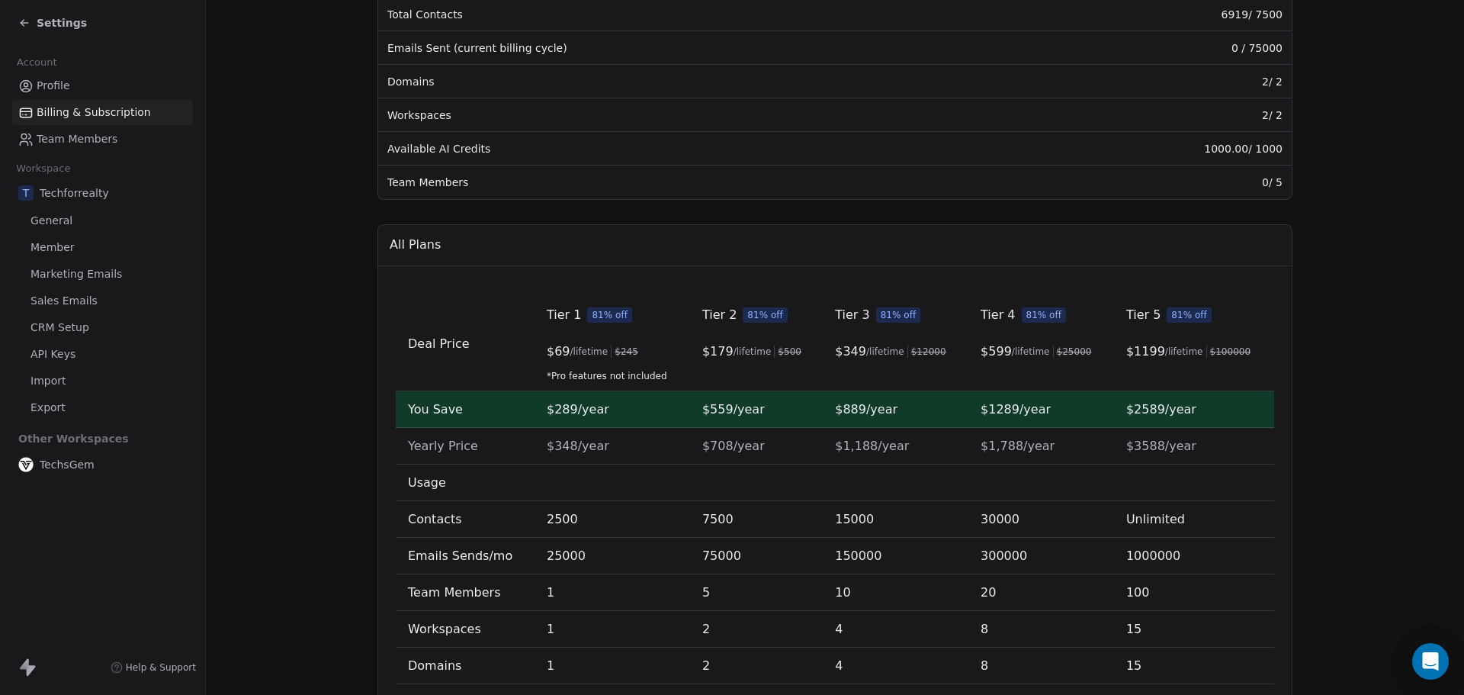
scroll to position [82, 0]
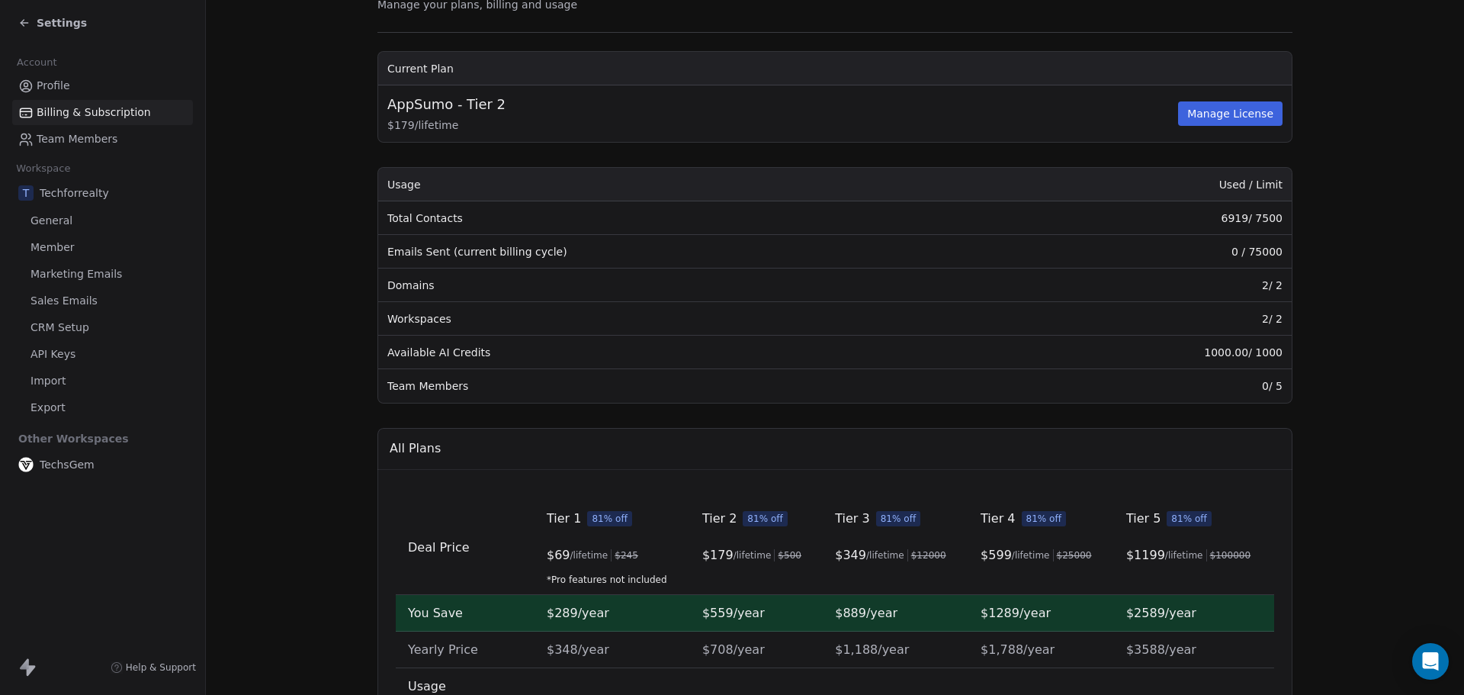
click at [71, 298] on span "Sales Emails" at bounding box center [64, 301] width 67 height 16
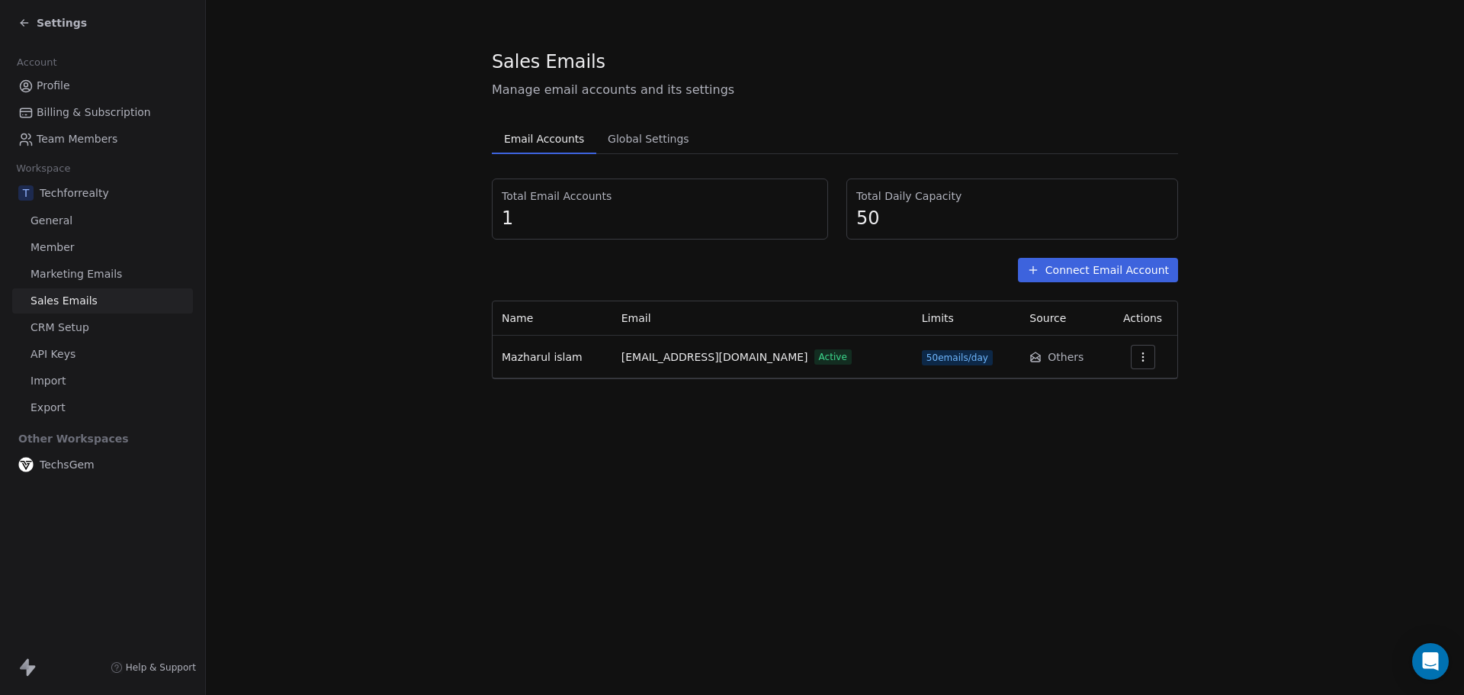
click at [1093, 268] on button "Connect Email Account" at bounding box center [1098, 270] width 160 height 24
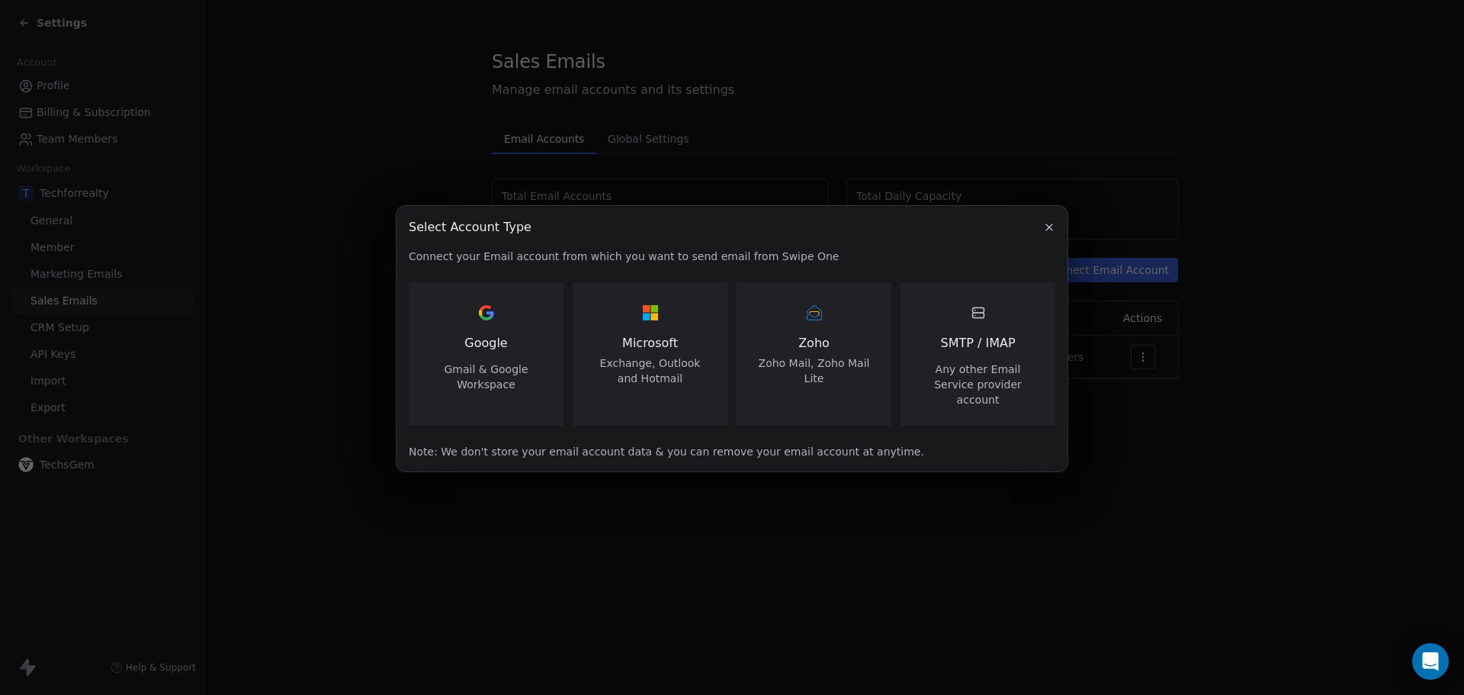
click at [1049, 233] on icon "button" at bounding box center [1049, 227] width 12 height 12
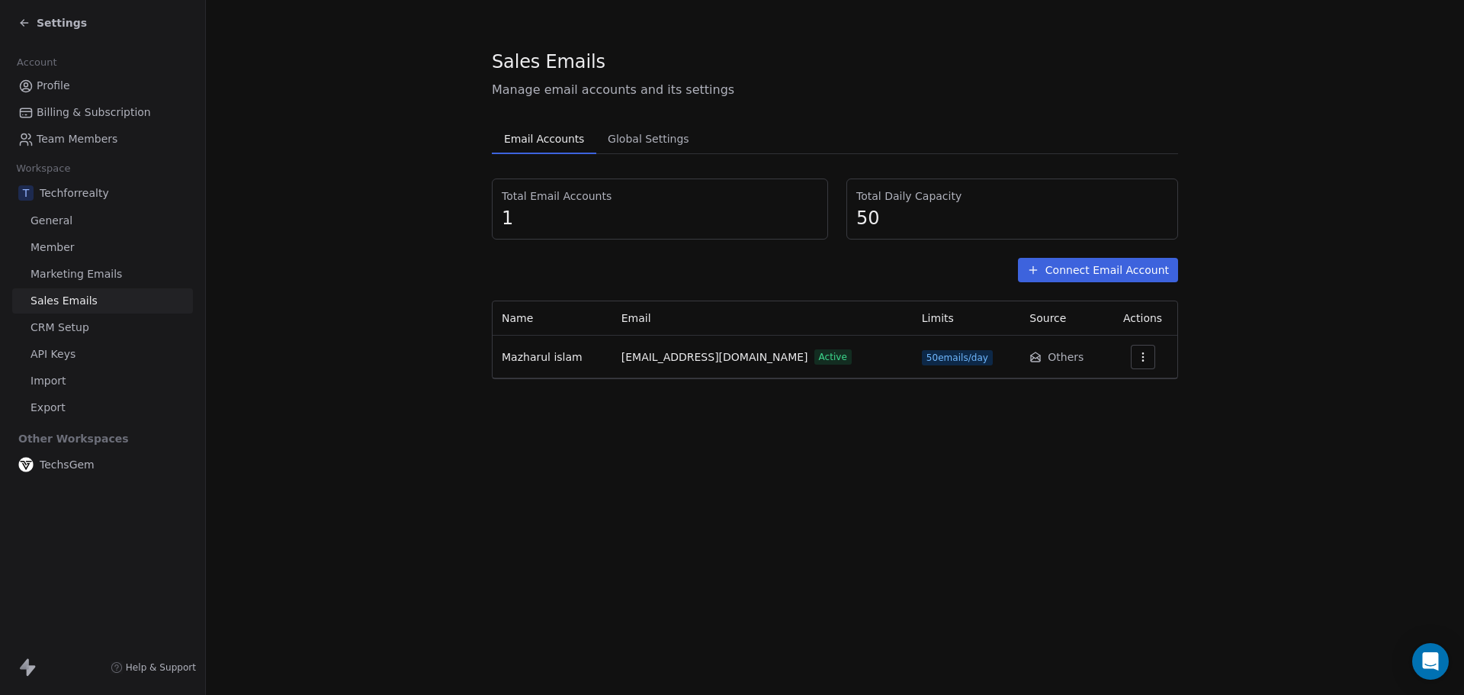
click at [1139, 358] on icon "button" at bounding box center [1143, 357] width 12 height 12
click at [1121, 275] on html "Settings Account Profile Billing & Subscription Team Members Workspace T Techfo…" at bounding box center [732, 347] width 1464 height 695
click at [1121, 275] on button "Connect Email Account" at bounding box center [1098, 270] width 160 height 24
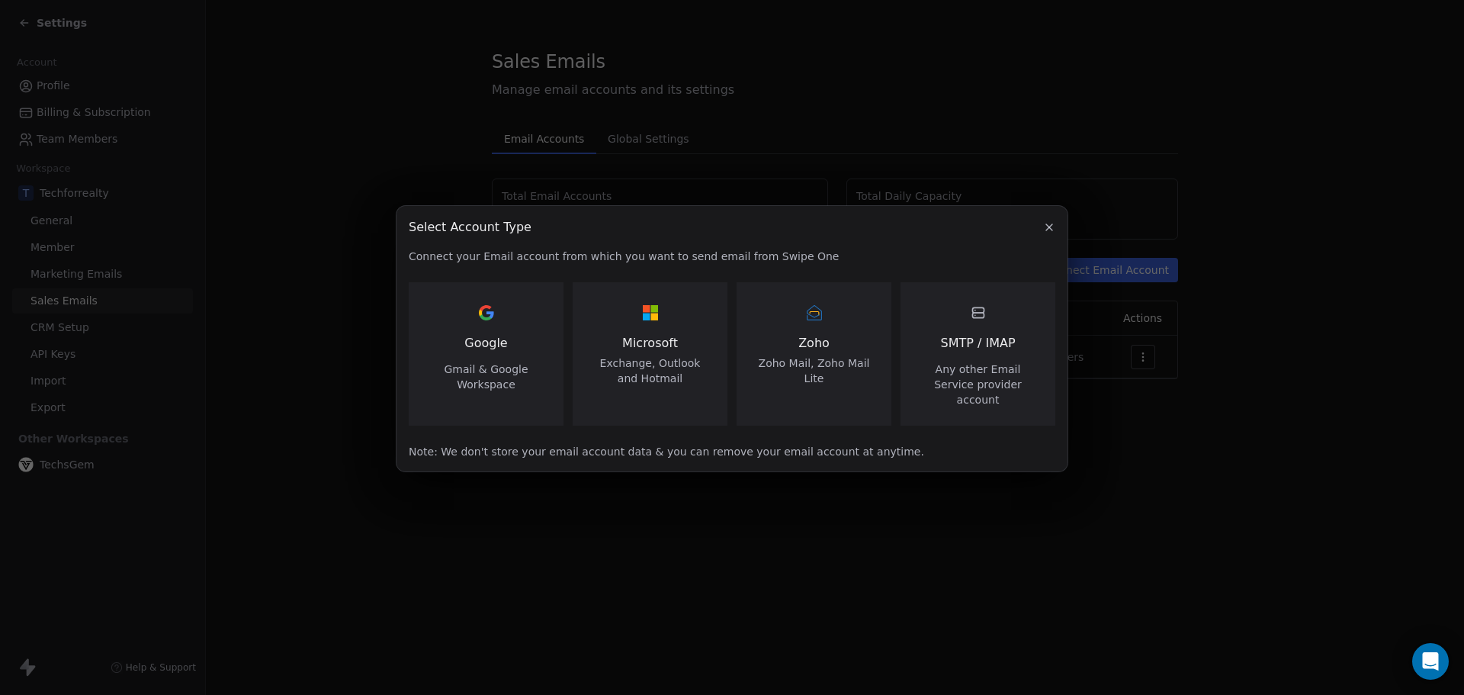
click at [1046, 230] on icon "button" at bounding box center [1049, 227] width 6 height 6
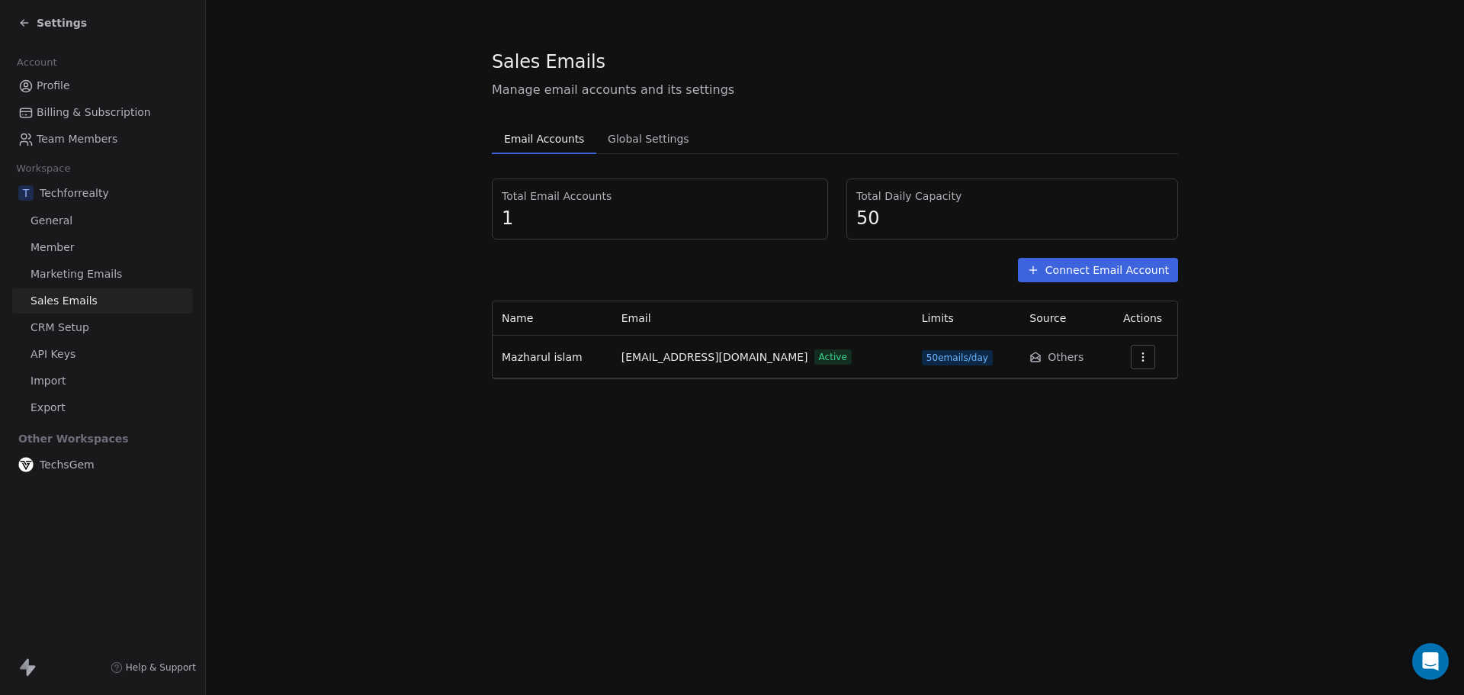
click at [1336, 147] on section "Sales Emails Manage email accounts and its settings Email Accounts Email Accoun…" at bounding box center [835, 214] width 1258 height 428
drag, startPoint x: 487, startPoint y: 94, endPoint x: 765, endPoint y: 90, distance: 278.4
click at [765, 90] on section "Sales Emails Manage email accounts and its settings Email Accounts Email Accoun…" at bounding box center [835, 214] width 1258 height 428
click at [783, 89] on span "Manage email accounts and its settings" at bounding box center [835, 90] width 686 height 18
click at [611, 142] on span "Global Settings" at bounding box center [649, 138] width 94 height 21
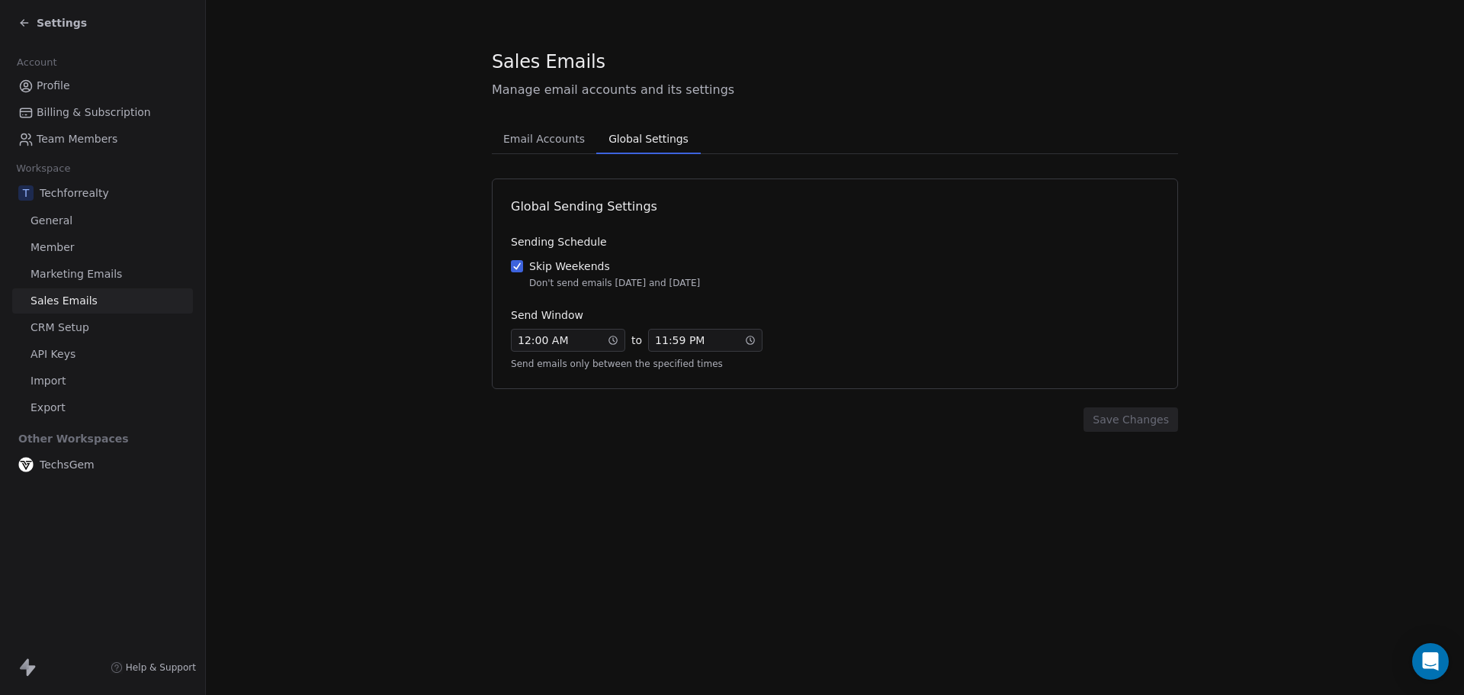
click at [575, 135] on span "Email Accounts" at bounding box center [544, 138] width 94 height 21
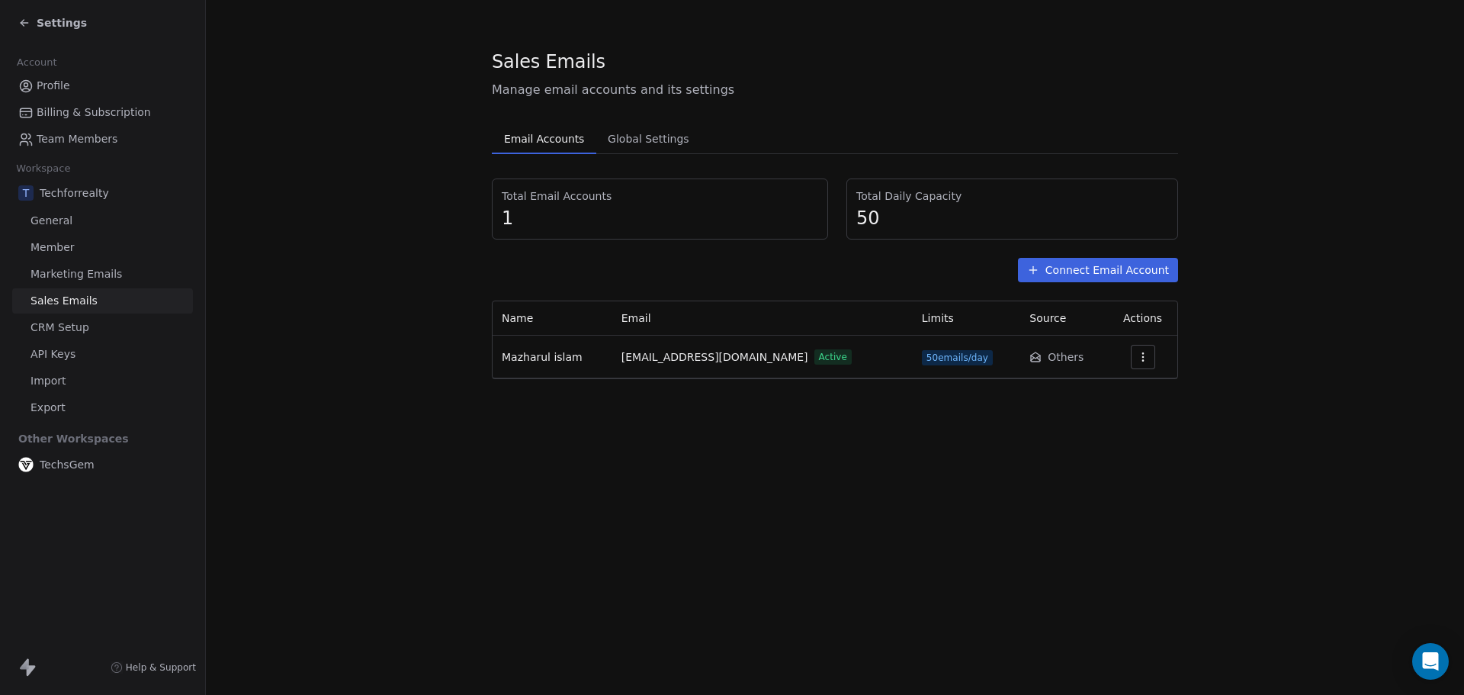
click at [21, 18] on icon at bounding box center [24, 23] width 12 height 12
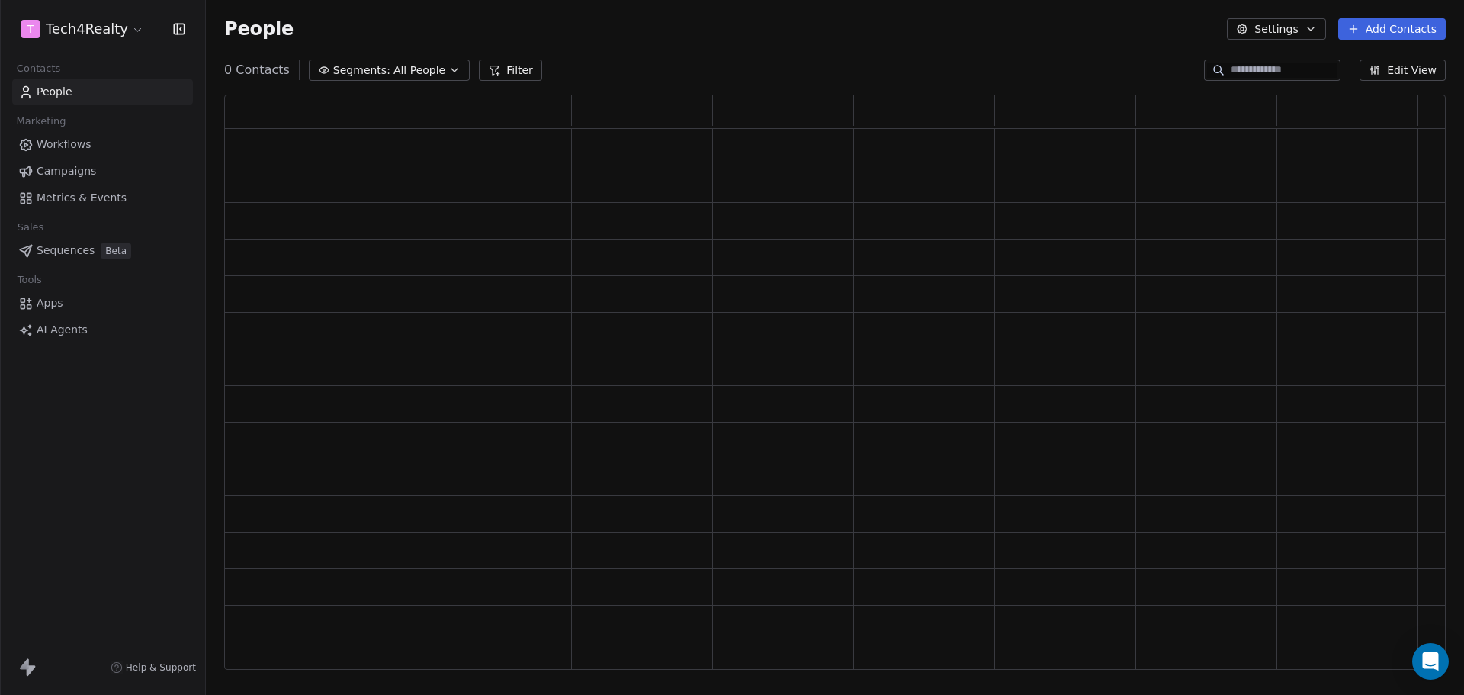
scroll to position [563, 1210]
click at [62, 247] on span "Sequences" at bounding box center [66, 251] width 58 height 16
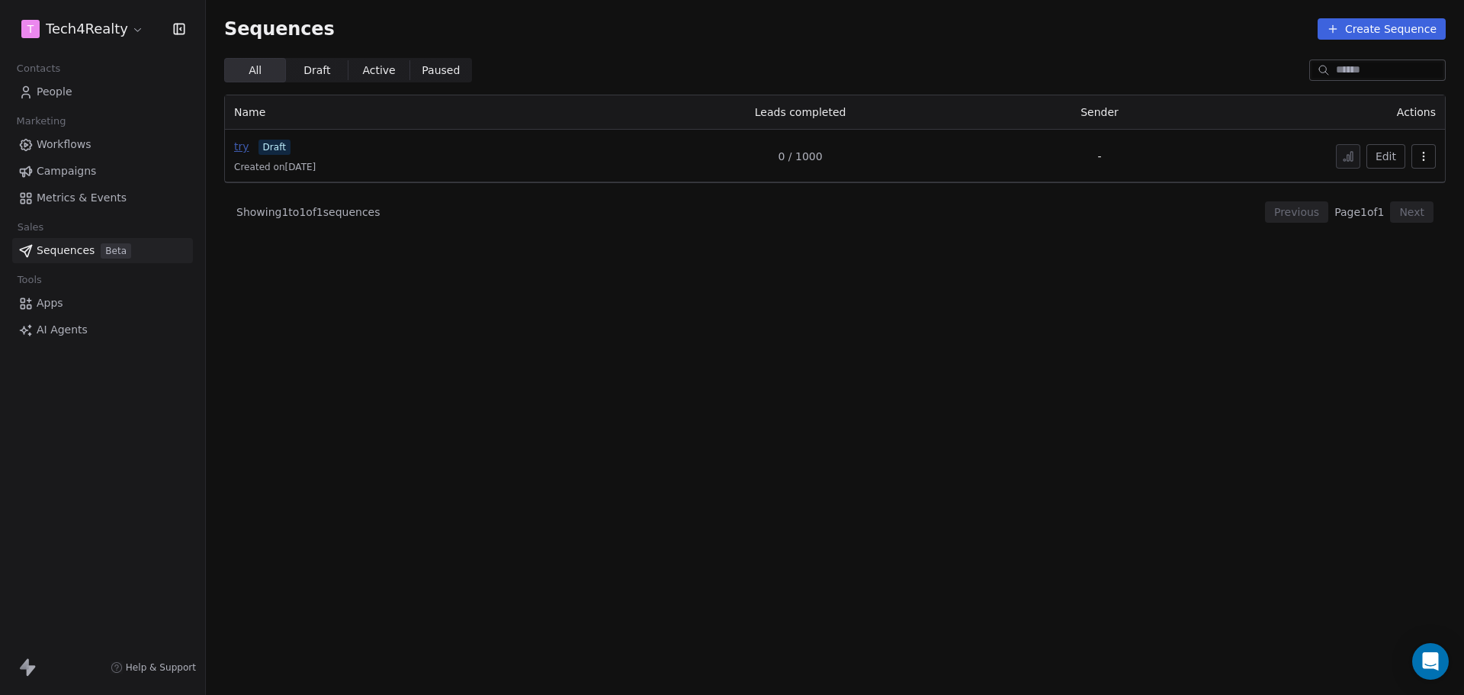
click at [236, 148] on span "try" at bounding box center [241, 146] width 15 height 12
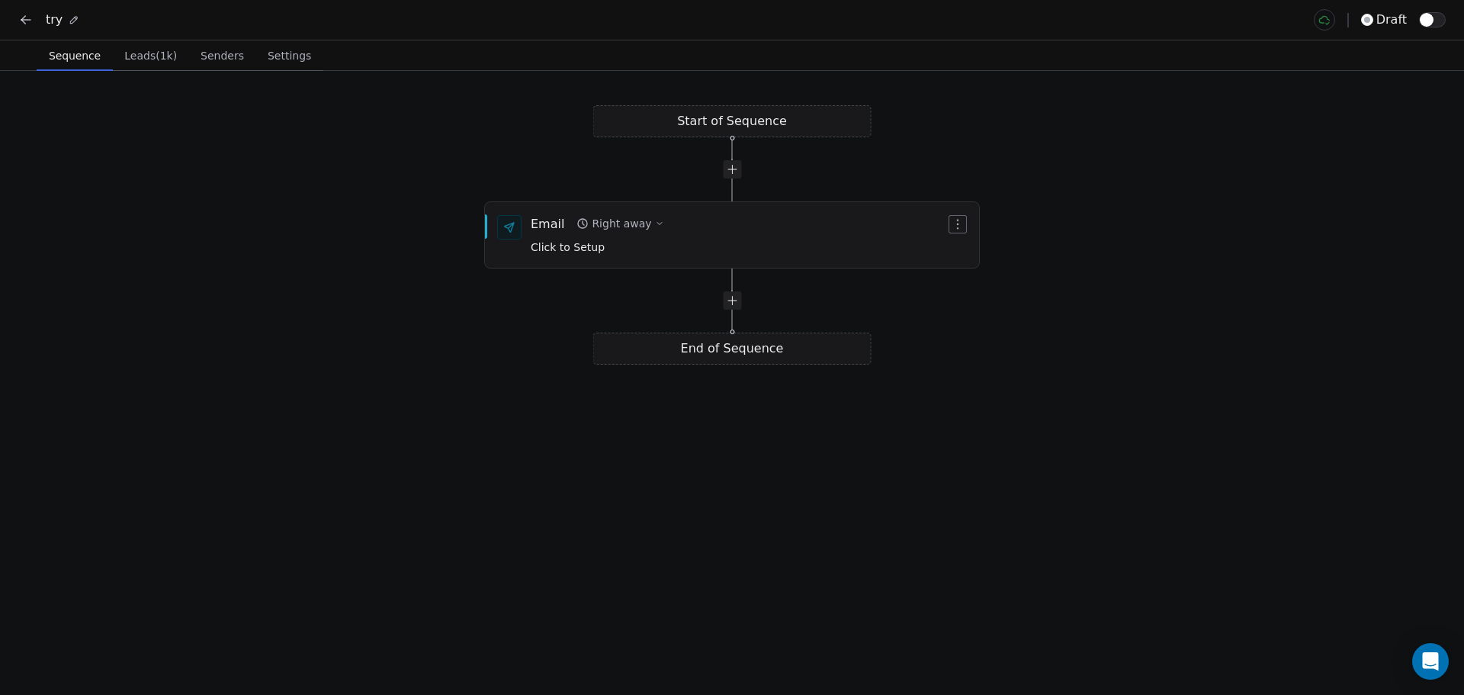
click at [284, 49] on span "Settings" at bounding box center [290, 55] width 56 height 21
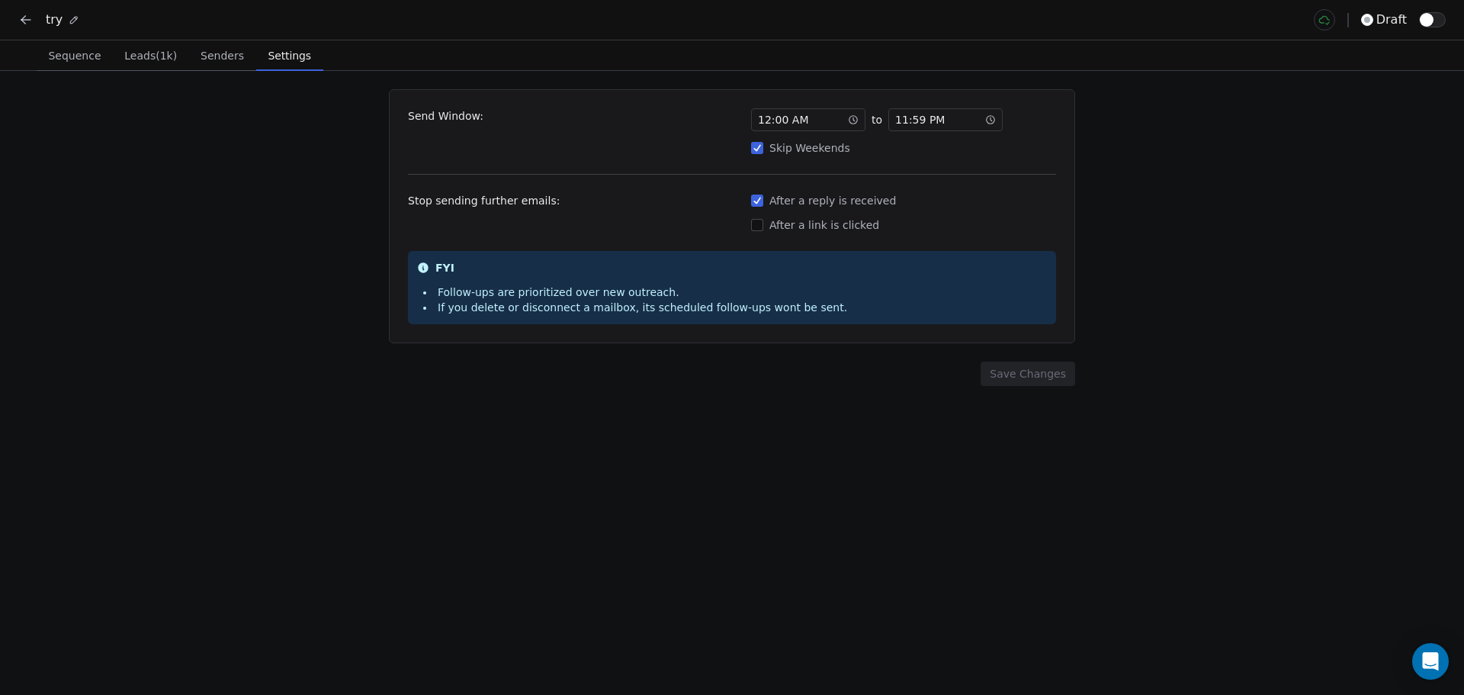
click at [210, 50] on span "Senders" at bounding box center [222, 55] width 56 height 21
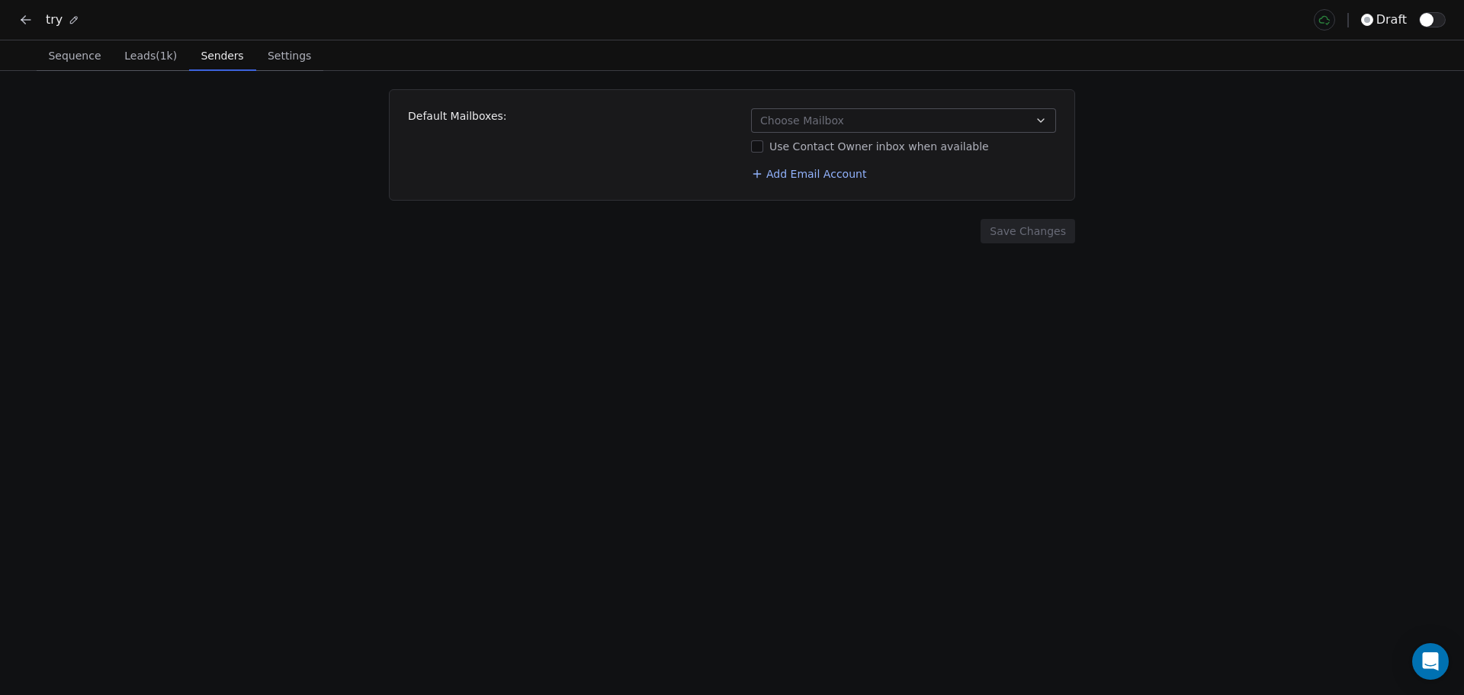
click at [859, 180] on button "Add Email Account" at bounding box center [808, 173] width 127 height 21
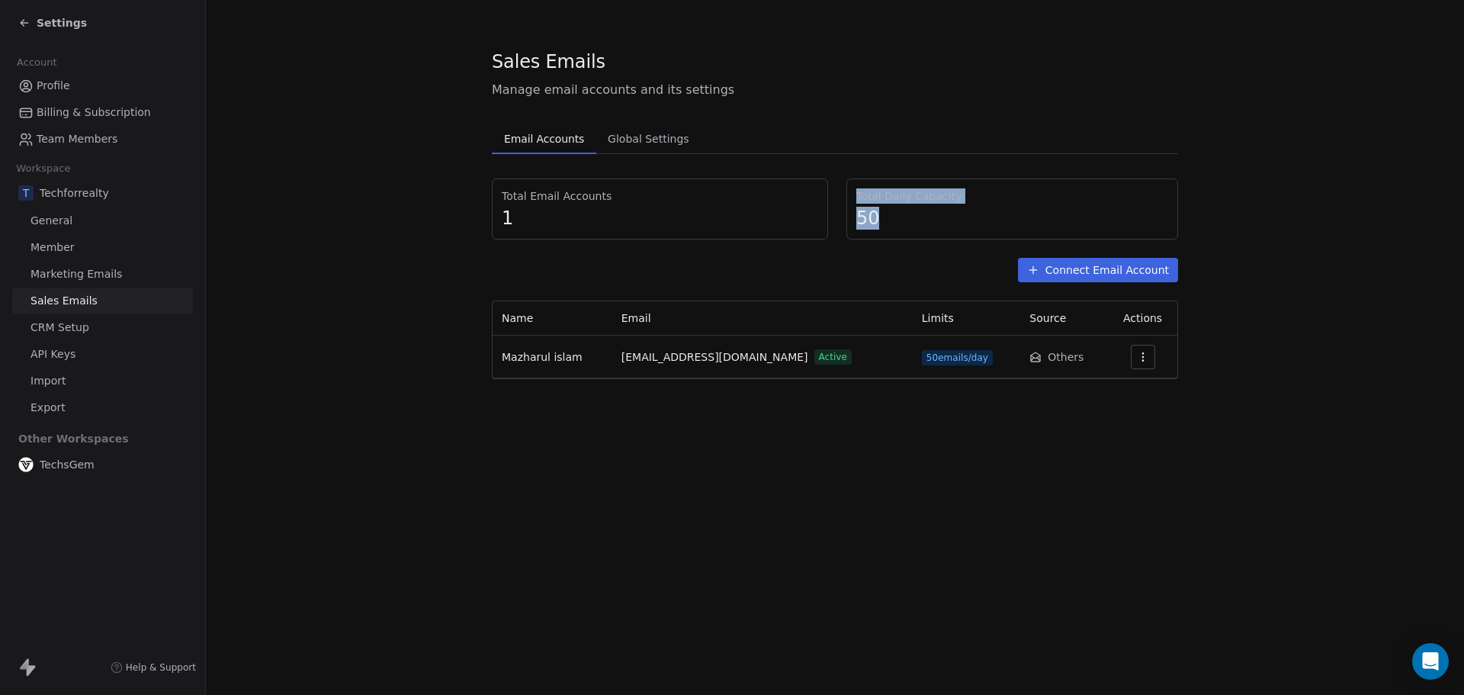
drag, startPoint x: 857, startPoint y: 194, endPoint x: 895, endPoint y: 220, distance: 45.5
click at [895, 220] on div "Total Daily Capacity 50" at bounding box center [1012, 208] width 312 height 41
click at [911, 221] on span "50" at bounding box center [1012, 218] width 312 height 23
drag, startPoint x: 885, startPoint y: 217, endPoint x: 847, endPoint y: 191, distance: 45.5
click at [847, 191] on div "Total Daily Capacity 50" at bounding box center [1012, 208] width 332 height 61
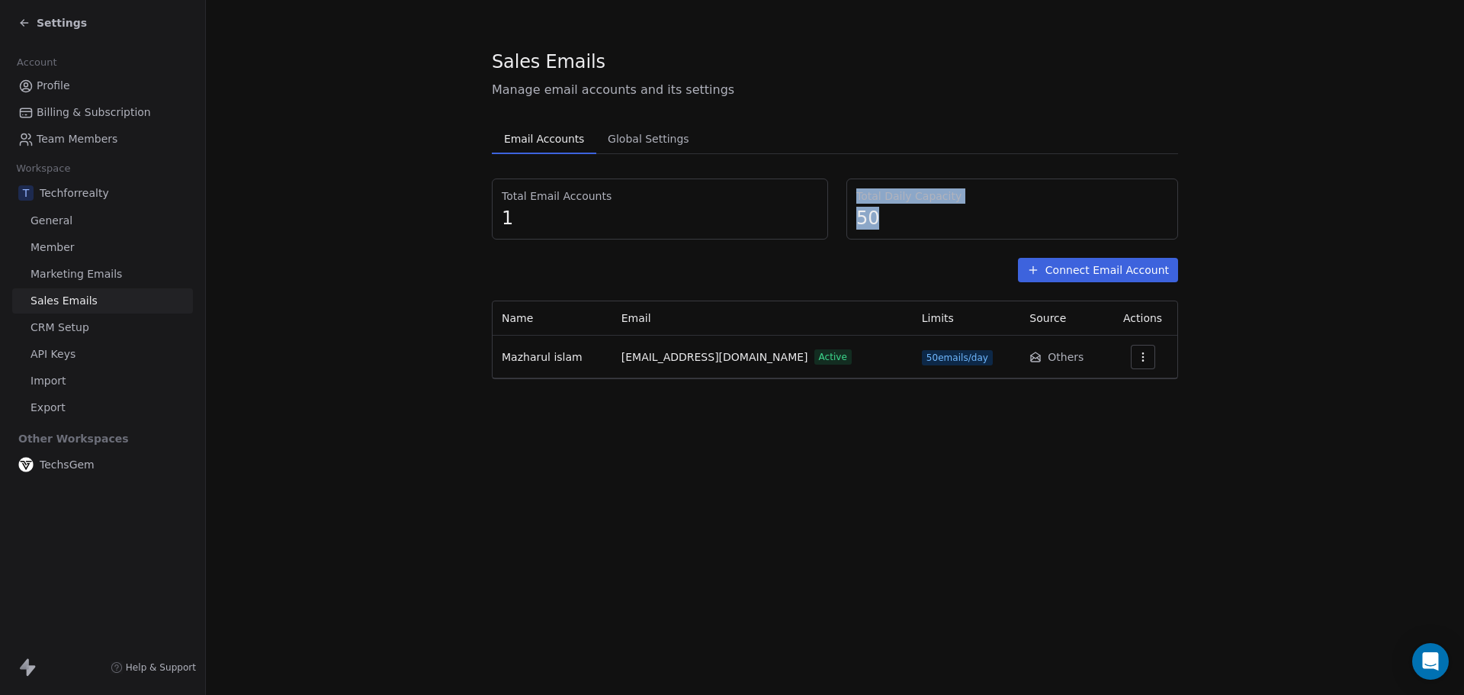
click at [888, 209] on span "50" at bounding box center [1012, 218] width 312 height 23
drag, startPoint x: 880, startPoint y: 216, endPoint x: 850, endPoint y: 194, distance: 37.7
click at [850, 194] on div "Total Daily Capacity 50" at bounding box center [1012, 208] width 332 height 61
click at [891, 211] on span "50" at bounding box center [1012, 218] width 312 height 23
click at [24, 18] on icon at bounding box center [24, 23] width 12 height 12
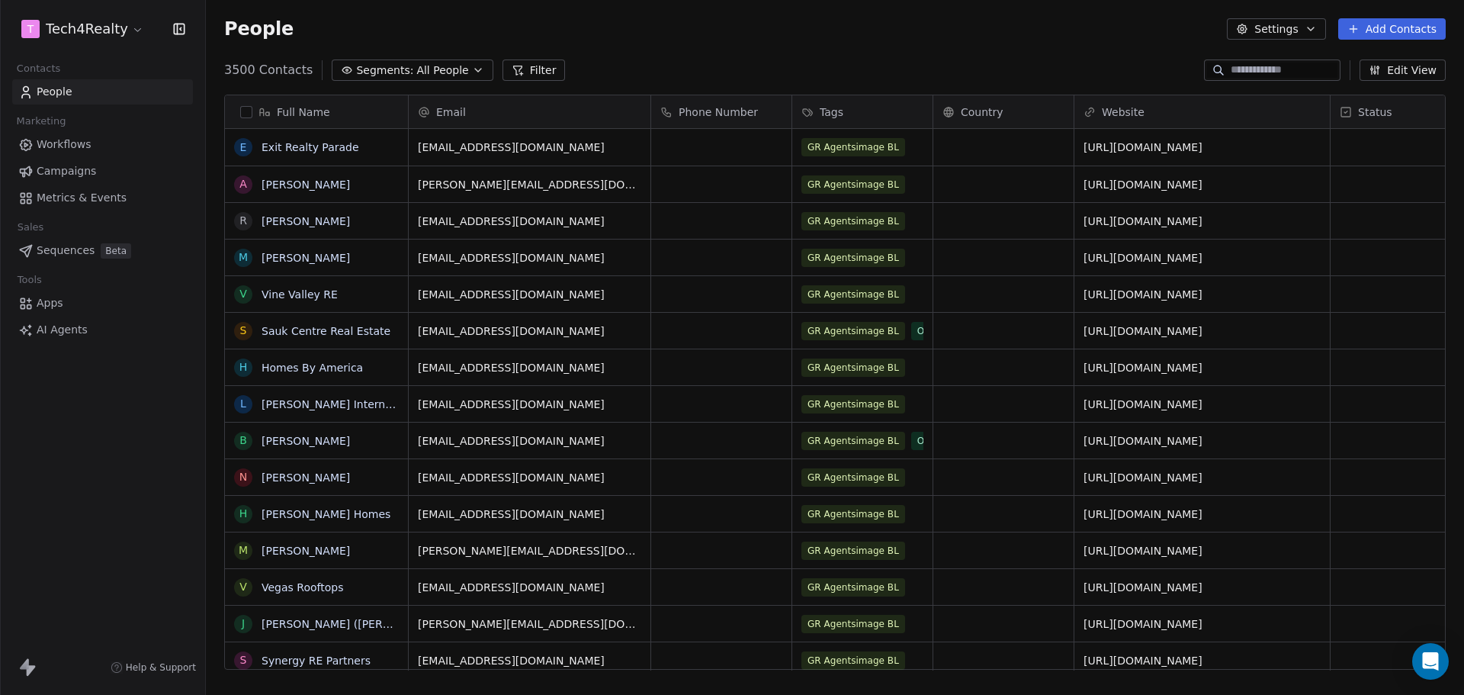
scroll to position [599, 1247]
click at [69, 200] on span "Metrics & Events" at bounding box center [82, 198] width 90 height 16
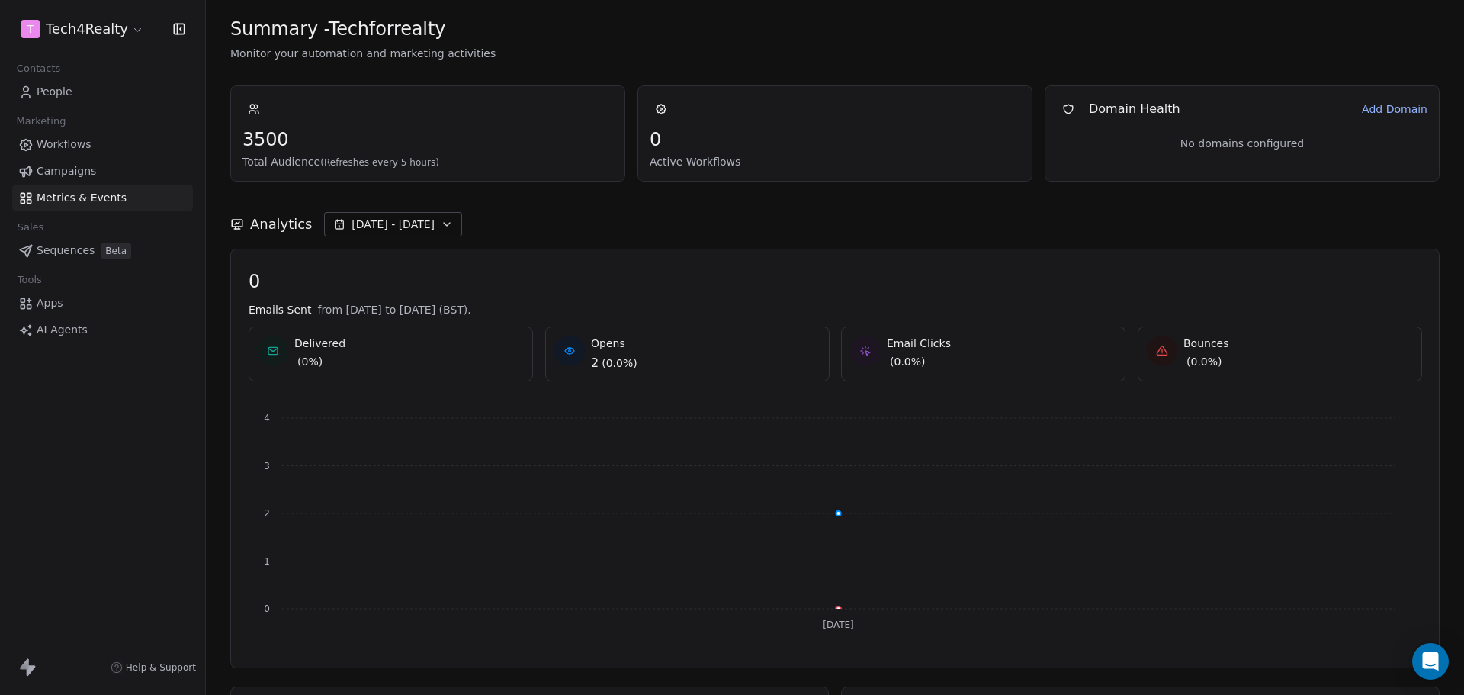
click at [69, 31] on html "T Tech4Realty Contacts People Marketing Workflows Campaigns Metrics & Events Sa…" at bounding box center [732, 347] width 1464 height 695
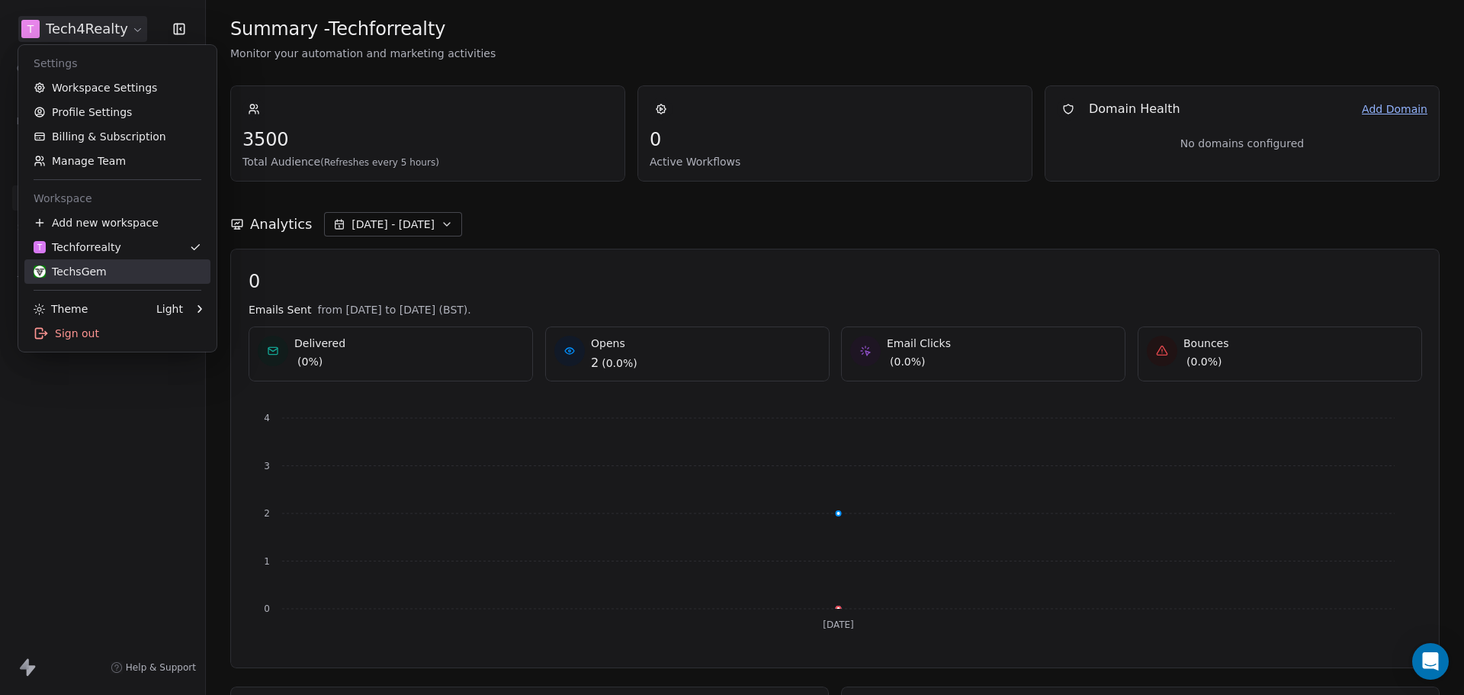
click at [65, 268] on div "TechsGem" at bounding box center [70, 271] width 73 height 15
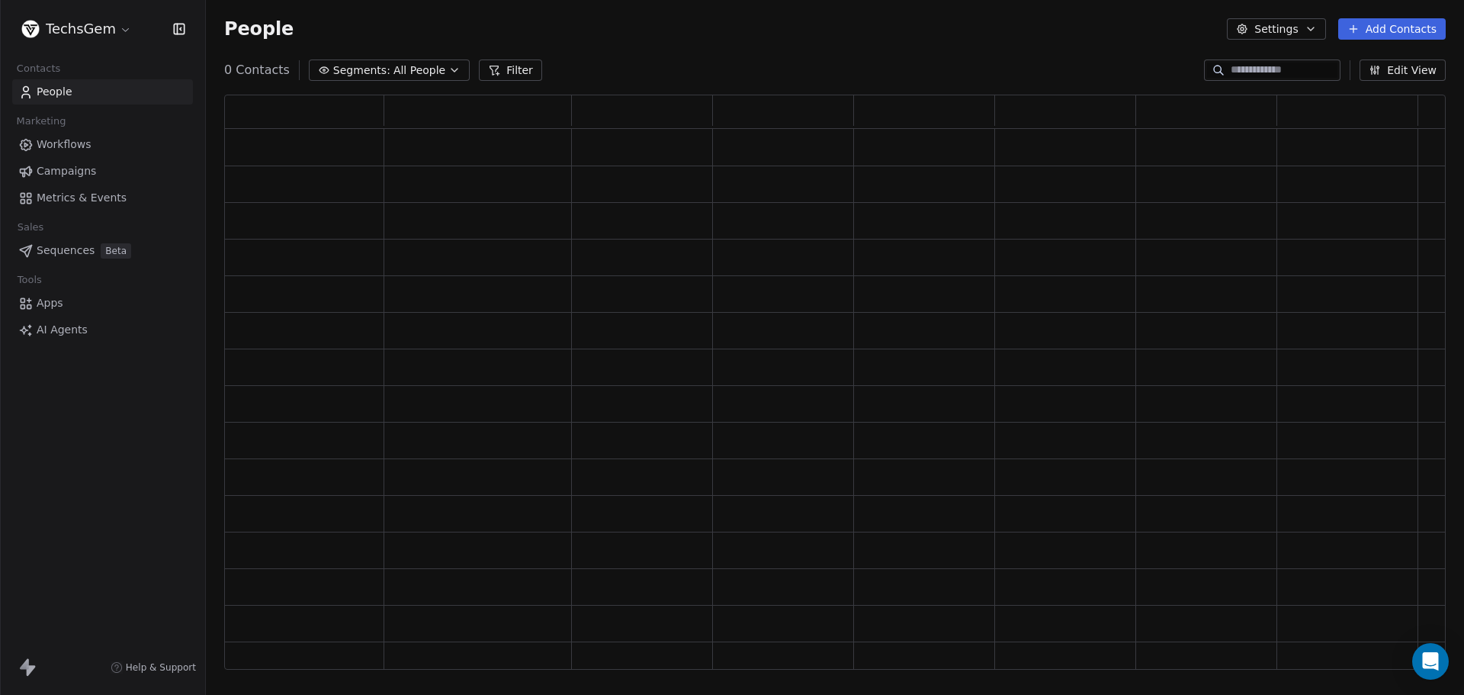
scroll to position [563, 1210]
click at [59, 200] on span "Metrics & Events" at bounding box center [82, 198] width 90 height 16
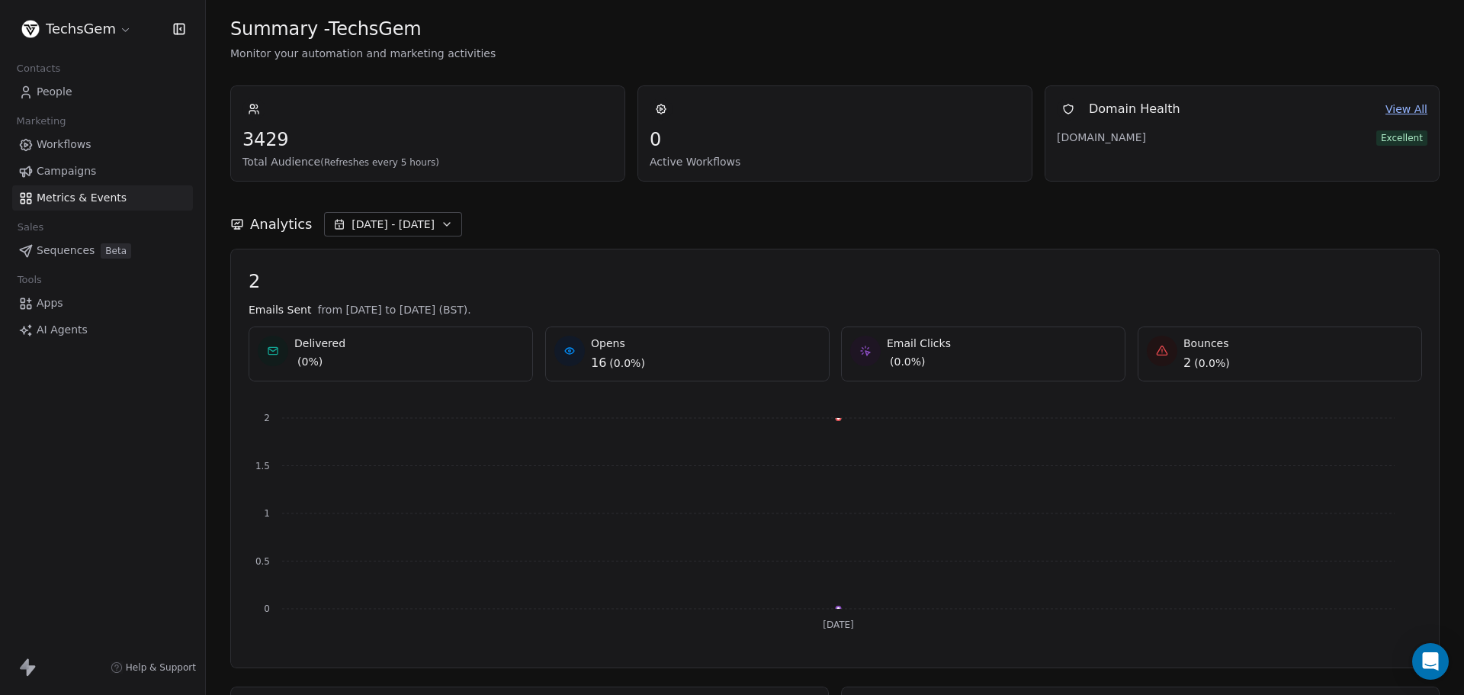
click at [377, 230] on span "[DATE] - [DATE]" at bounding box center [393, 224] width 83 height 15
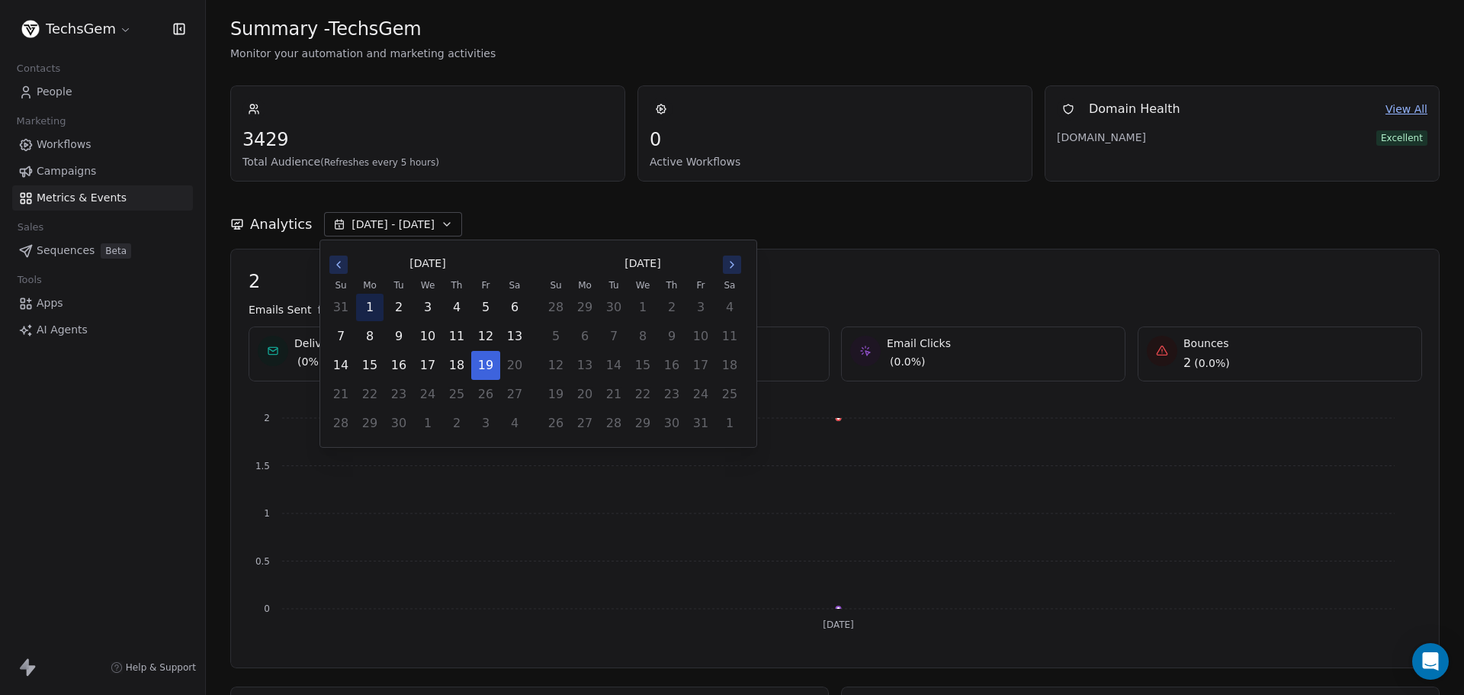
click at [368, 311] on button "1" at bounding box center [369, 307] width 27 height 27
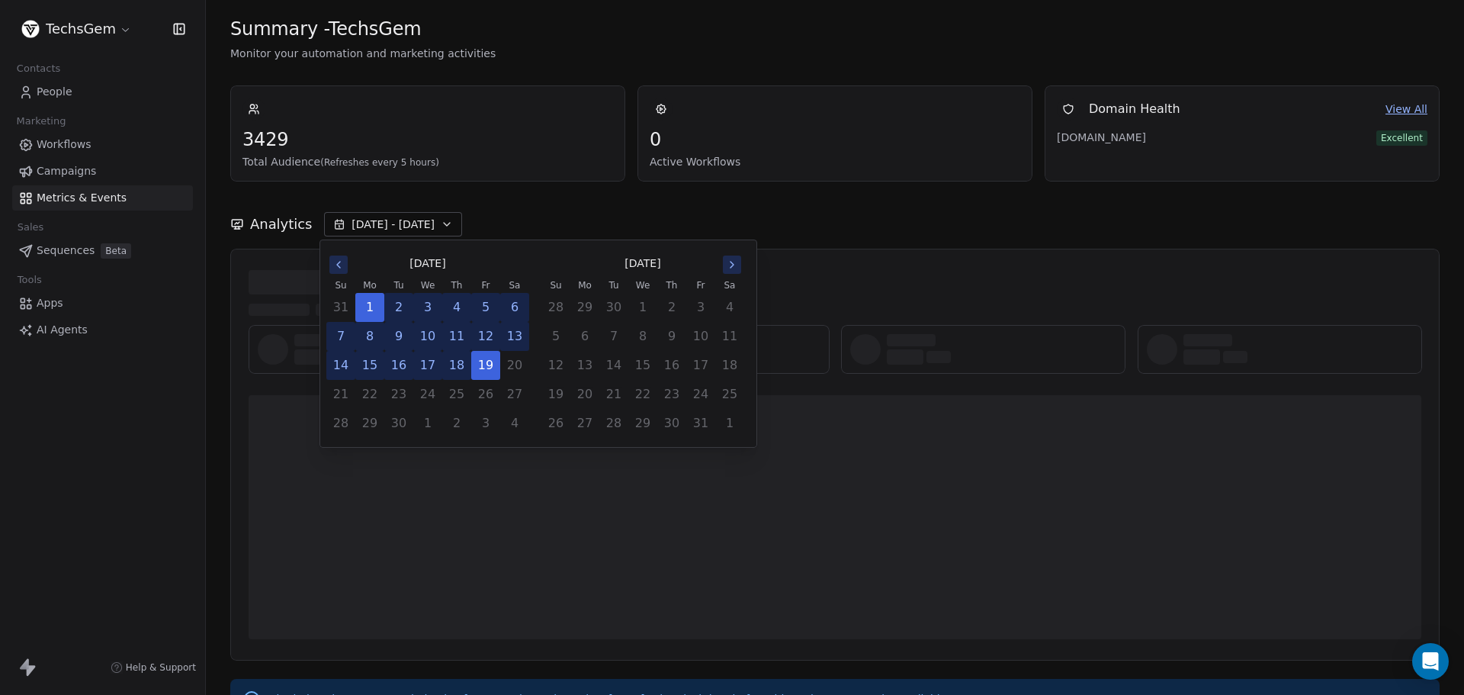
click at [836, 216] on div "Analytics [DATE] - [DATE]" at bounding box center [834, 224] width 1209 height 24
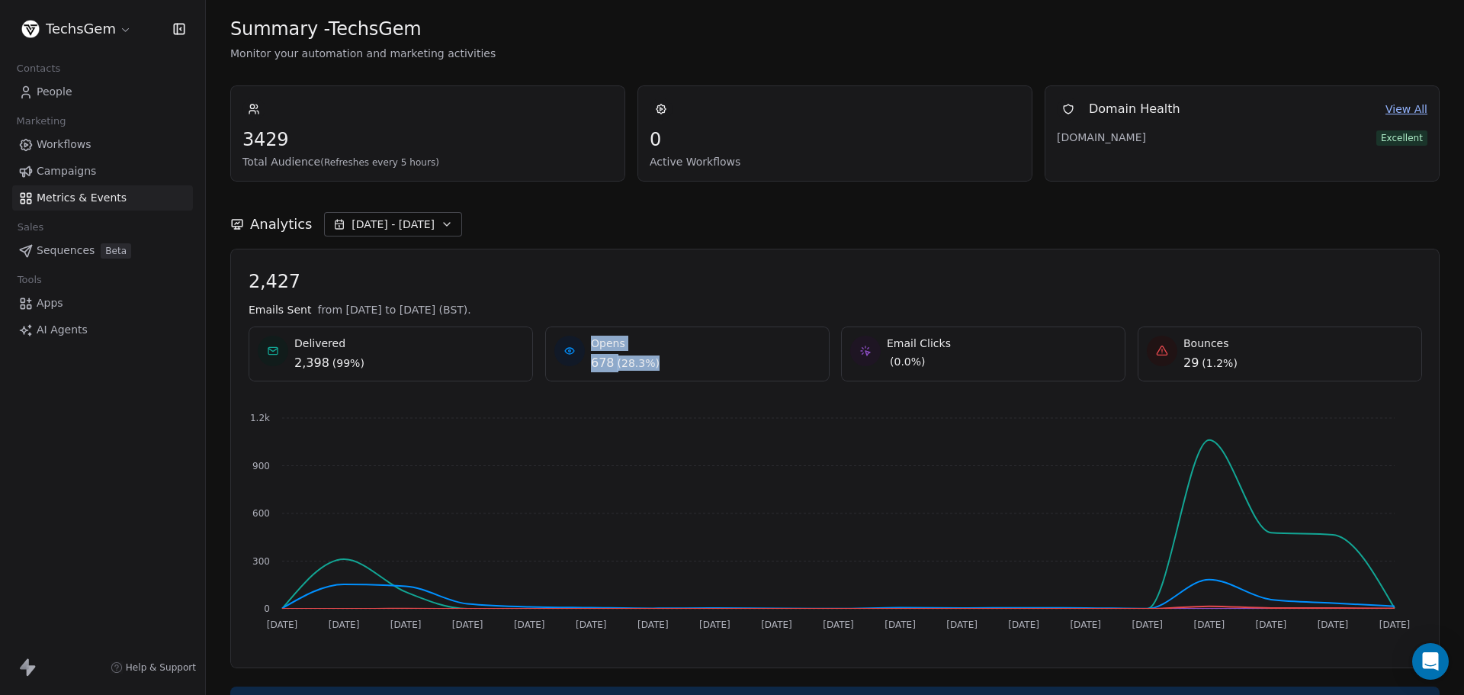
drag, startPoint x: 589, startPoint y: 342, endPoint x: 666, endPoint y: 365, distance: 81.3
click at [666, 365] on div "Opens 678 ( 28.3% )" at bounding box center [687, 354] width 266 height 37
click at [692, 349] on div "Opens 678 ( 28.3% )" at bounding box center [687, 354] width 266 height 37
click at [691, 288] on span "2,427" at bounding box center [835, 281] width 1173 height 23
click at [1428, 658] on icon "Open Intercom Messenger" at bounding box center [1430, 661] width 18 height 20
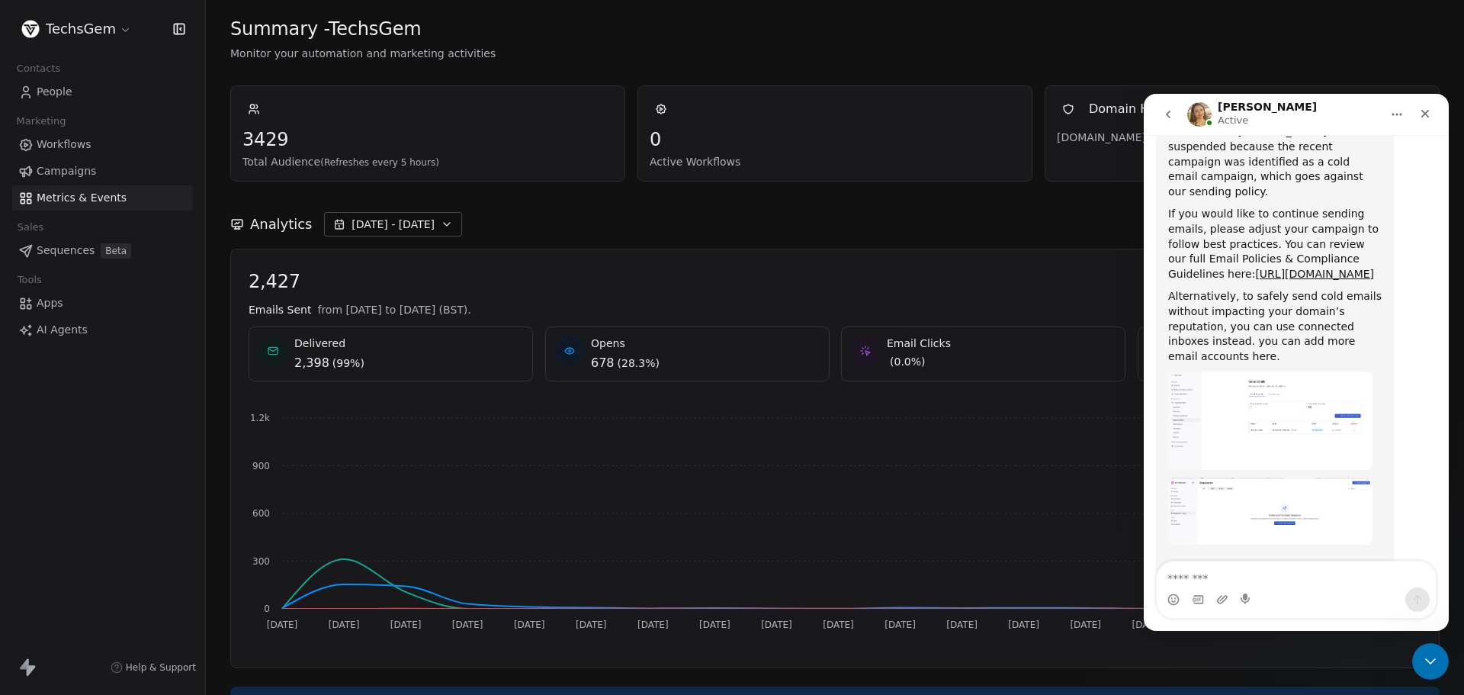
scroll to position [798, 0]
click at [1222, 575] on textarea "Message…" at bounding box center [1296, 574] width 279 height 26
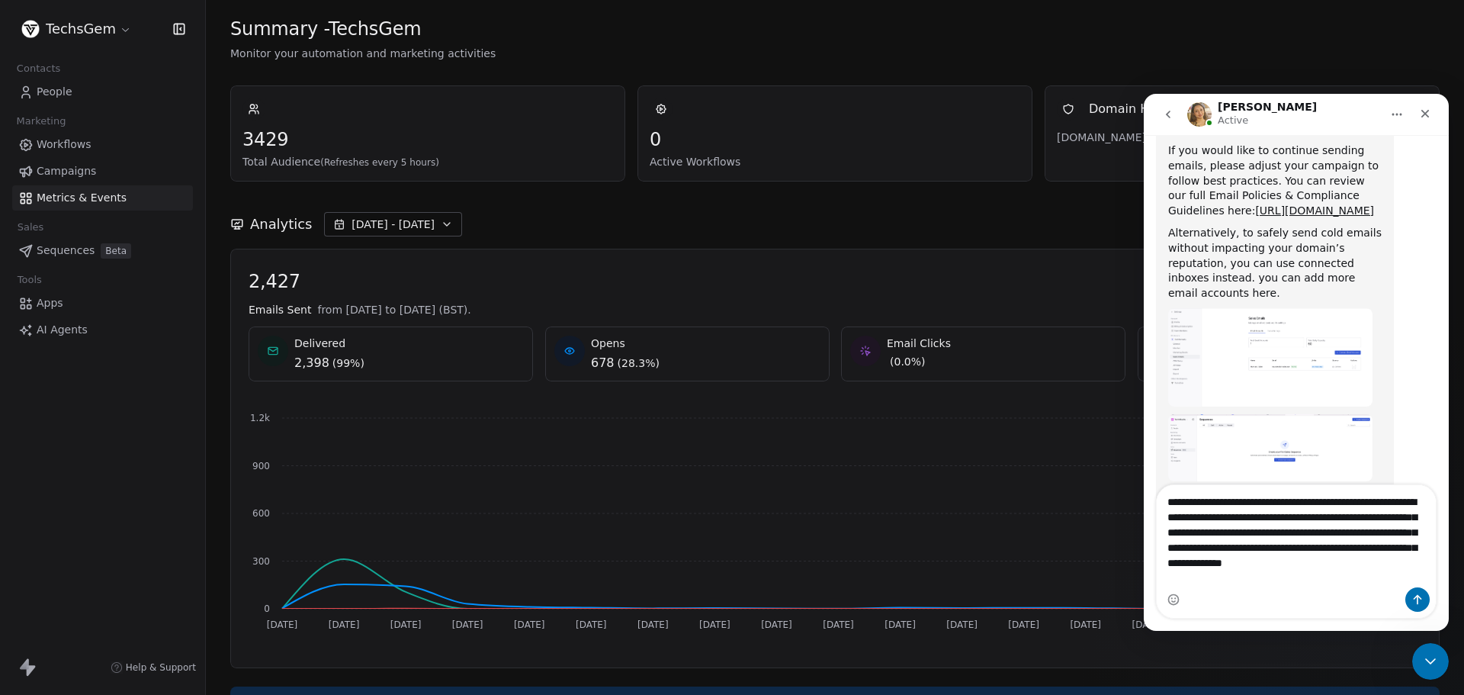
scroll to position [874, 0]
type textarea "**********"
click at [1225, 577] on textarea "**********" at bounding box center [1296, 536] width 279 height 102
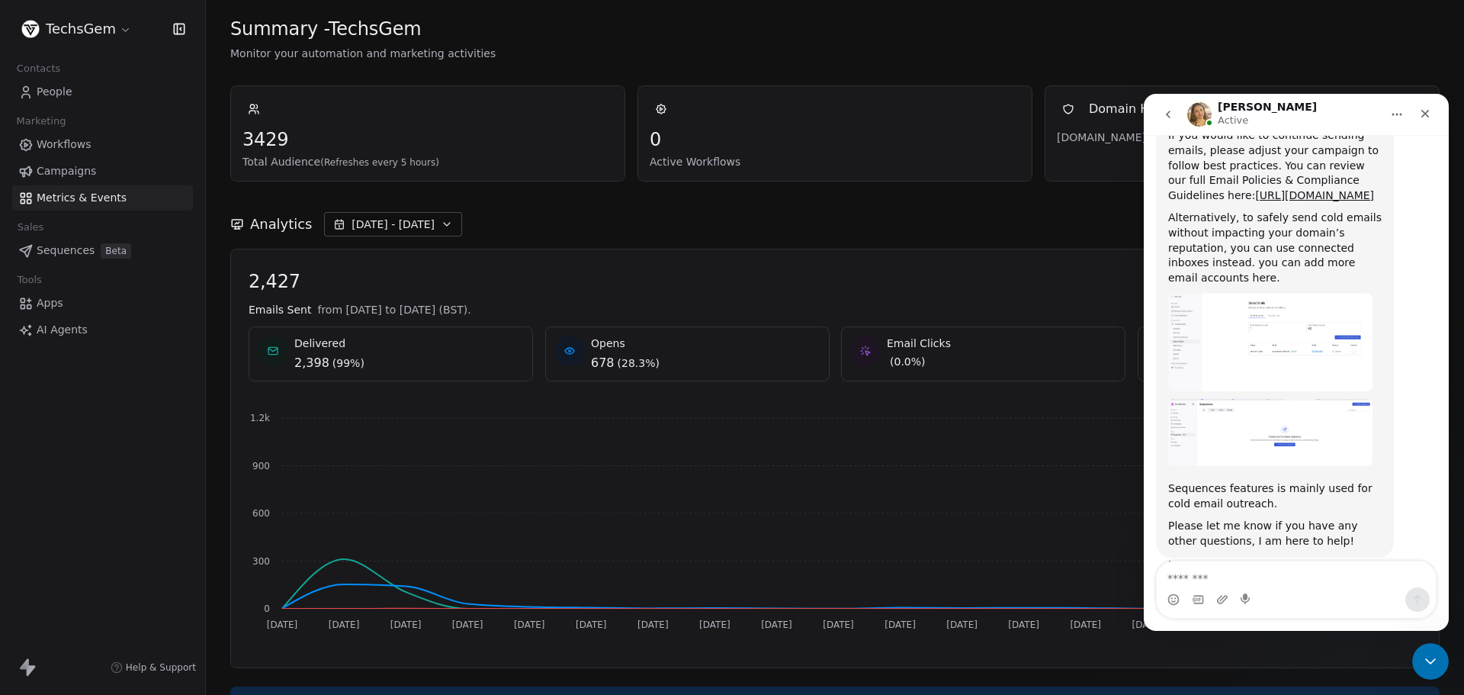
scroll to position [933, 0]
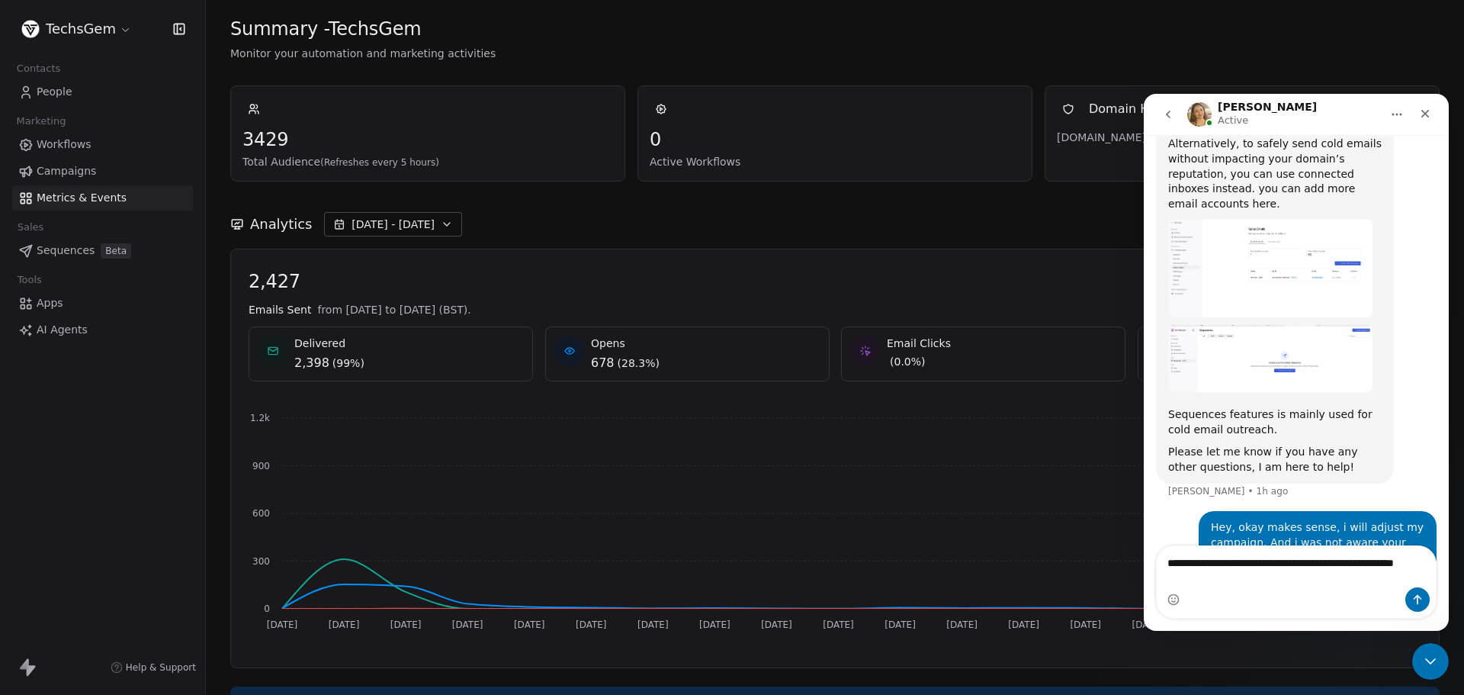
type textarea "**********"
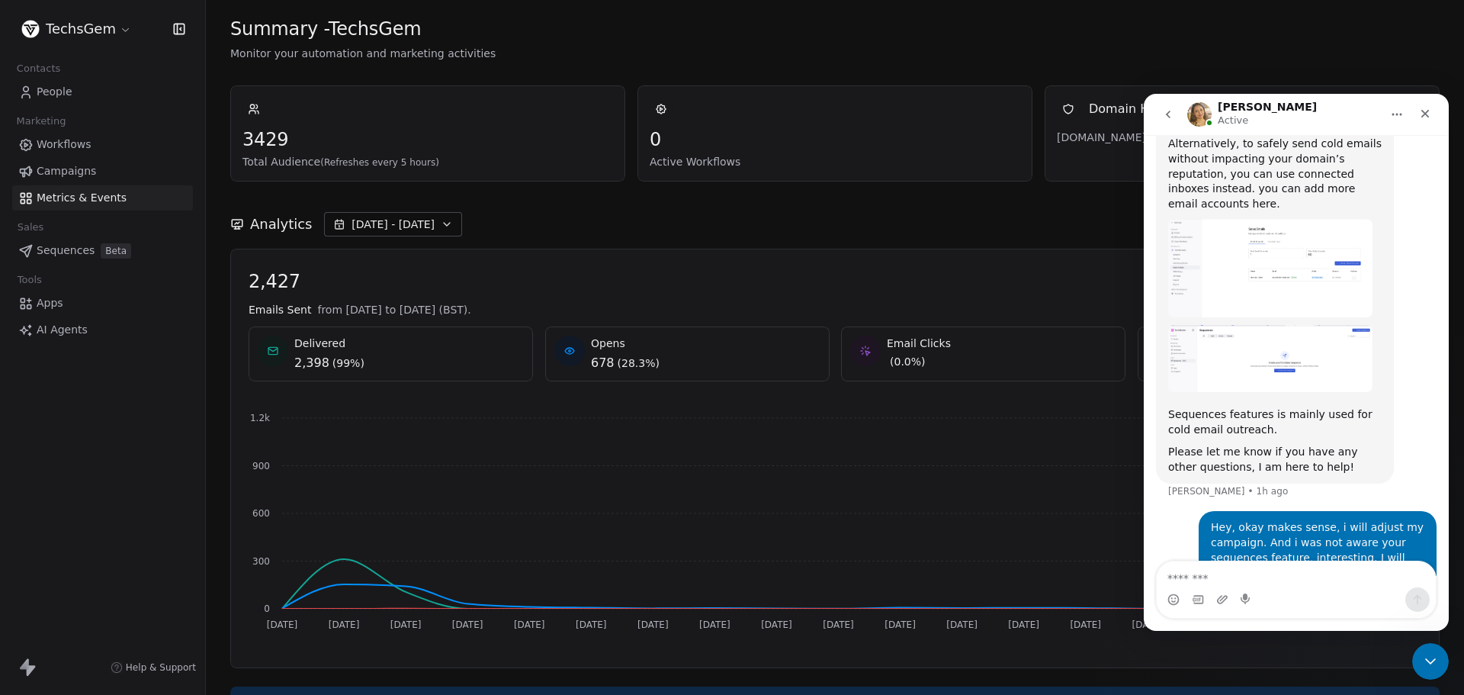
scroll to position [983, 0]
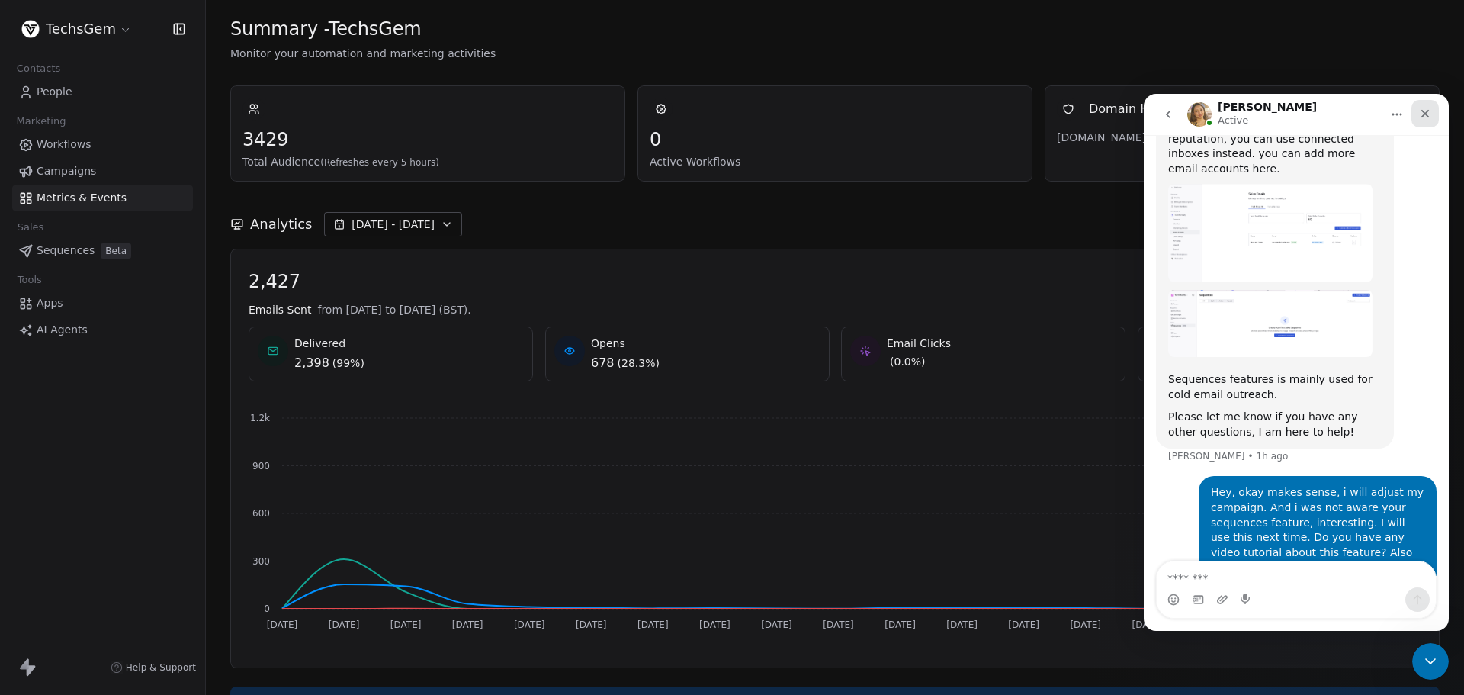
click at [1426, 113] on icon "Close" at bounding box center [1425, 114] width 8 height 8
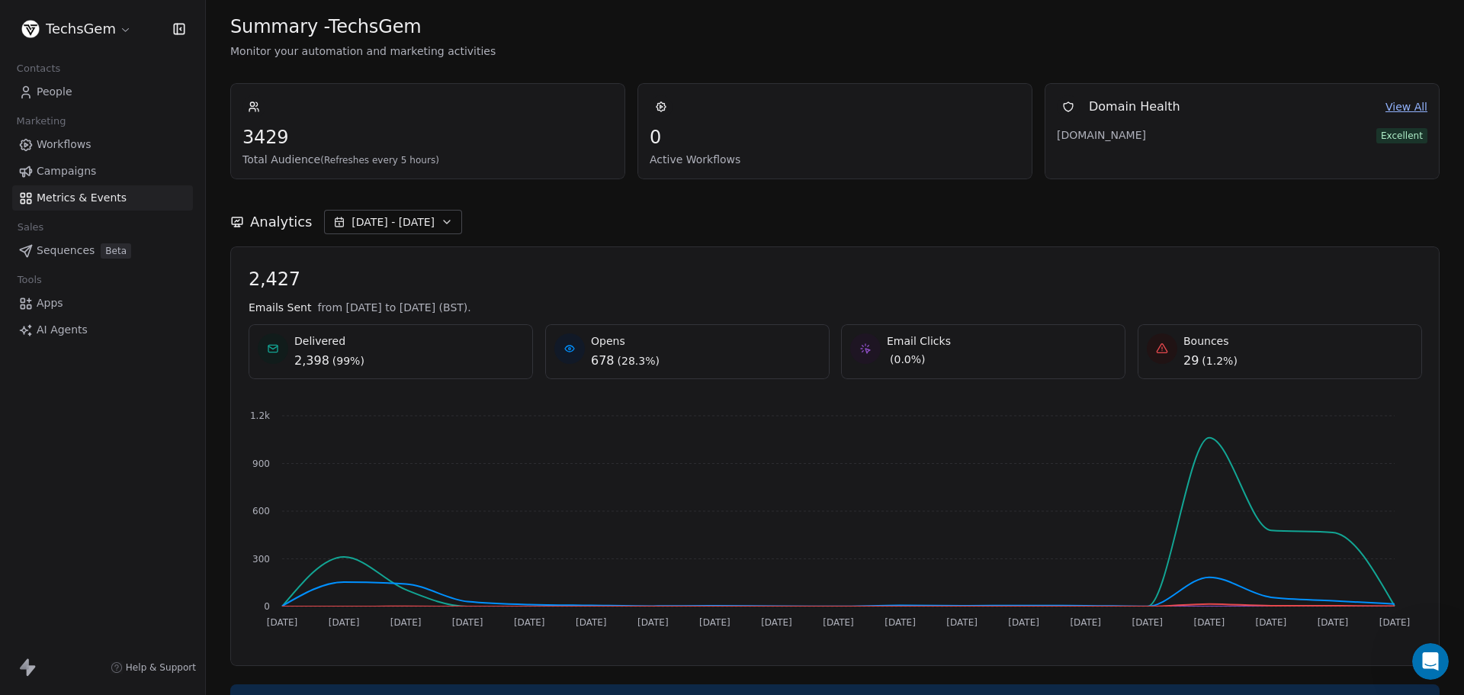
scroll to position [0, 0]
click at [1442, 656] on div "Open Intercom Messenger" at bounding box center [1428, 659] width 50 height 50
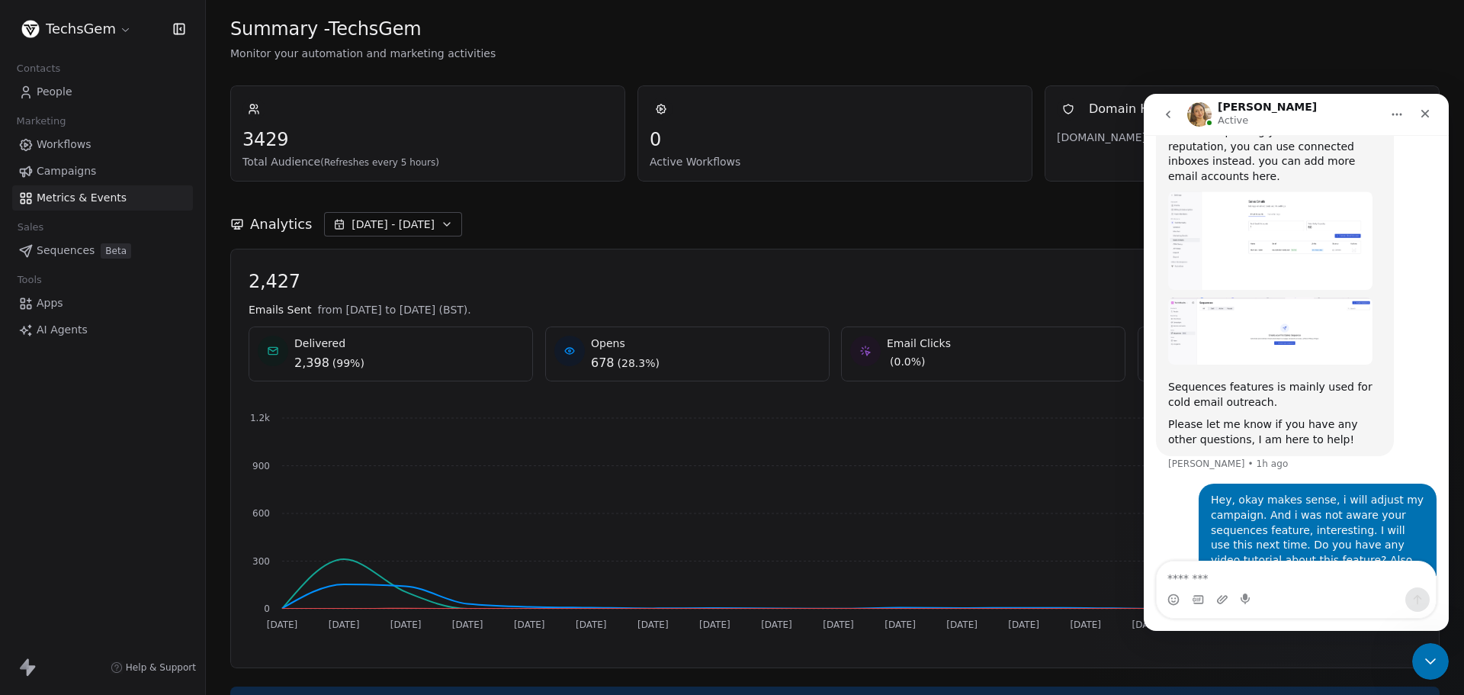
scroll to position [983, 0]
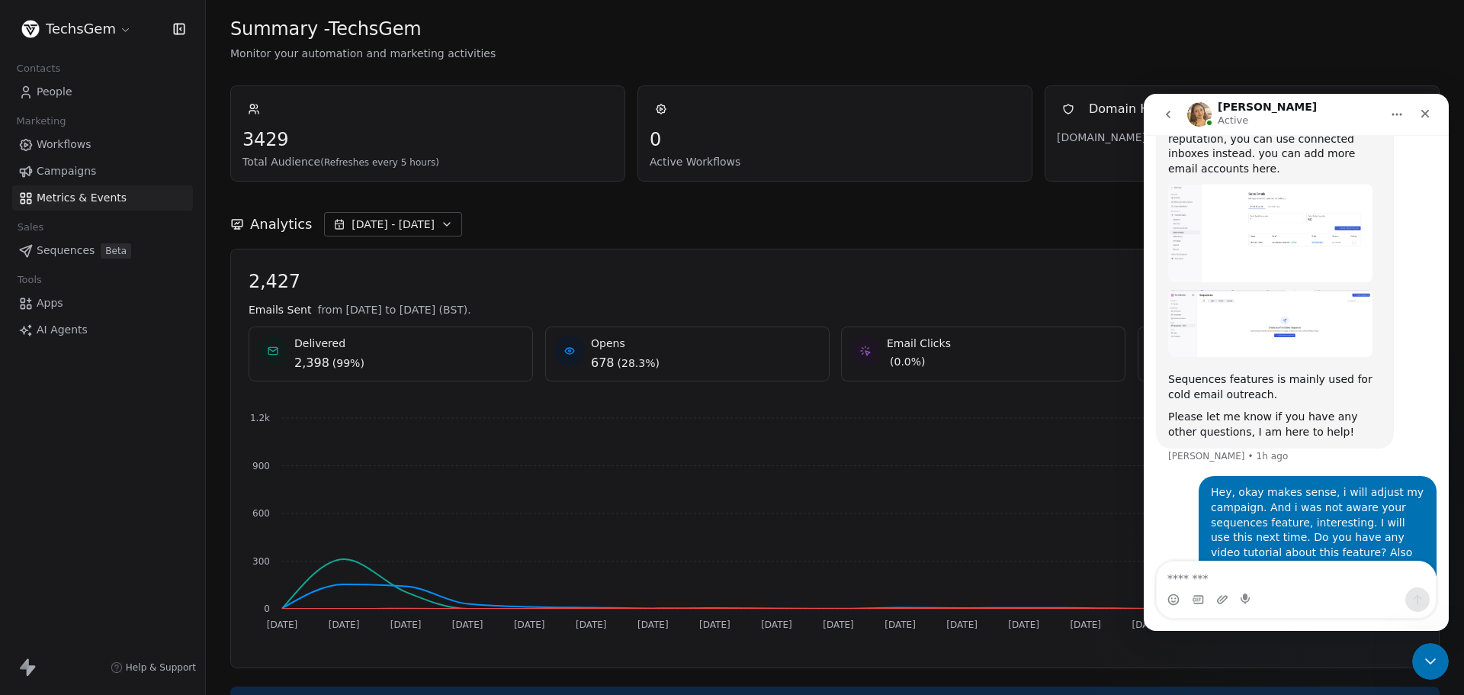
click at [1270, 576] on textarea "Message…" at bounding box center [1296, 574] width 279 height 26
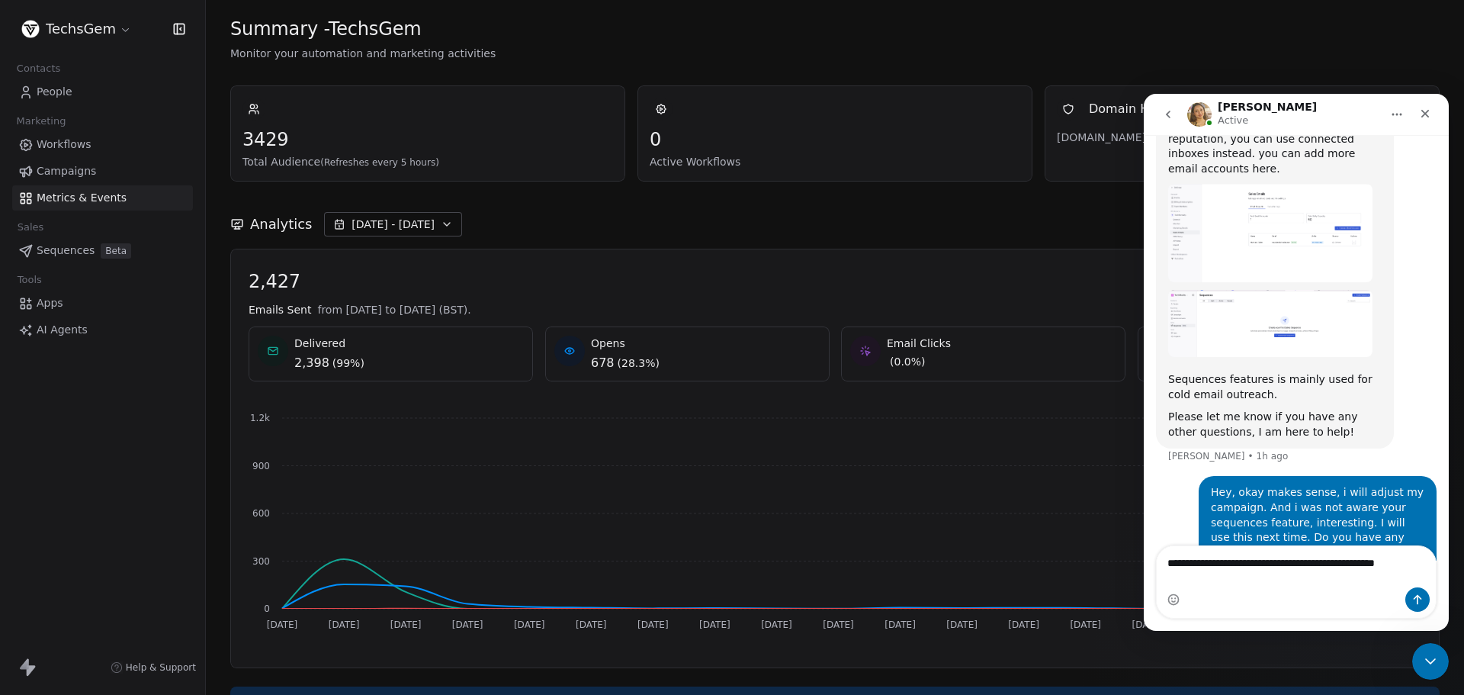
scroll to position [998, 0]
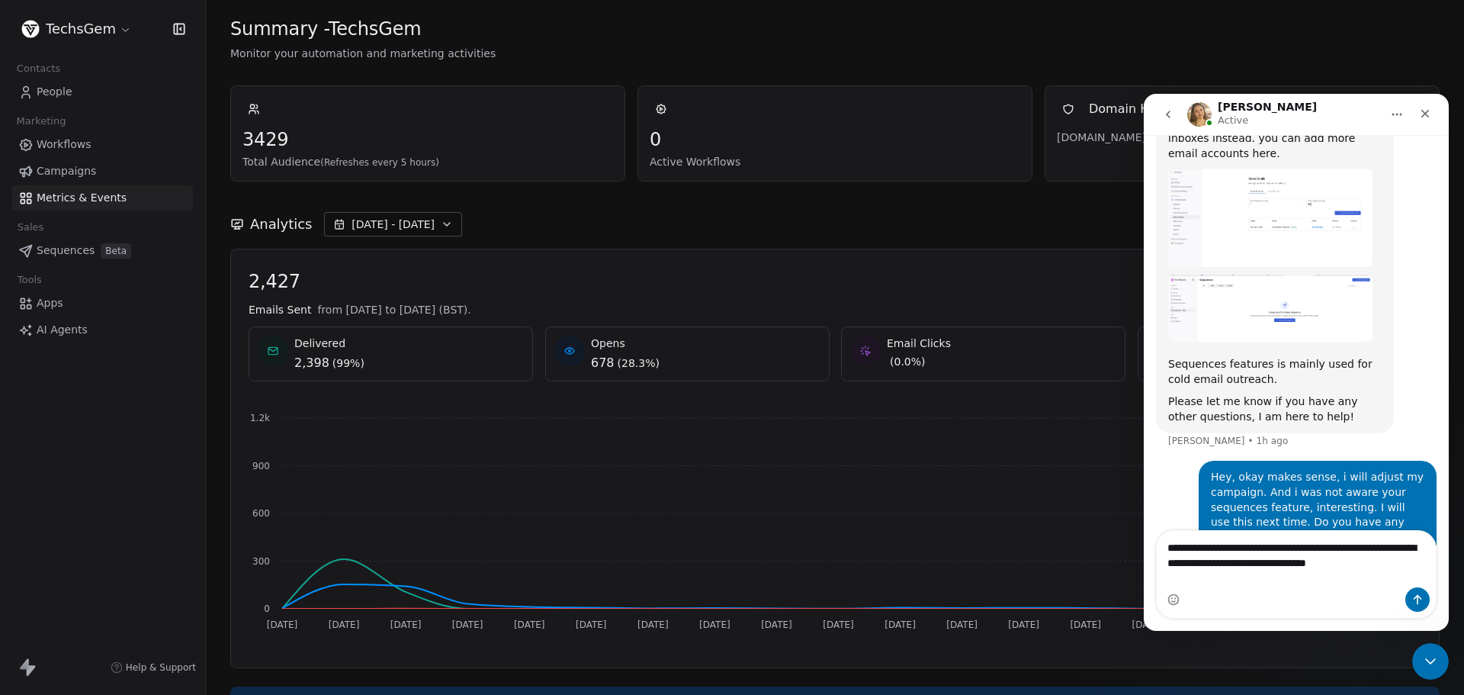
type textarea "**********"
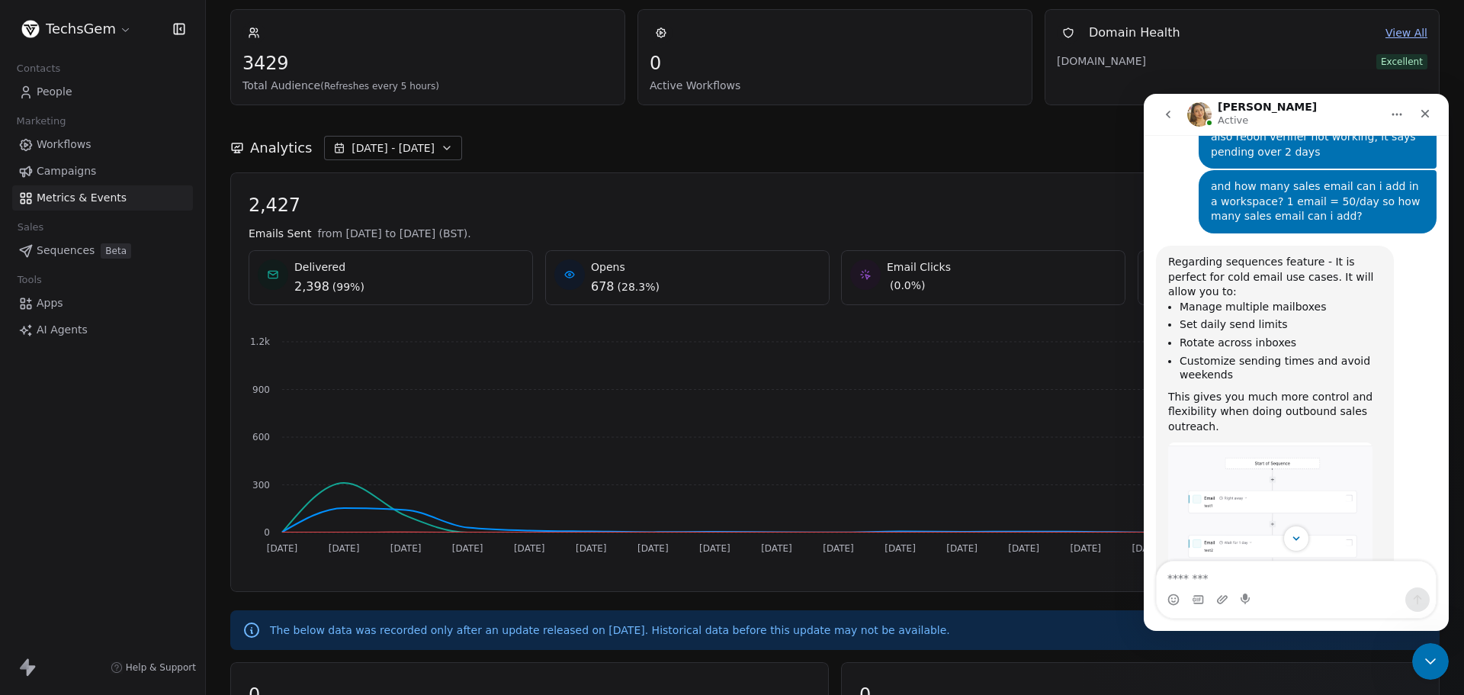
scroll to position [1489, 0]
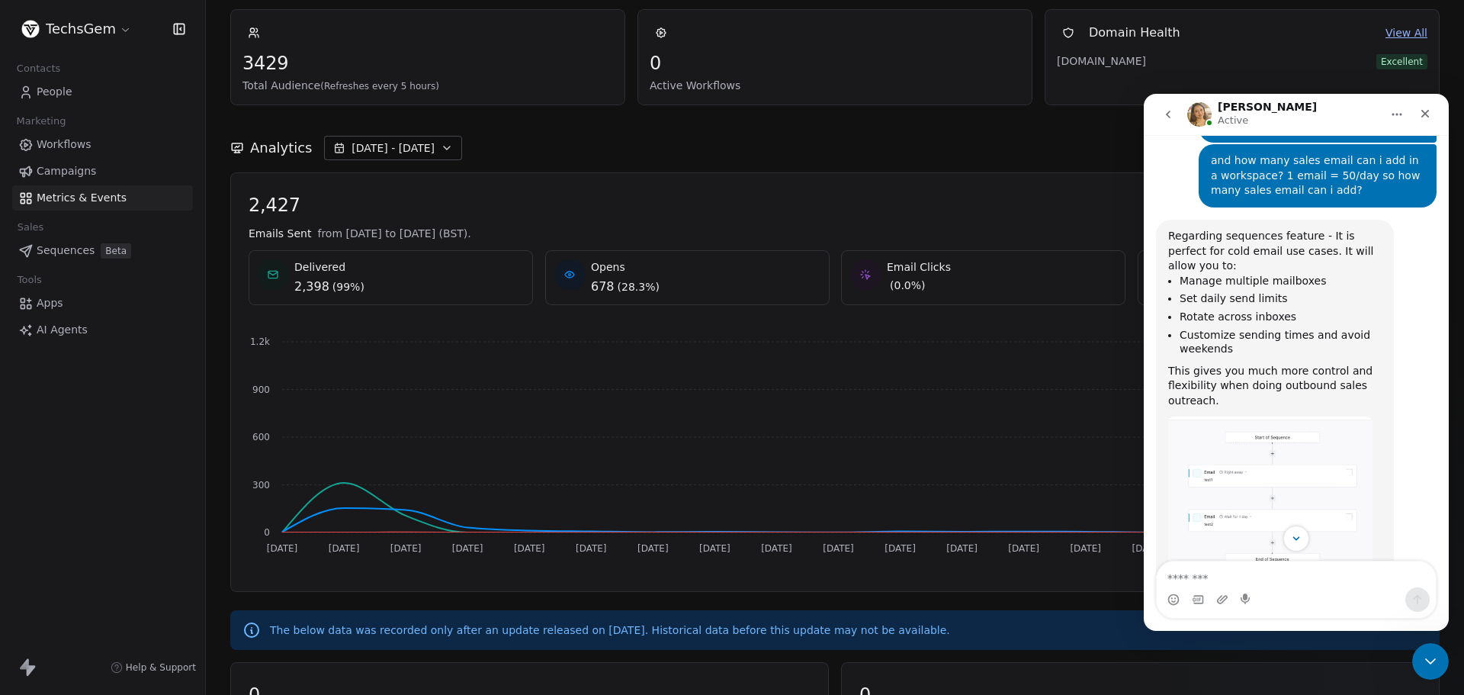
click at [1262, 416] on img "Harinder says…" at bounding box center [1270, 509] width 204 height 187
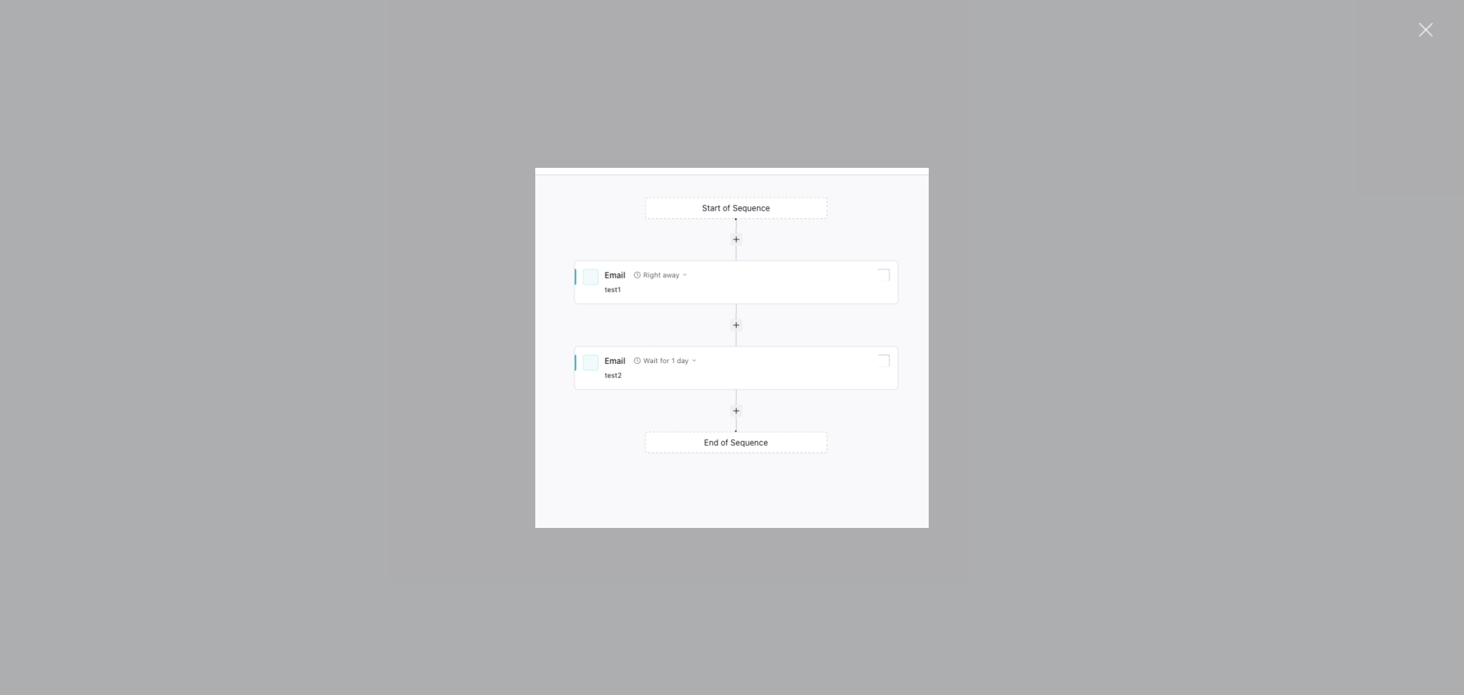
scroll to position [0, 0]
click at [695, 304] on img "Close" at bounding box center [731, 348] width 393 height 360
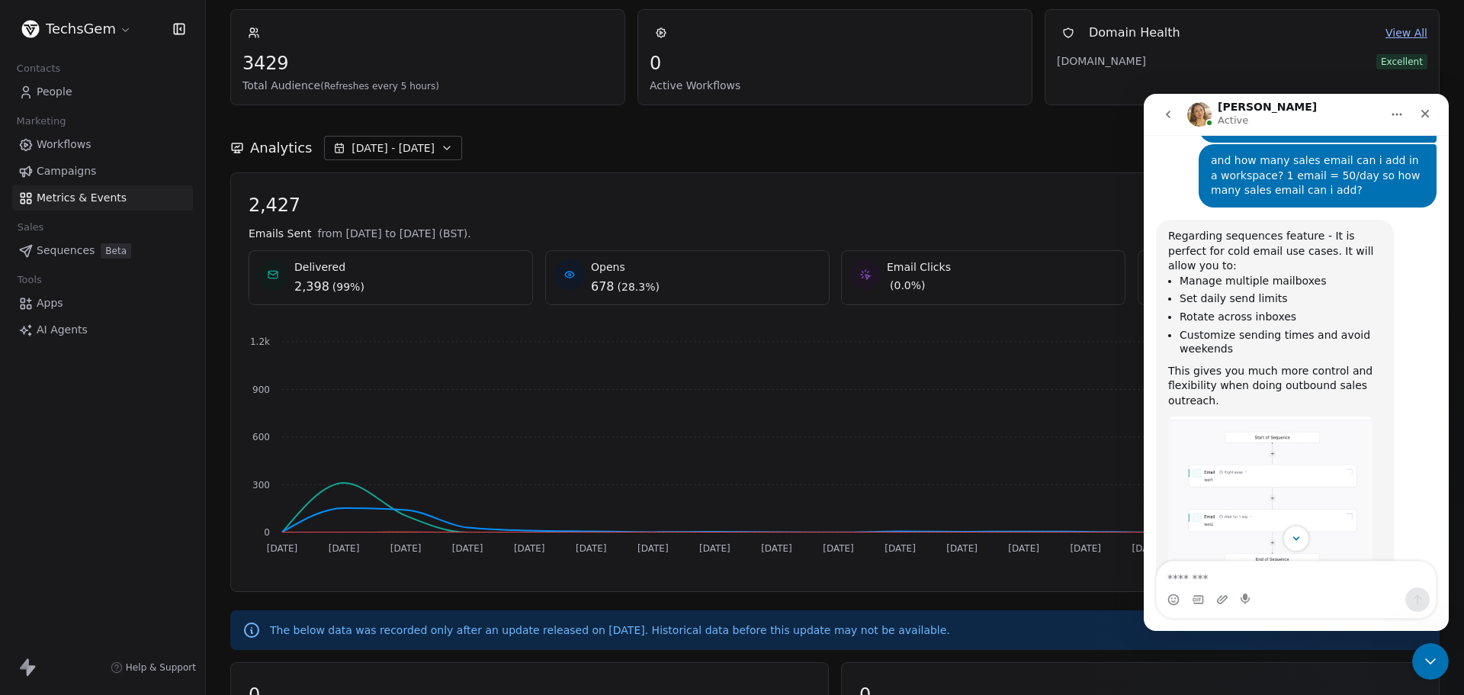
click at [695, 304] on div "Opens 678 ( 28.3% )" at bounding box center [687, 277] width 284 height 55
click at [1275, 416] on img "Harinder says…" at bounding box center [1270, 509] width 204 height 187
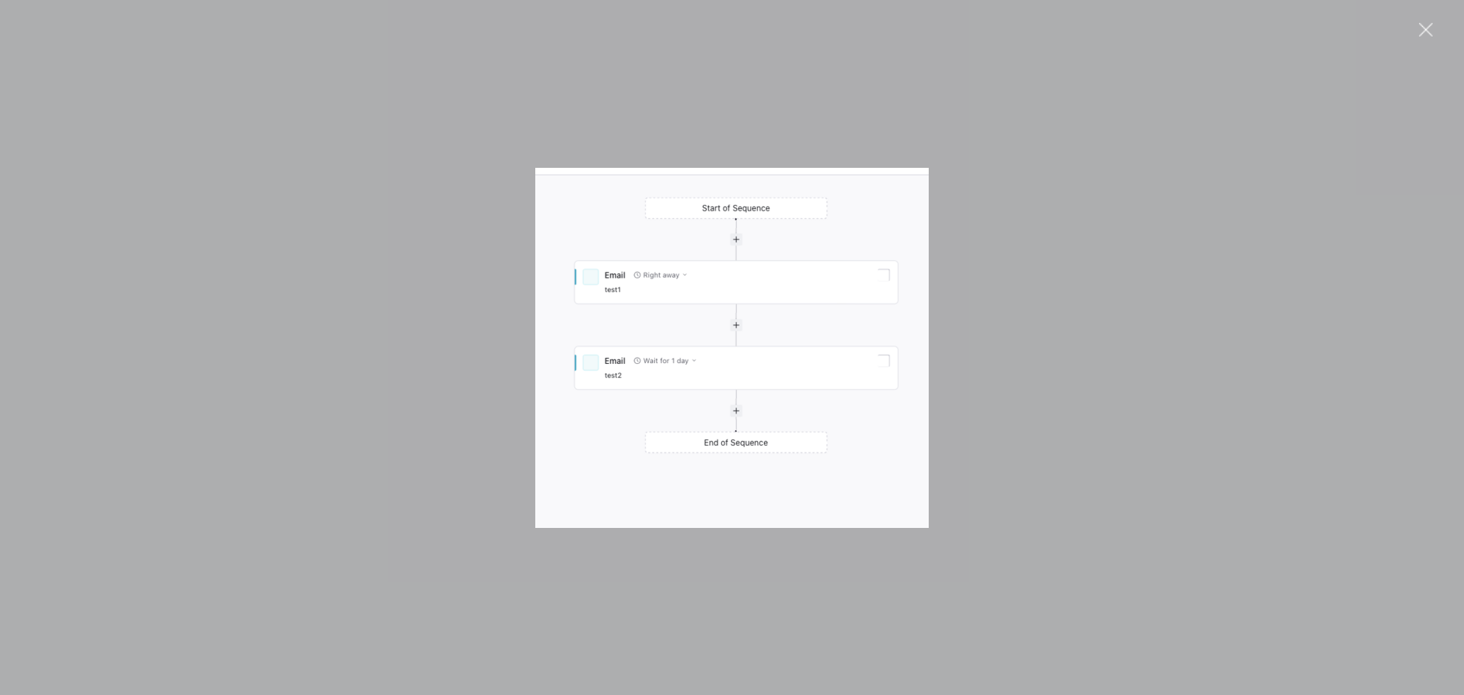
click at [1214, 368] on div "Intercom messenger" at bounding box center [732, 347] width 1464 height 695
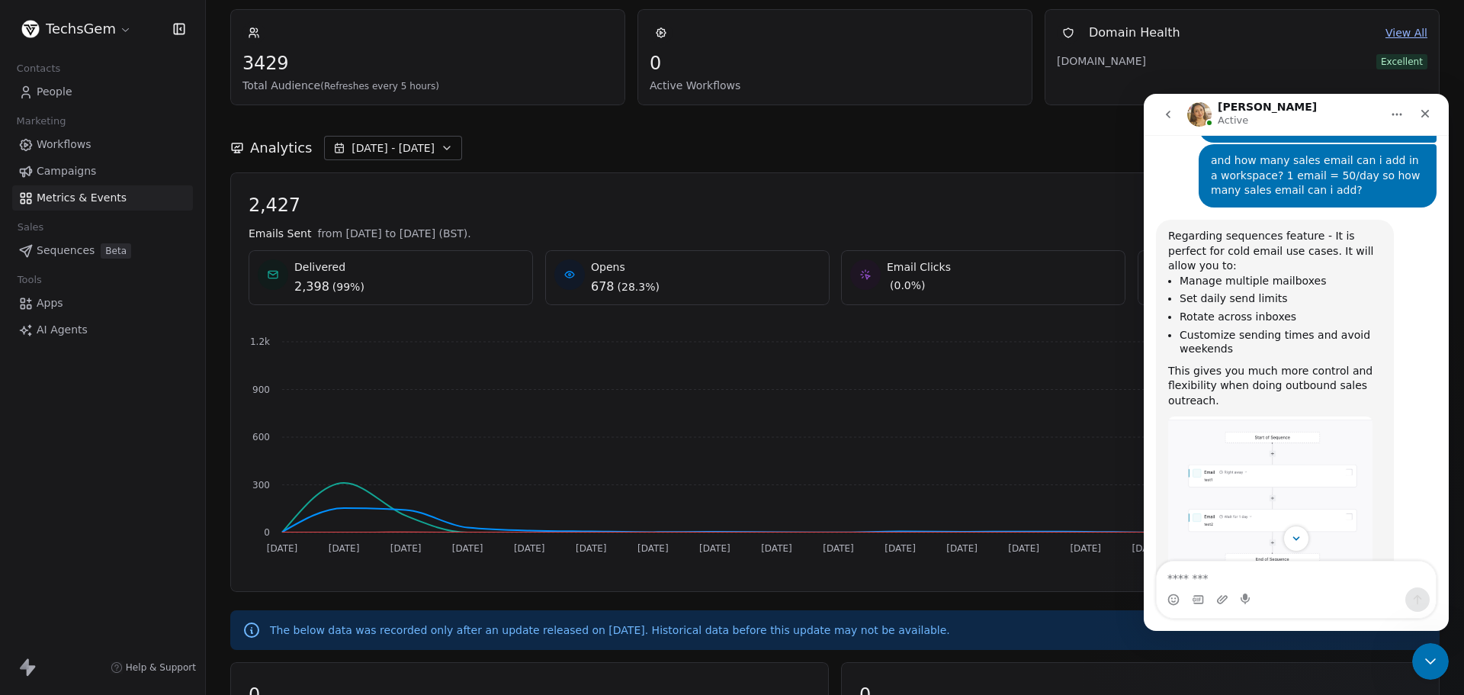
scroll to position [1641, 0]
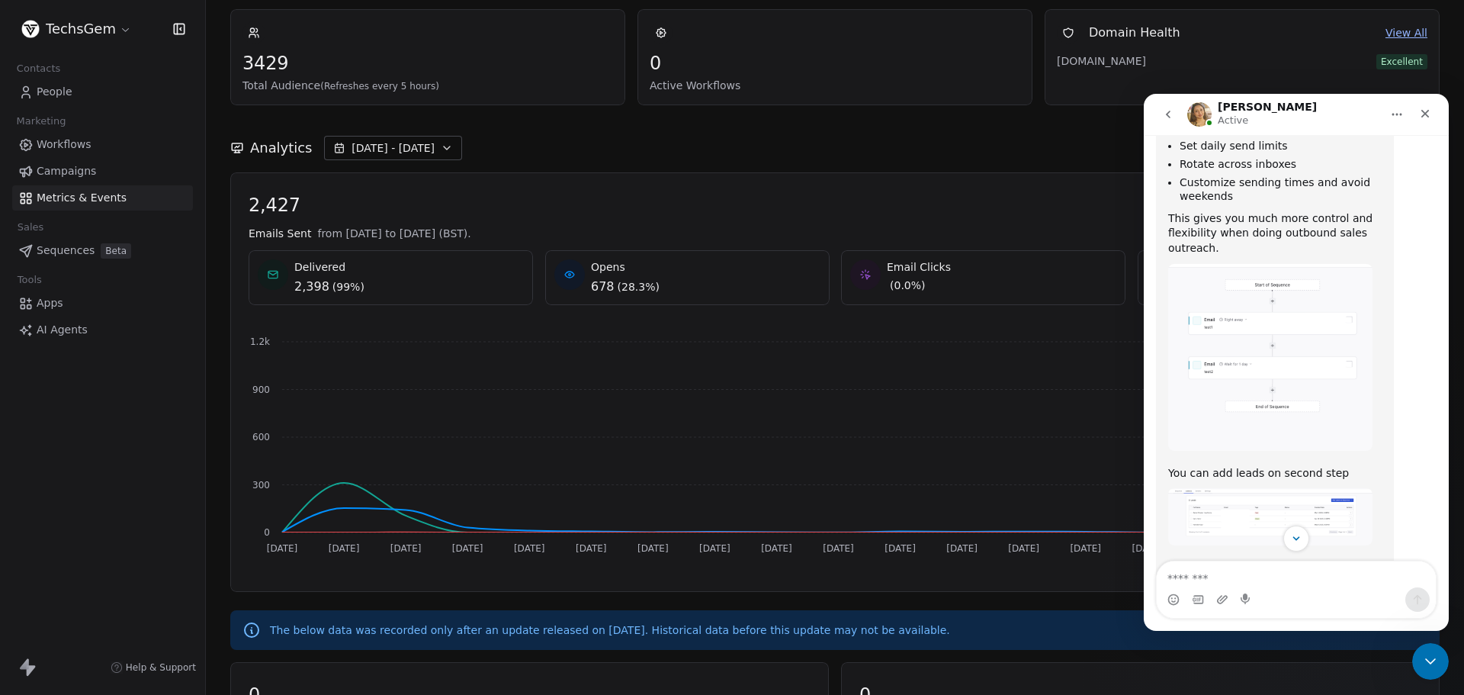
click at [1242, 488] on img "Harinder says…" at bounding box center [1270, 516] width 204 height 57
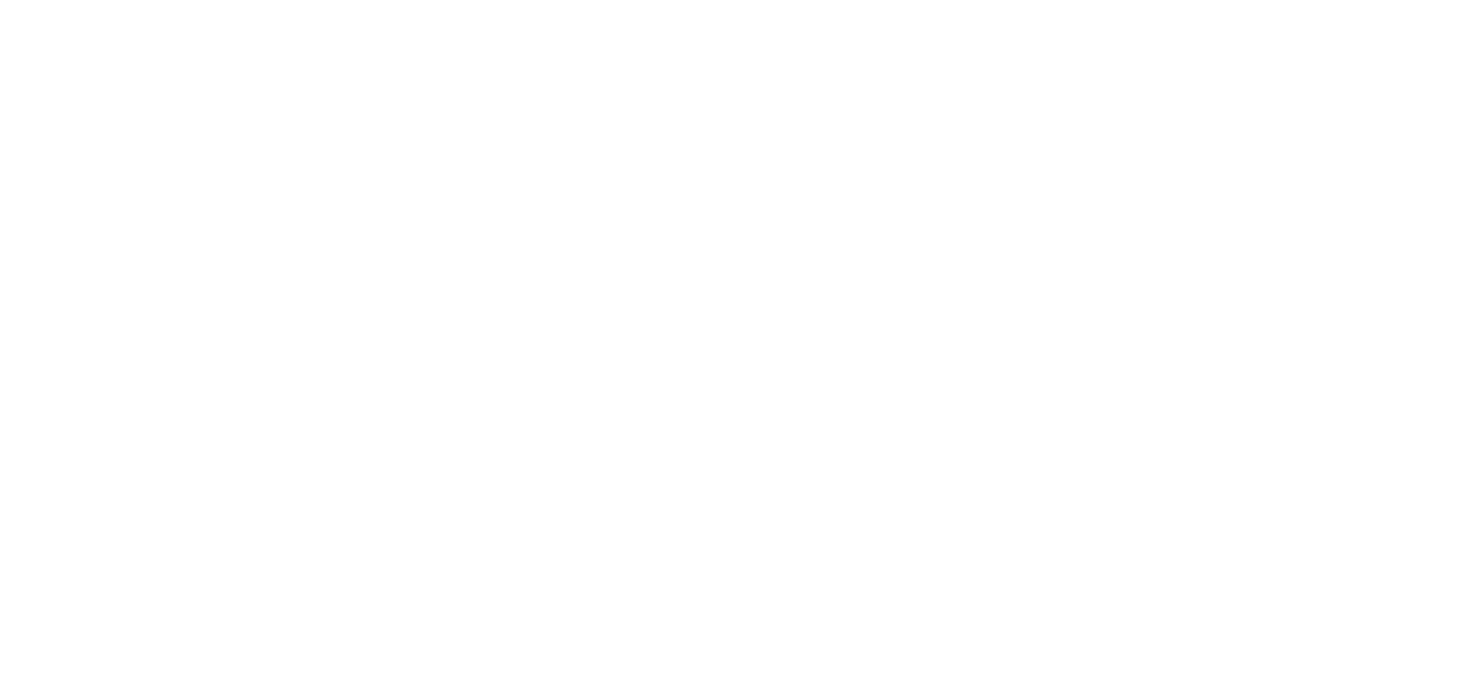
scroll to position [0, 0]
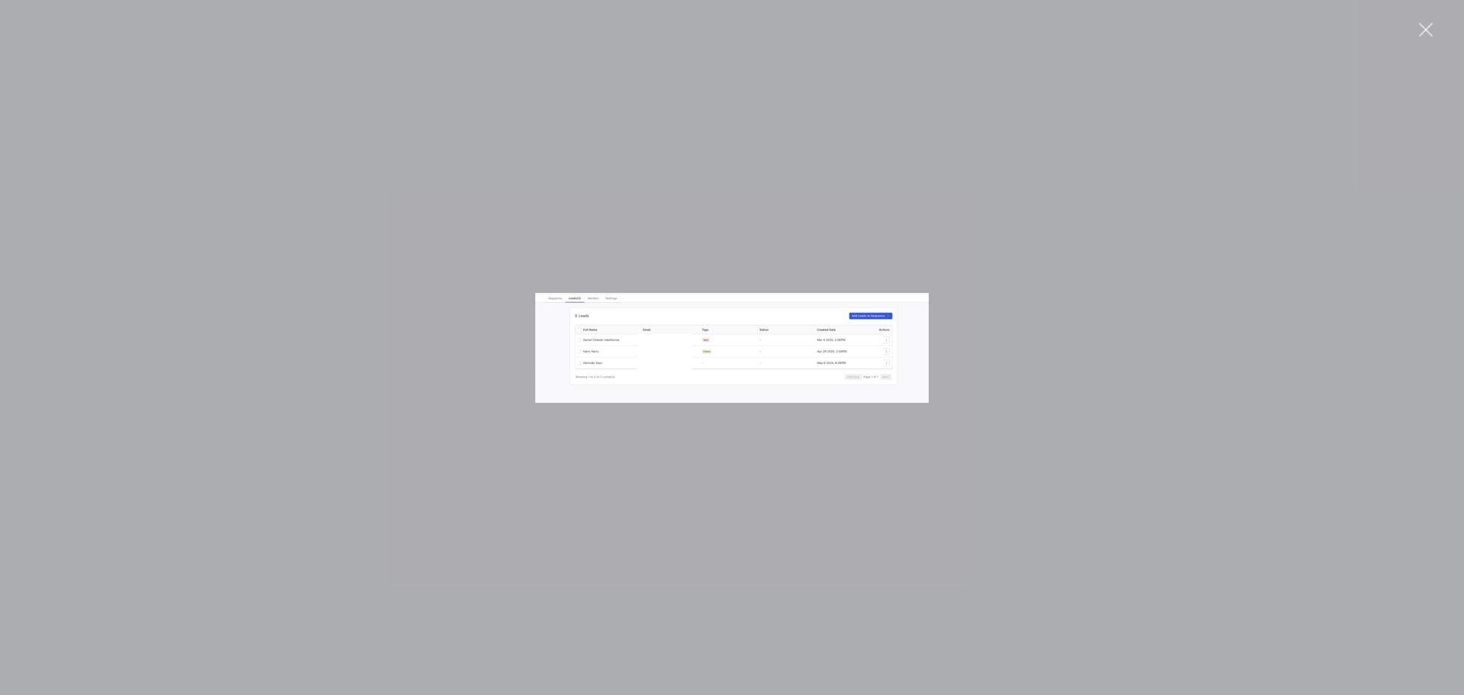
click at [1333, 401] on div "Intercom messenger" at bounding box center [732, 347] width 1464 height 695
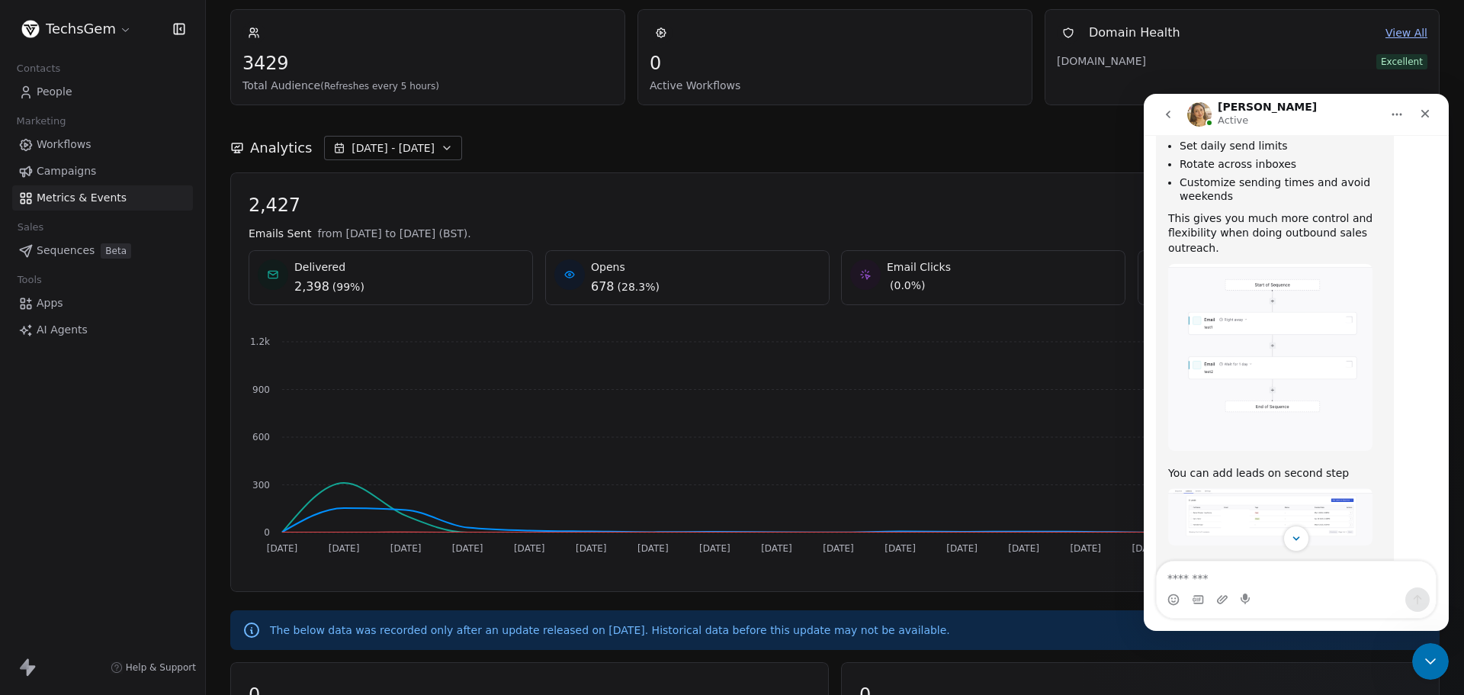
scroll to position [1717, 0]
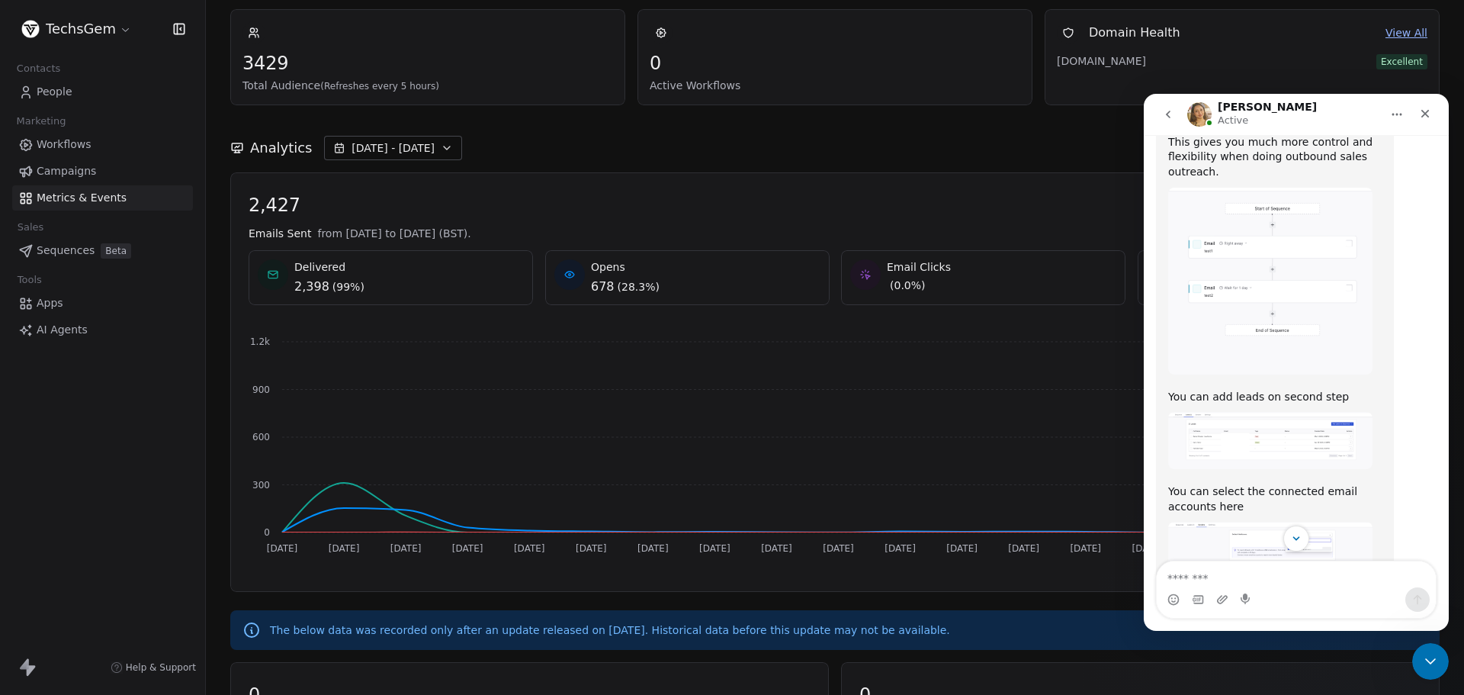
click at [1254, 522] on img "Harinder says…" at bounding box center [1270, 555] width 204 height 67
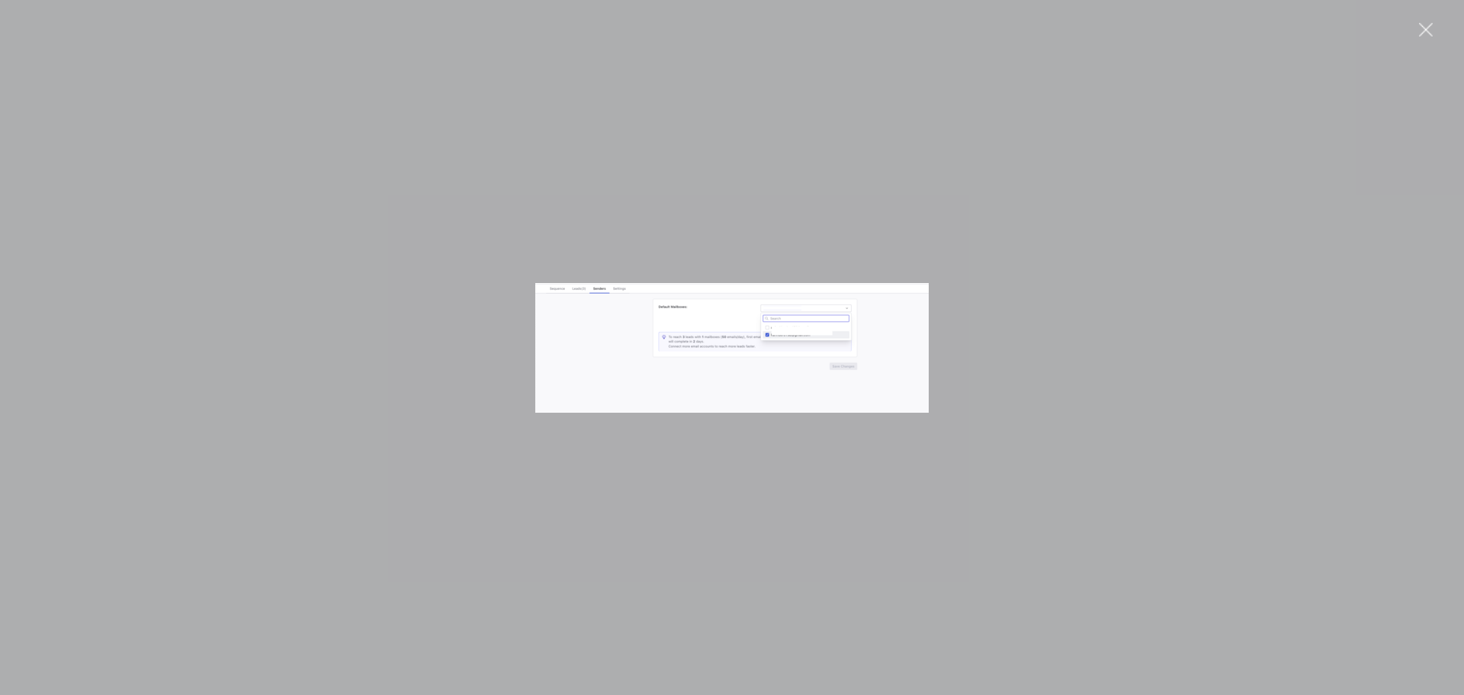
scroll to position [0, 0]
click at [1150, 342] on div "Intercom messenger" at bounding box center [732, 347] width 1464 height 695
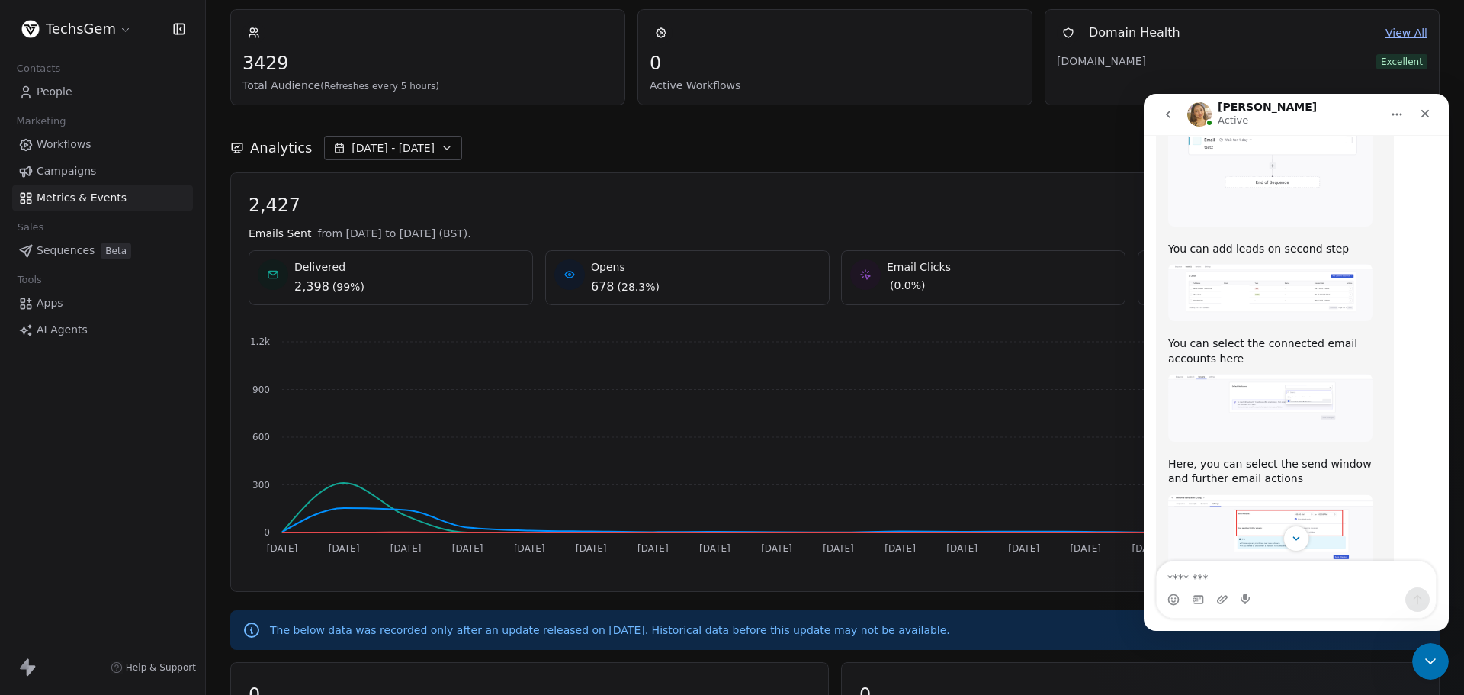
scroll to position [1870, 0]
click at [1216, 490] on img "Harinder says…" at bounding box center [1270, 535] width 204 height 90
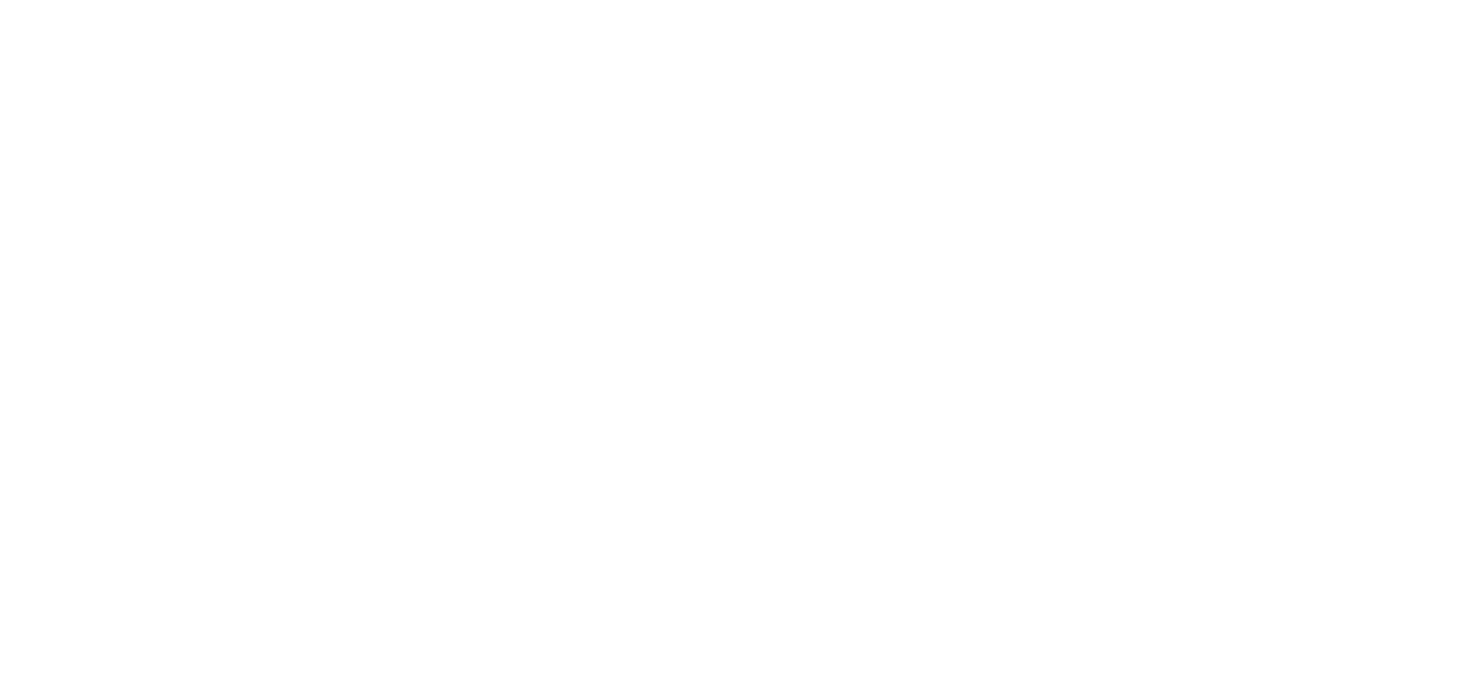
scroll to position [0, 0]
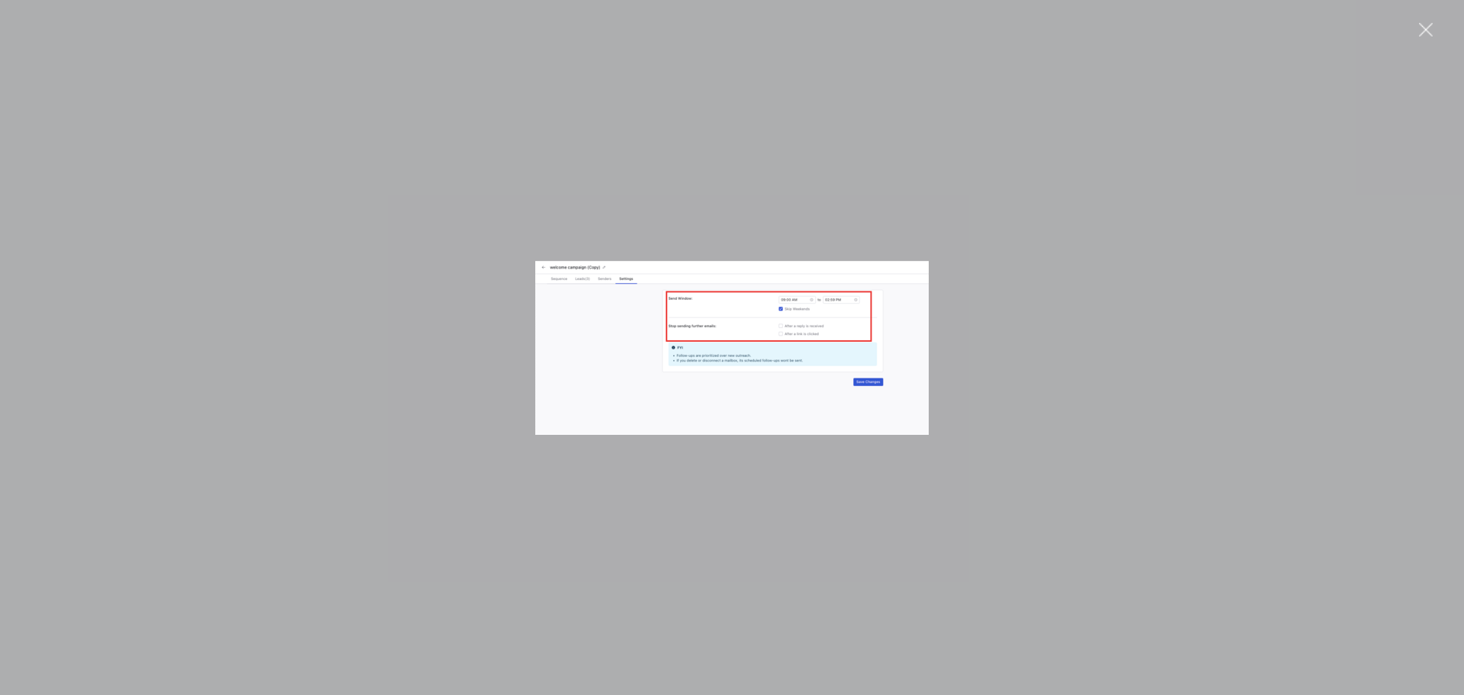
click at [1231, 360] on div "Intercom messenger" at bounding box center [732, 347] width 1464 height 695
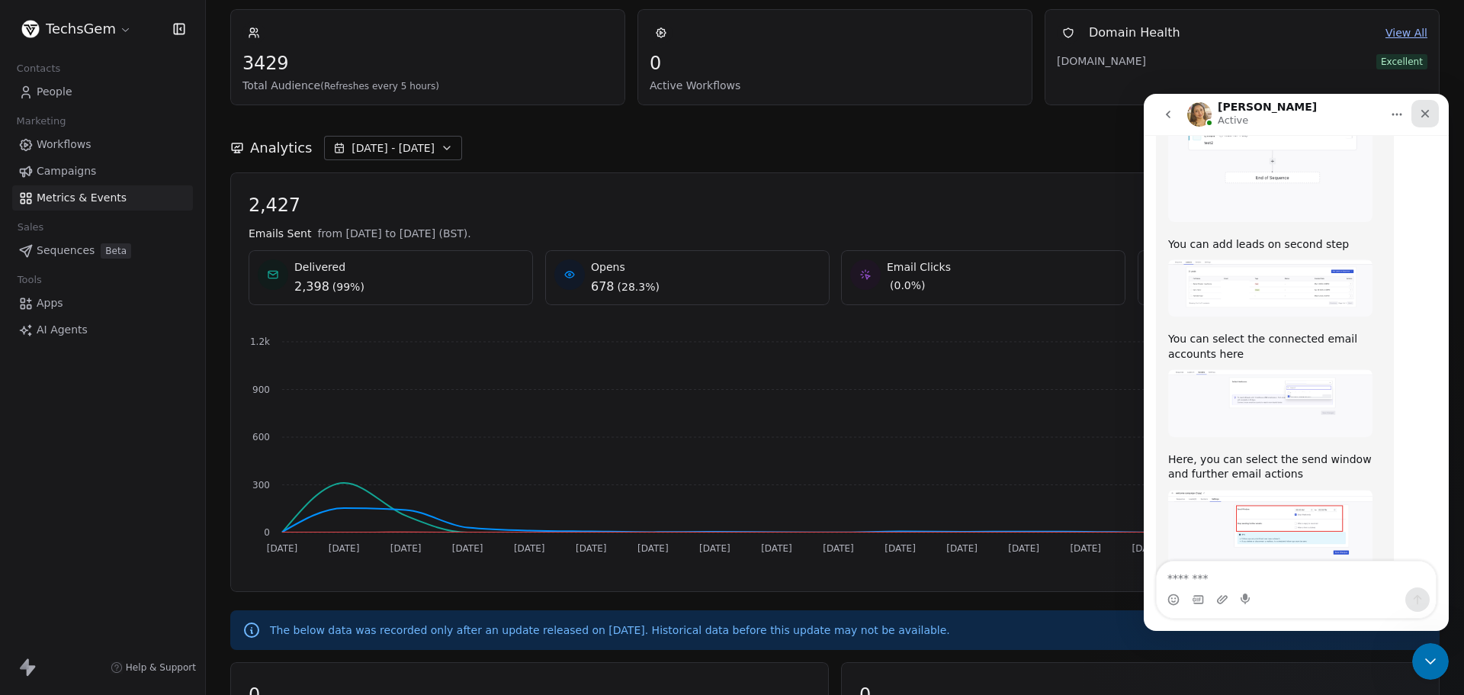
click at [1425, 107] on div "Close" at bounding box center [1425, 113] width 27 height 27
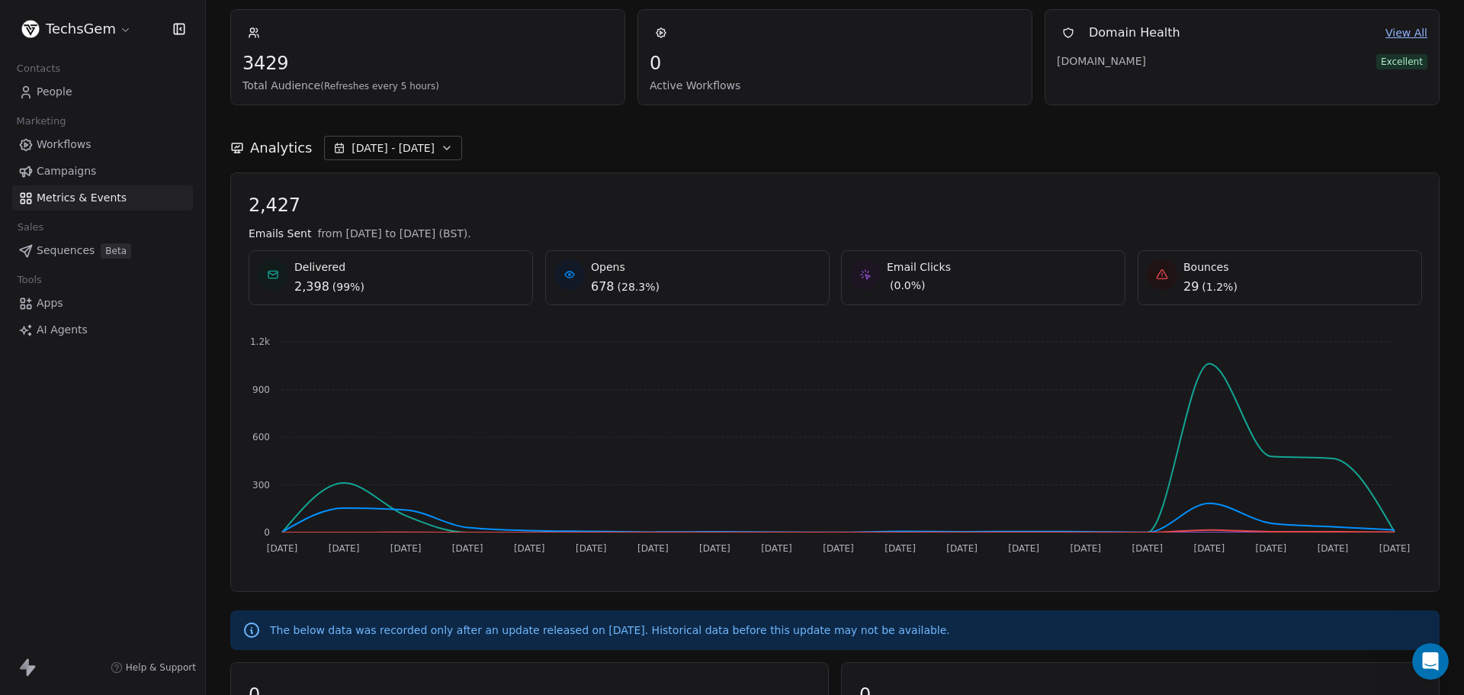
click at [110, 33] on html "TechsGem Contacts People Marketing Workflows Campaigns Metrics & Events Sales S…" at bounding box center [732, 347] width 1464 height 695
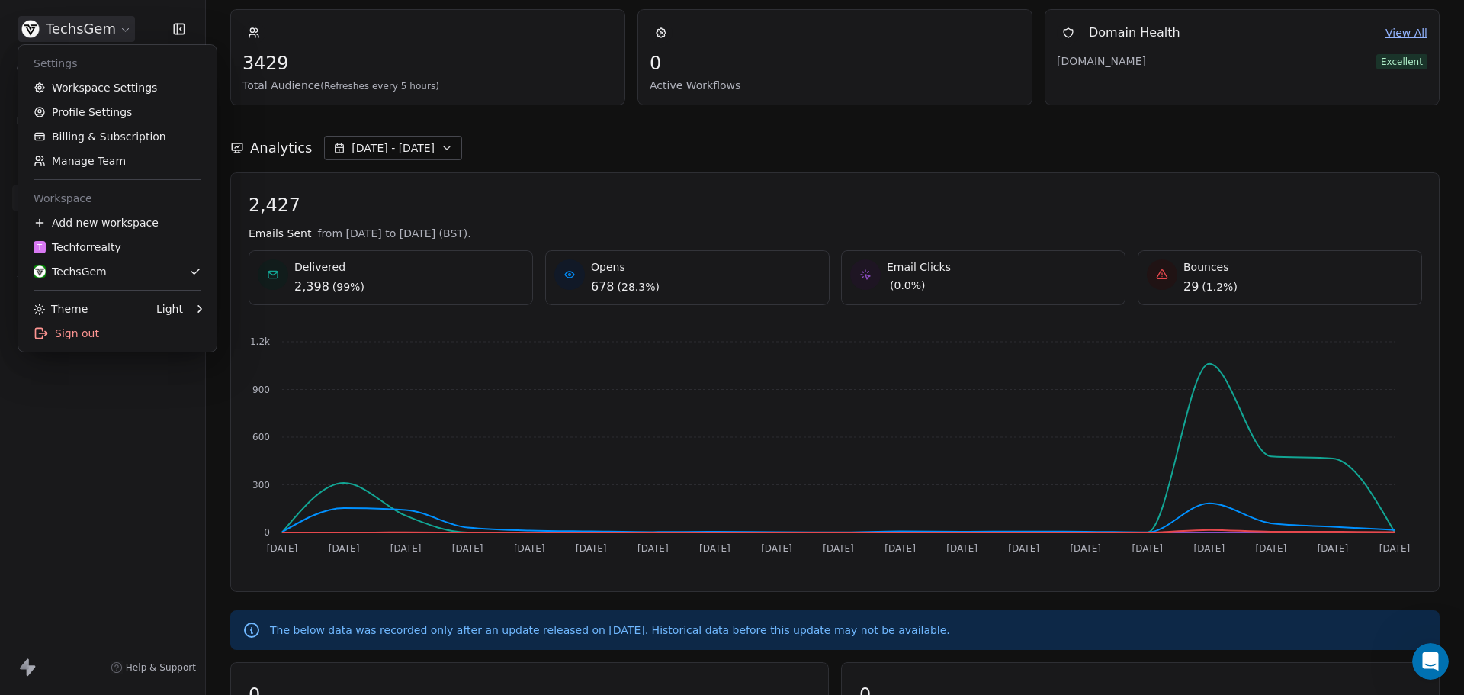
click at [1001, 206] on html "TechsGem Contacts People Marketing Workflows Campaigns Metrics & Events Sales S…" at bounding box center [732, 347] width 1464 height 695
